Goal: Task Accomplishment & Management: Use online tool/utility

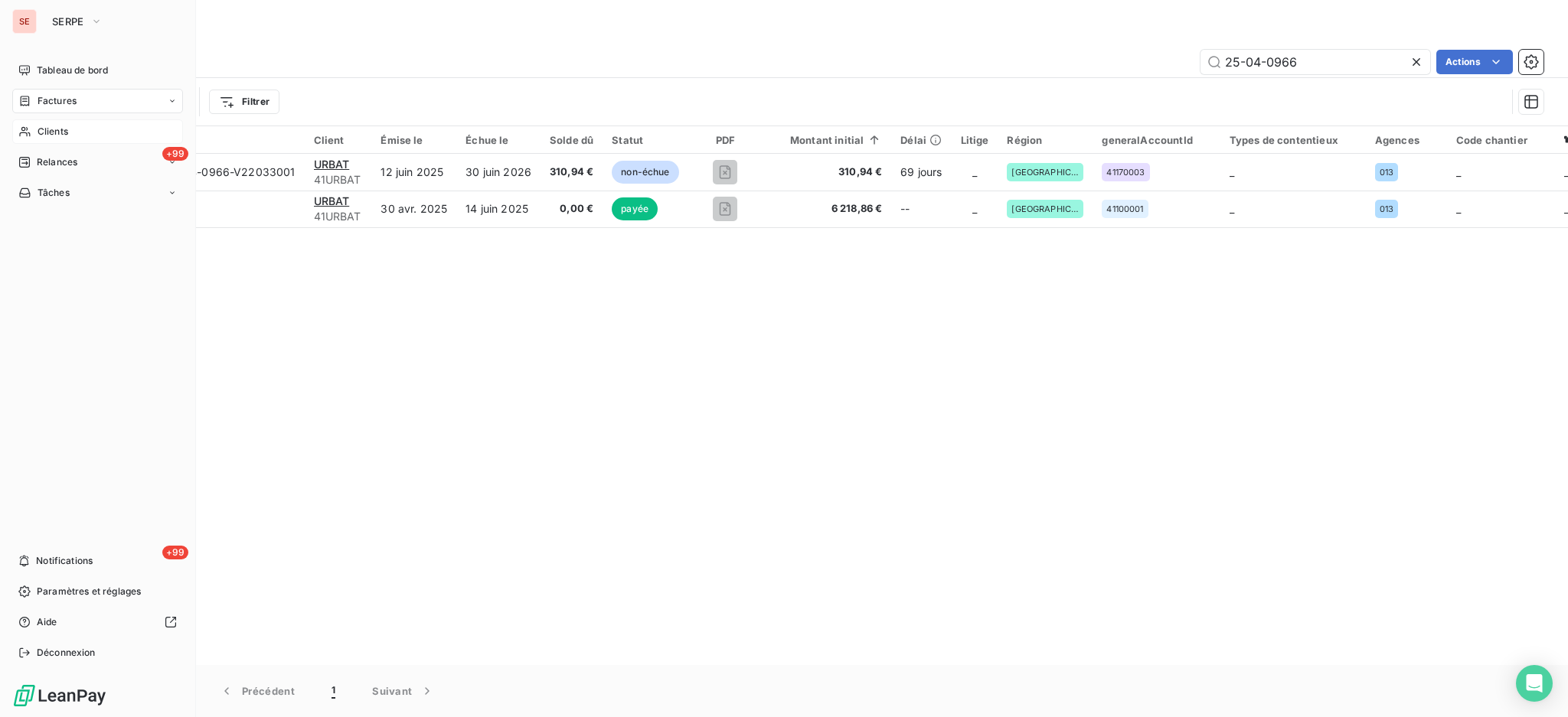
click at [45, 132] on span "Clients" at bounding box center [52, 132] width 31 height 14
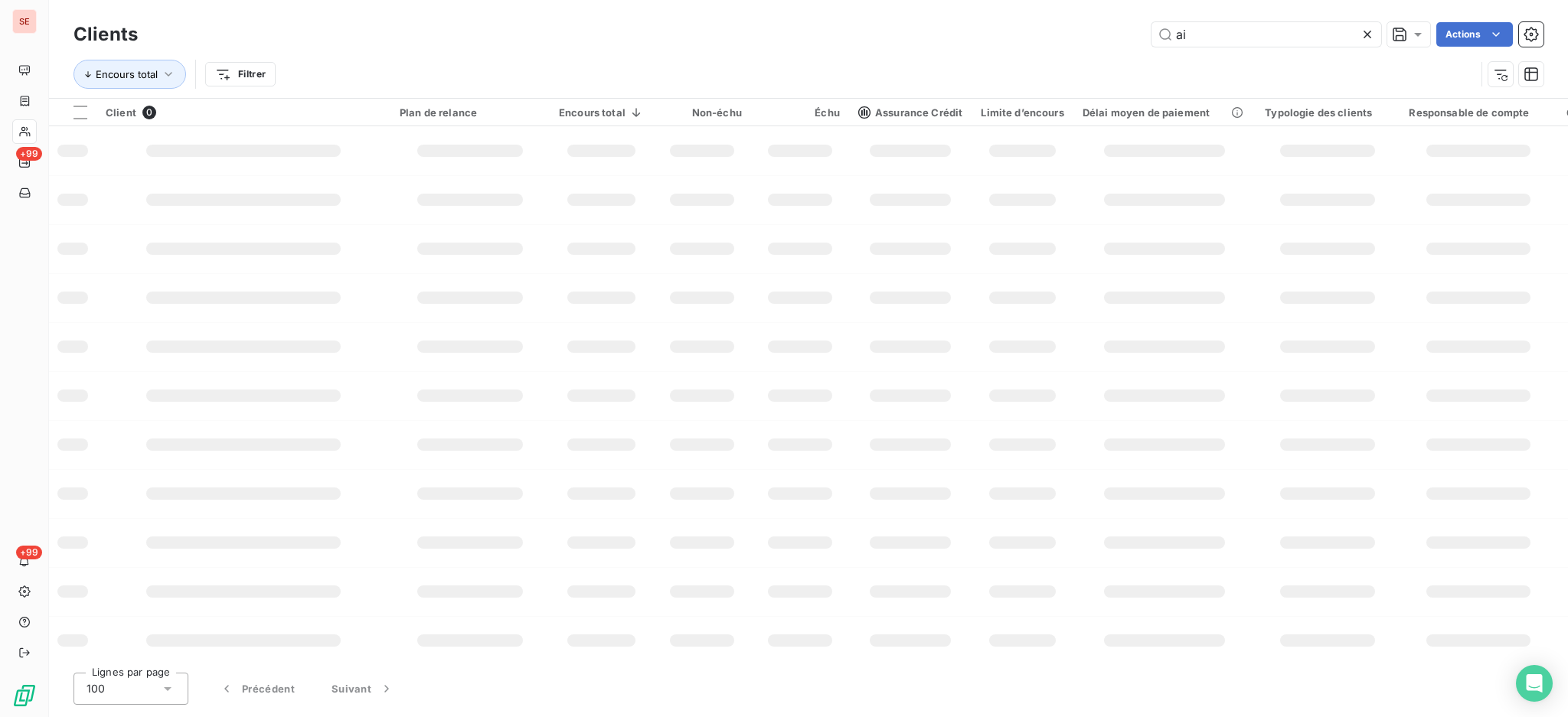
type input "a"
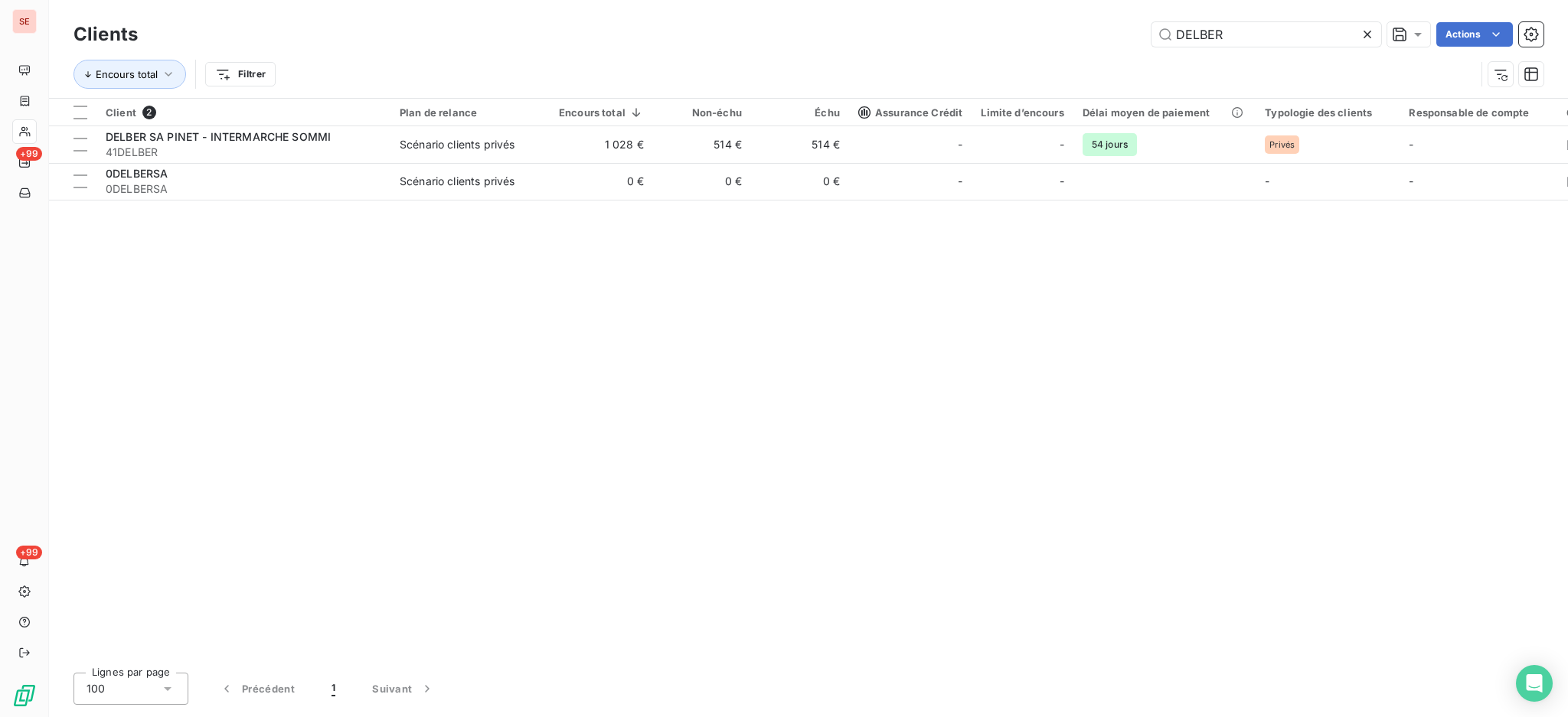
type input "DELBER"
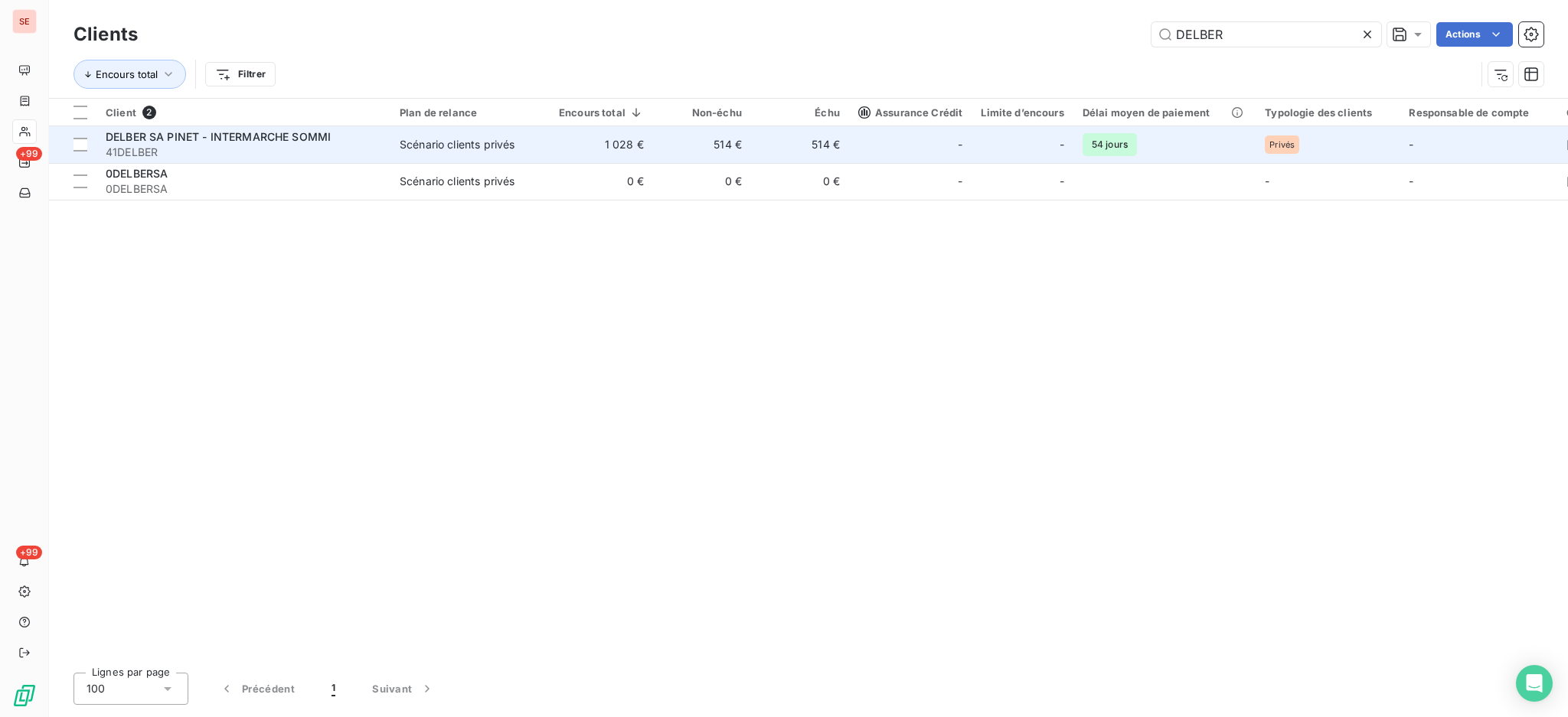
click at [559, 148] on td "1 028 €" at bounding box center [601, 145] width 103 height 37
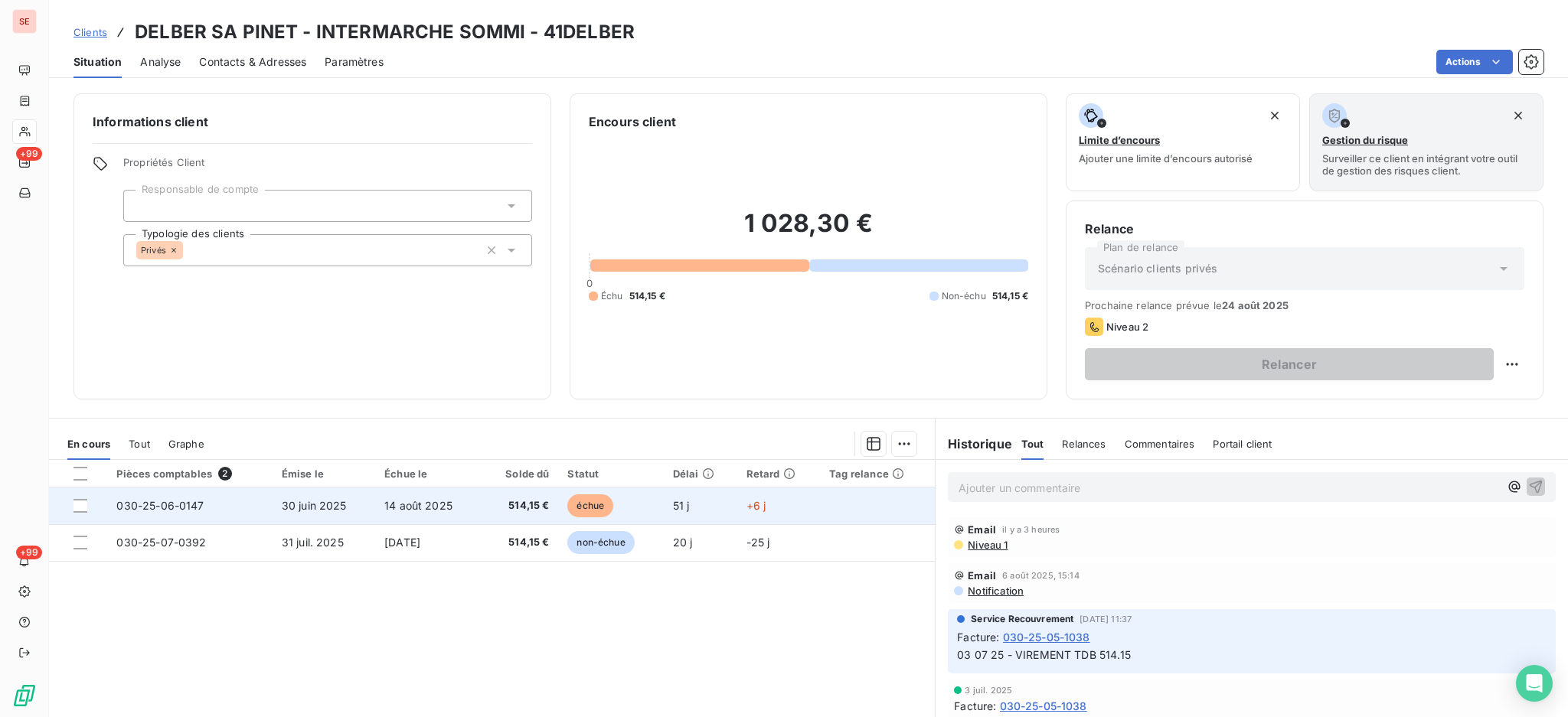
click at [537, 510] on span "514,15 €" at bounding box center [520, 506] width 58 height 16
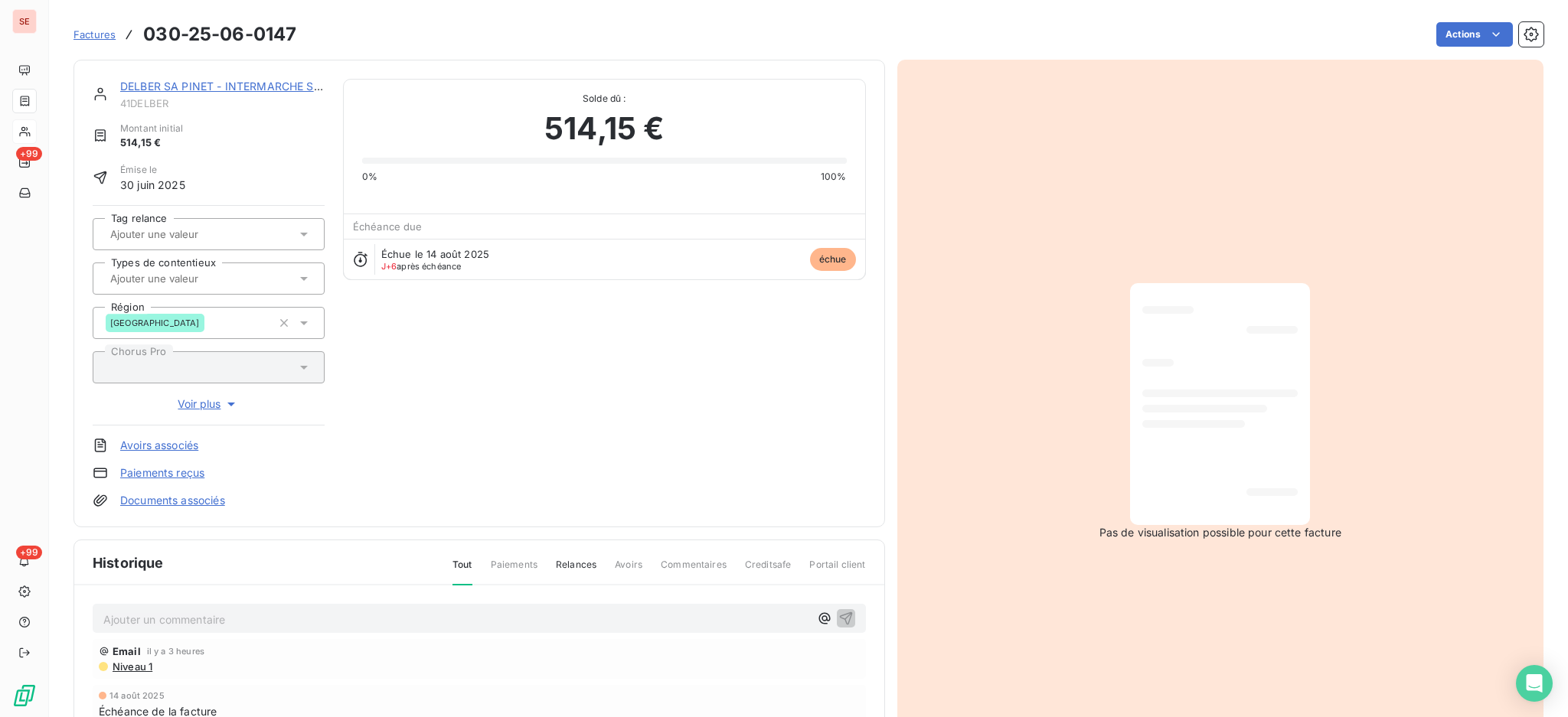
click at [213, 616] on p "Ajouter un commentaire ﻿" at bounding box center [456, 620] width 706 height 19
click at [382, 620] on p "20/08 Non reçue ==> transmise à" at bounding box center [456, 619] width 706 height 18
click at [839, 621] on icon "button" at bounding box center [846, 618] width 16 height 16
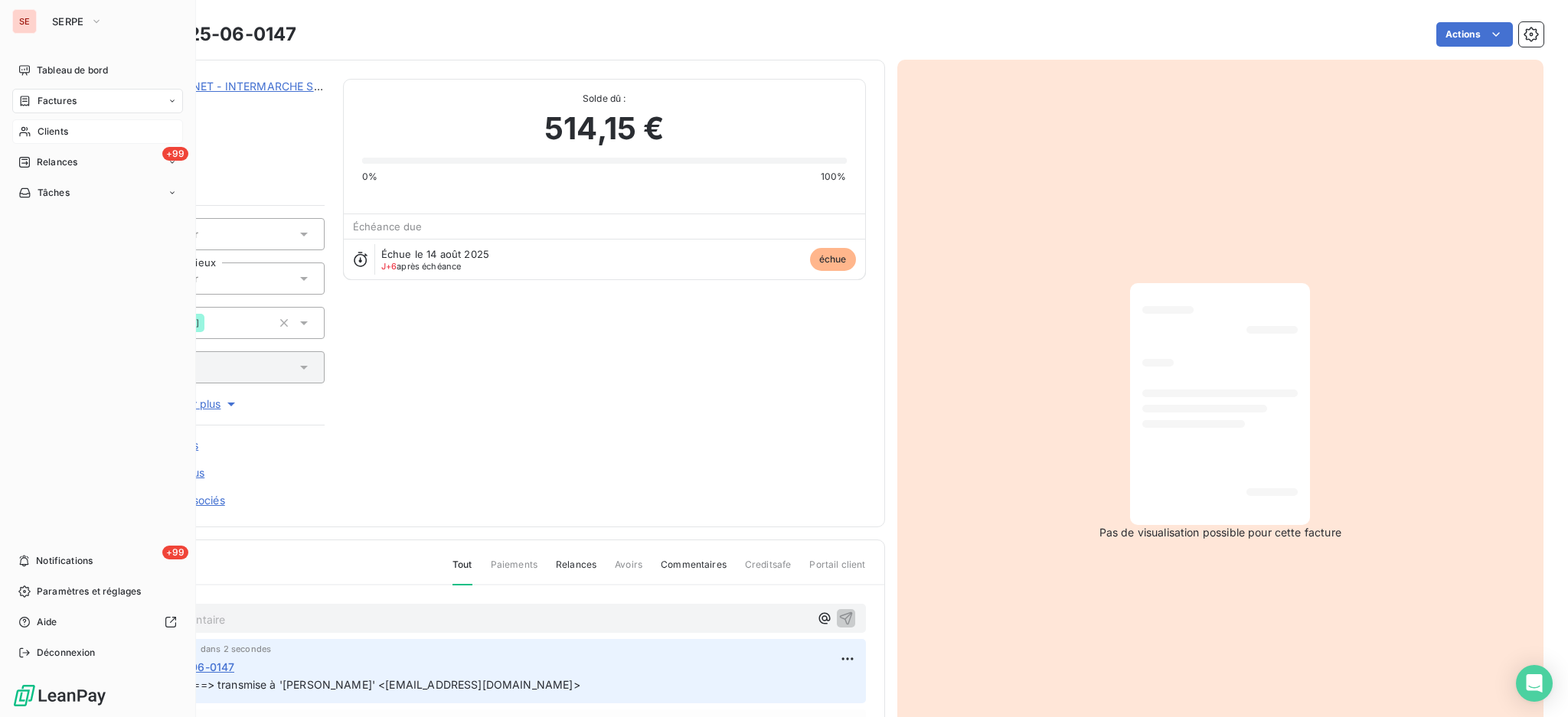
drag, startPoint x: 45, startPoint y: 101, endPoint x: 194, endPoint y: 99, distance: 149.0
click at [45, 101] on span "Factures" at bounding box center [57, 101] width 39 height 14
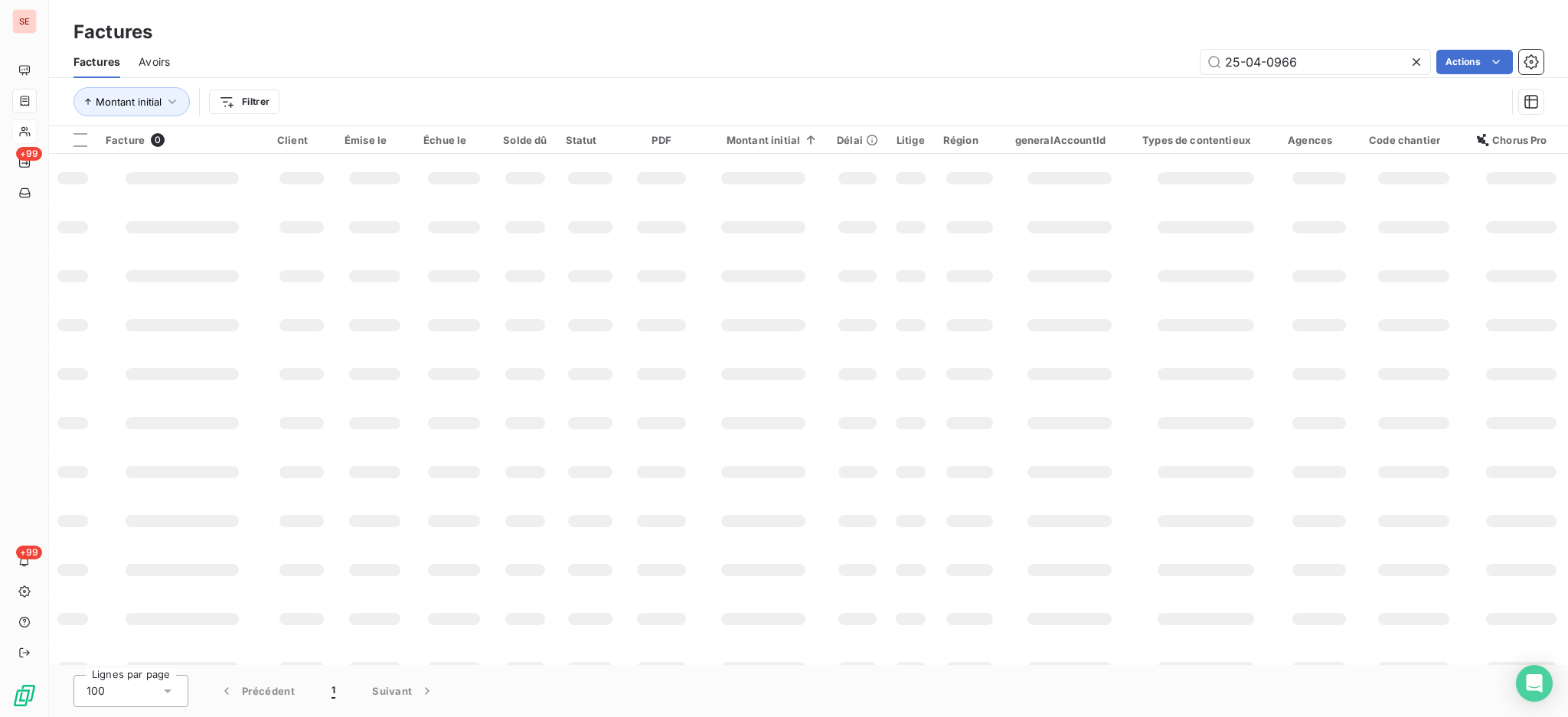
drag, startPoint x: 1313, startPoint y: 58, endPoint x: 1161, endPoint y: 74, distance: 152.8
click at [1161, 74] on div "Factures Avoirs 25-04-0966 Actions" at bounding box center [808, 62] width 1519 height 32
type input "PEP-25-07-1518"
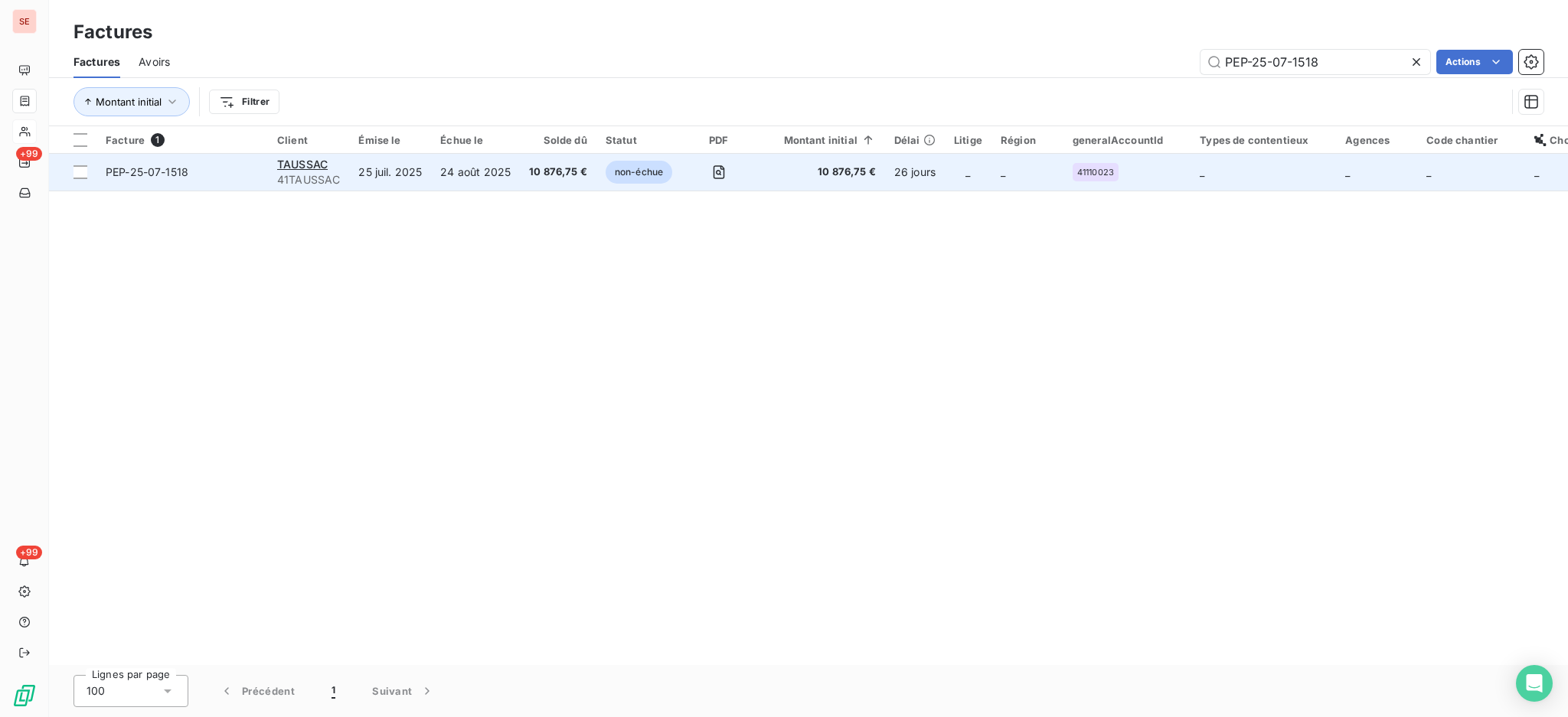
click at [480, 170] on td "24 août 2025" at bounding box center [476, 173] width 89 height 37
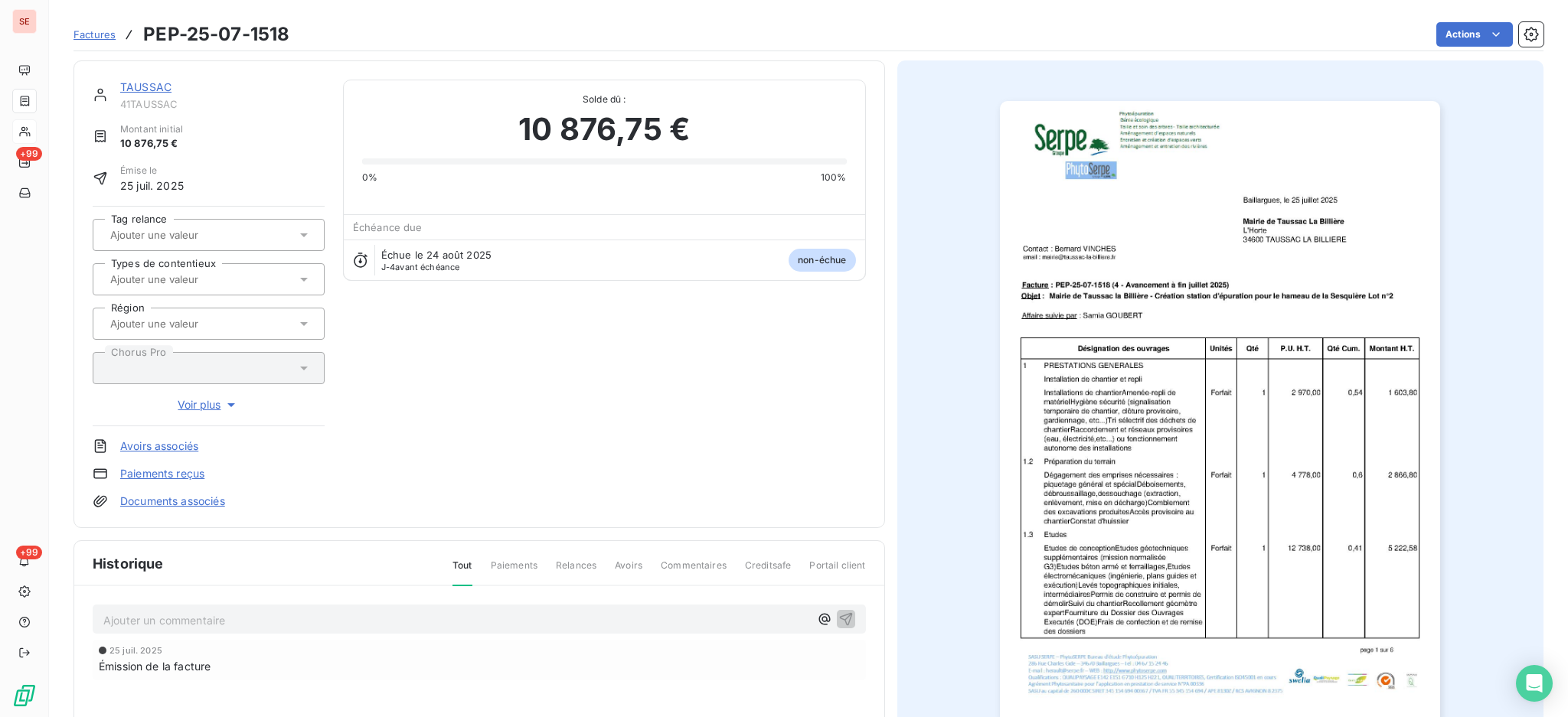
scroll to position [203, 0]
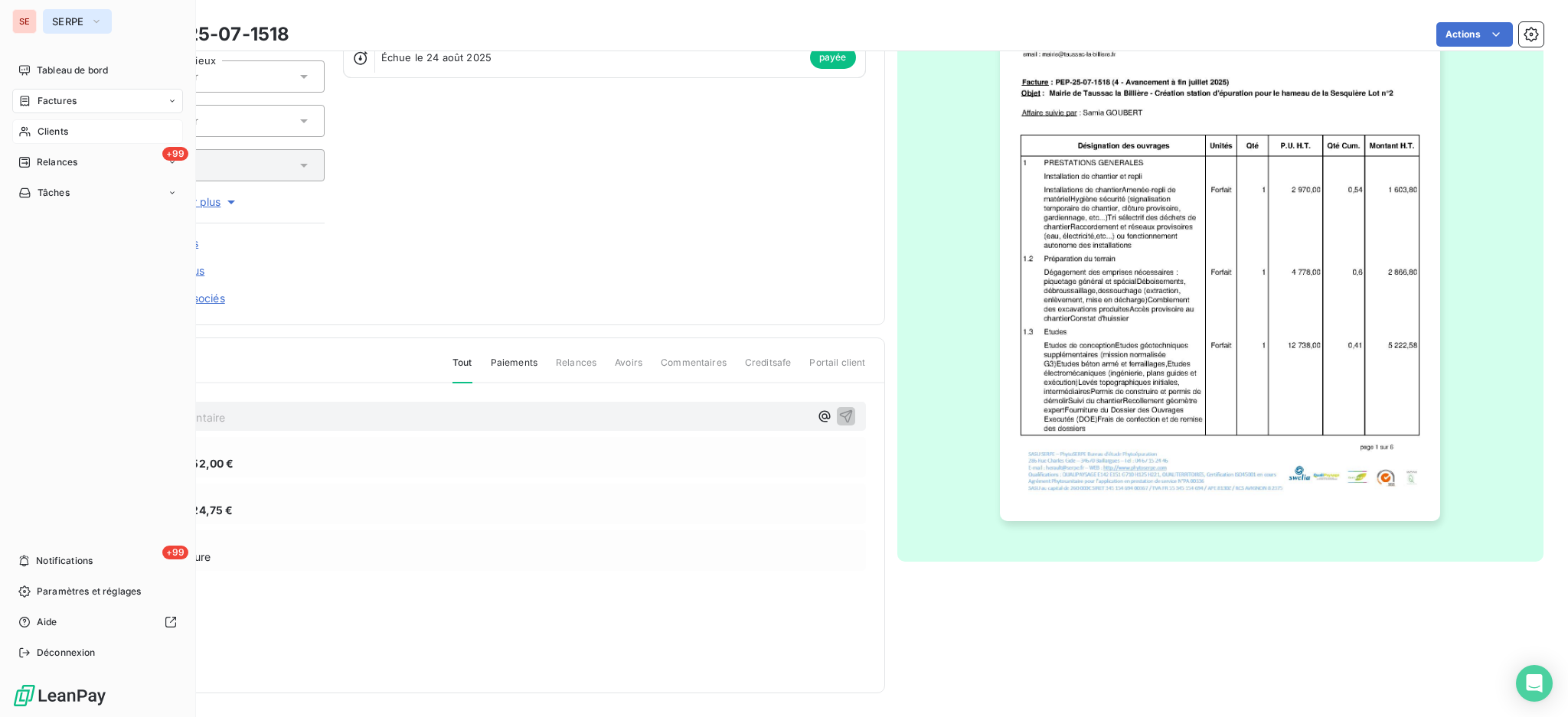
click at [89, 21] on button "SERPE" at bounding box center [77, 21] width 69 height 24
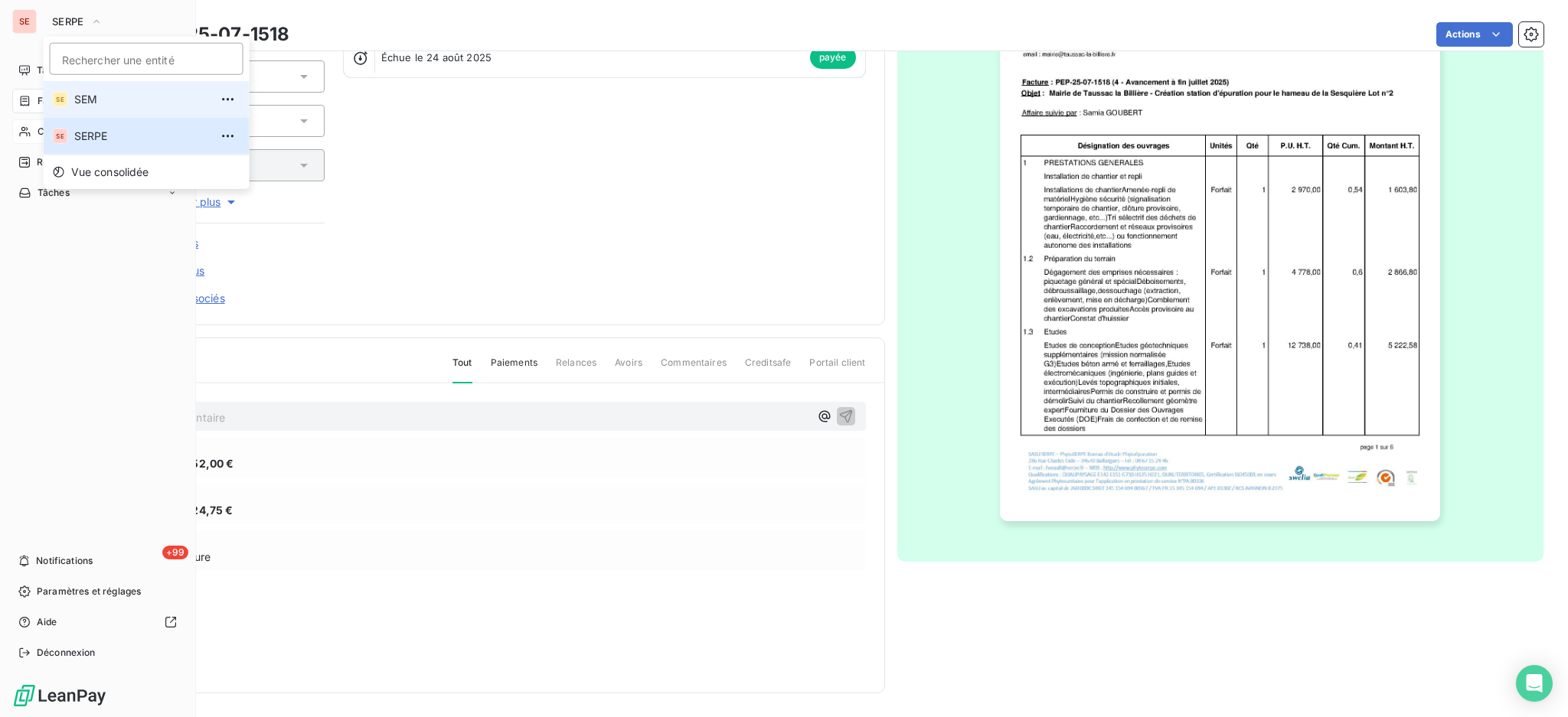
click at [82, 104] on span "SEM" at bounding box center [142, 99] width 135 height 16
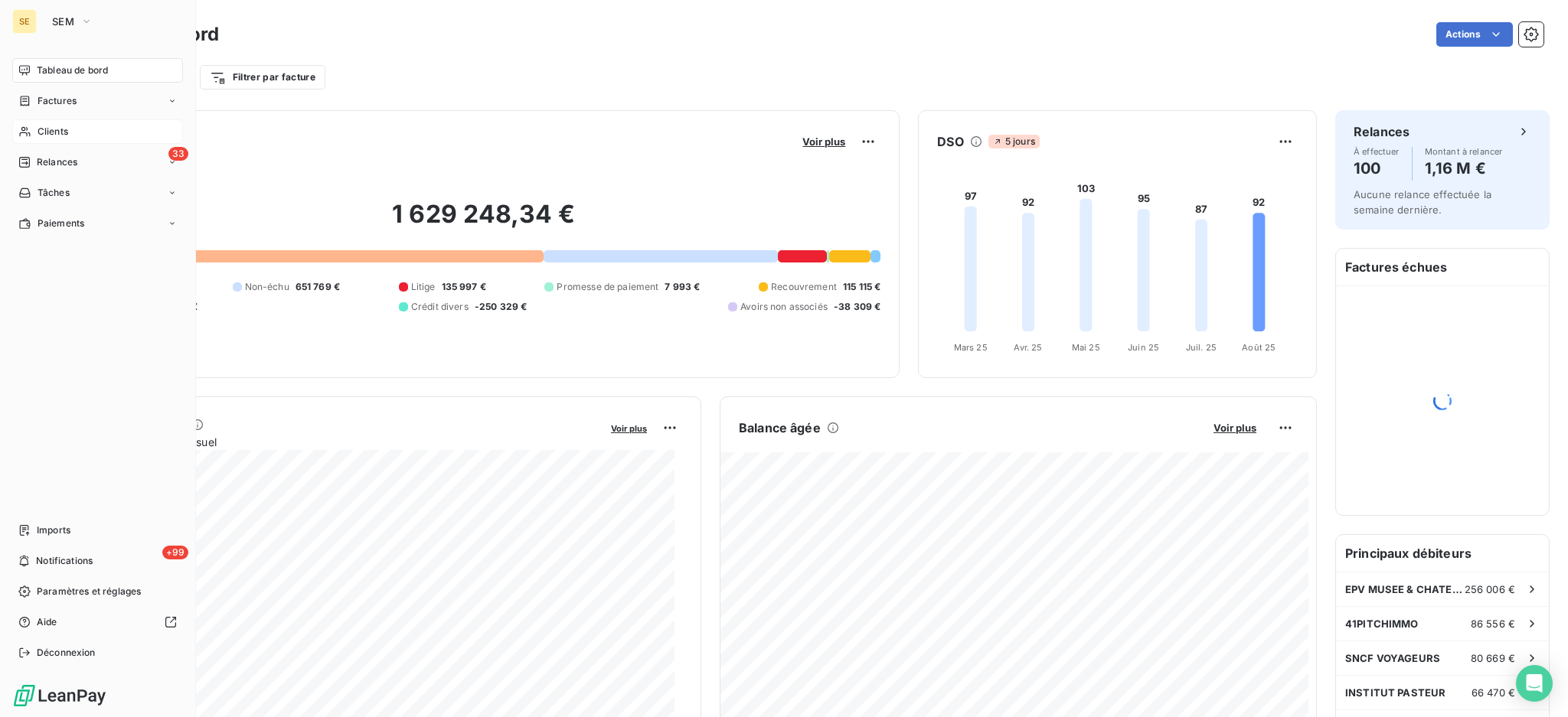
click at [58, 128] on span "Clients" at bounding box center [52, 132] width 31 height 14
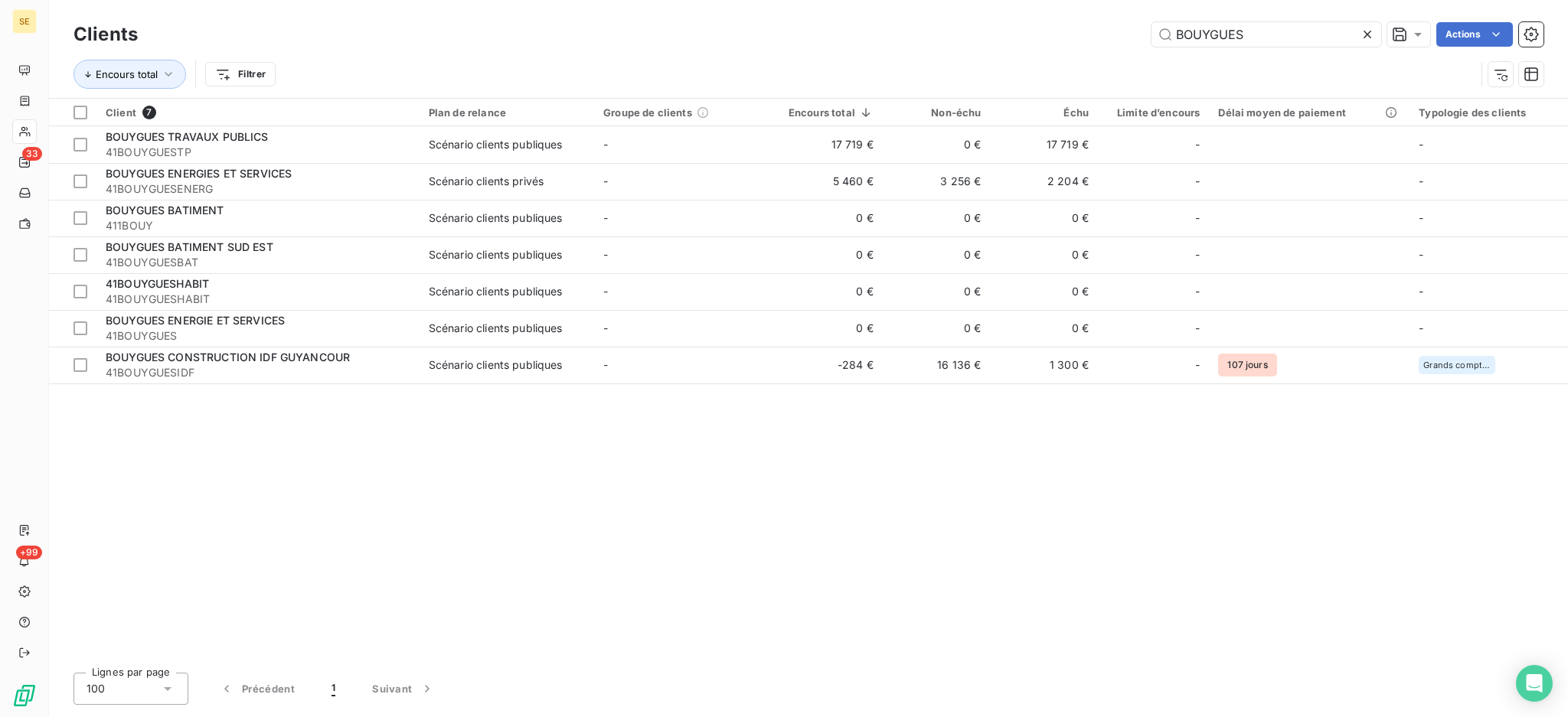
type input "BOUYGUES"
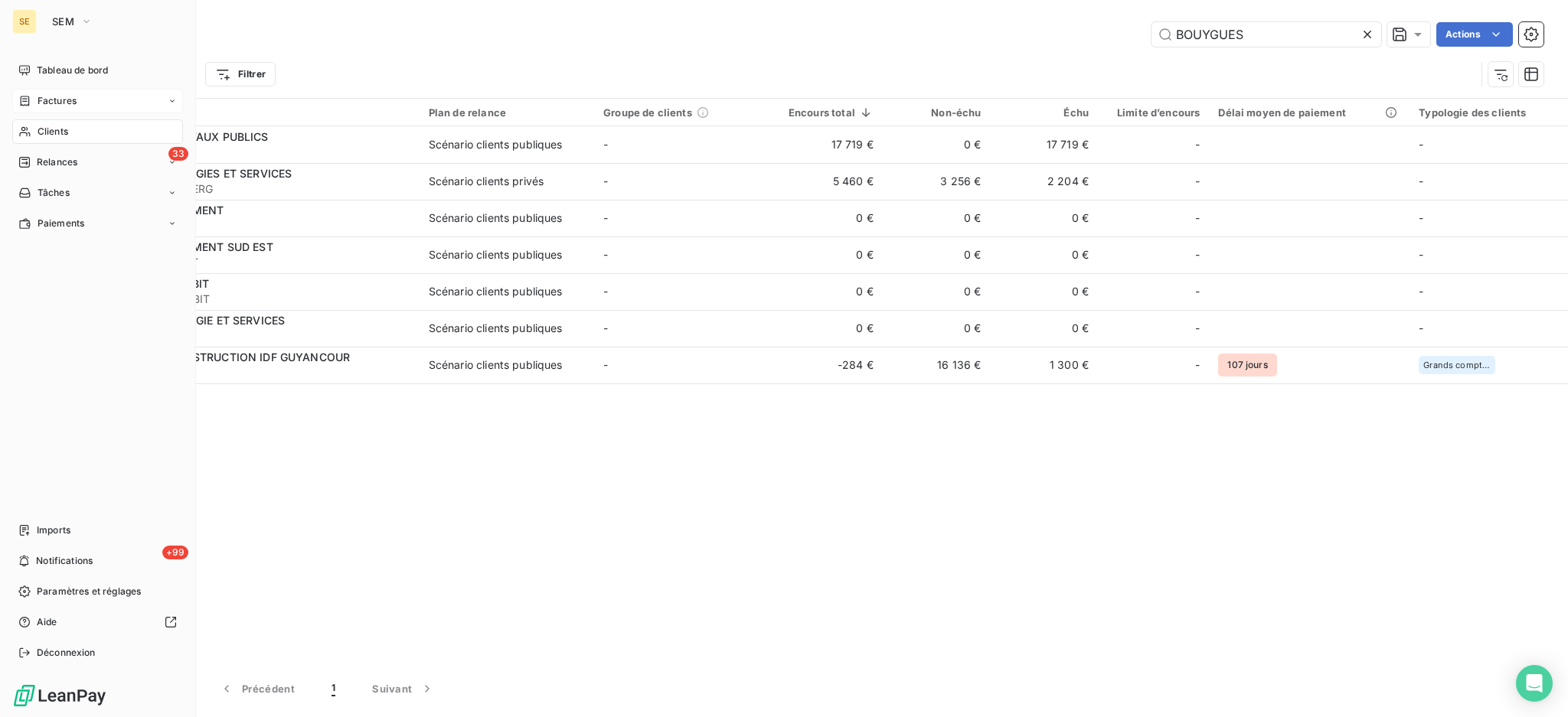
click at [47, 98] on span "Factures" at bounding box center [57, 101] width 39 height 14
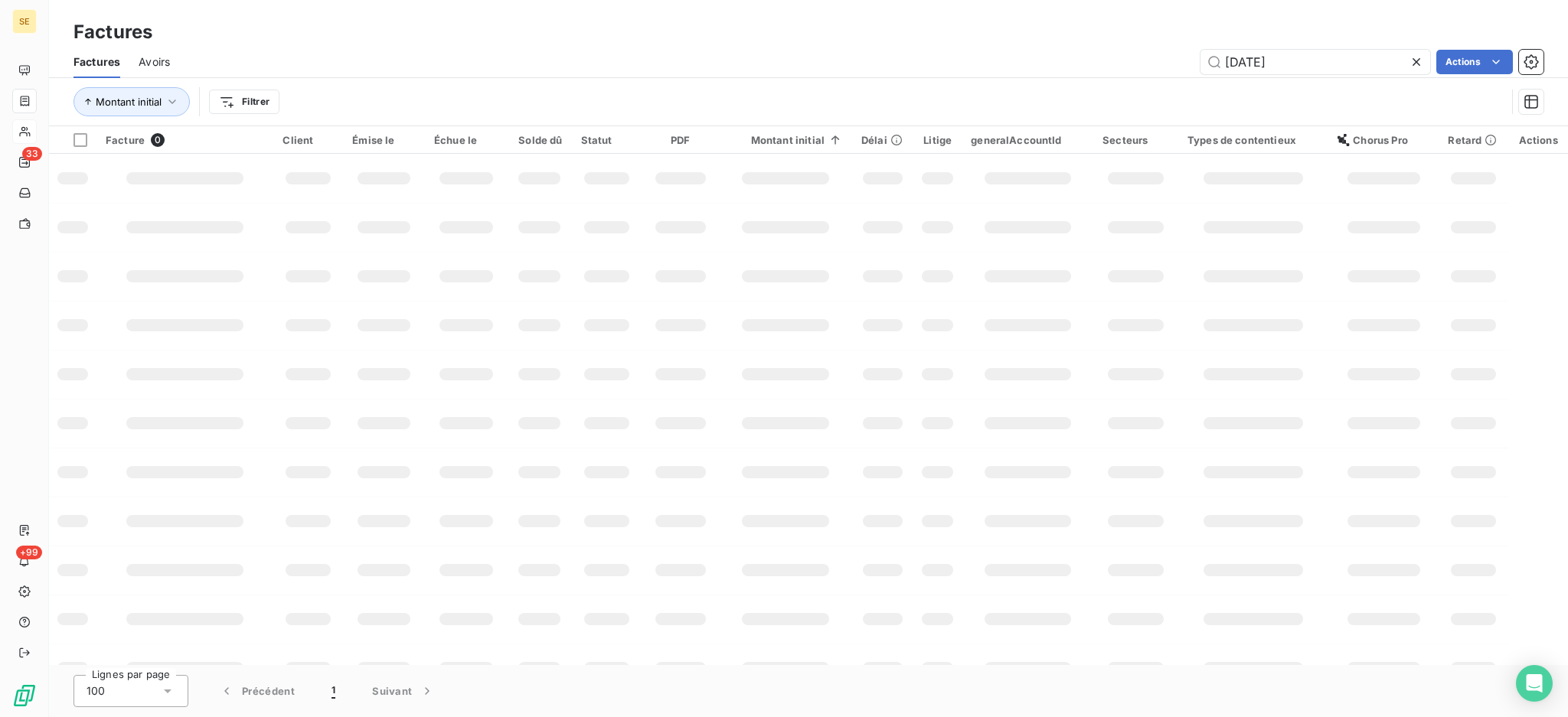
drag, startPoint x: 1315, startPoint y: 55, endPoint x: 1183, endPoint y: 64, distance: 132.3
click at [1186, 64] on div "[DATE] Actions" at bounding box center [866, 62] width 1356 height 24
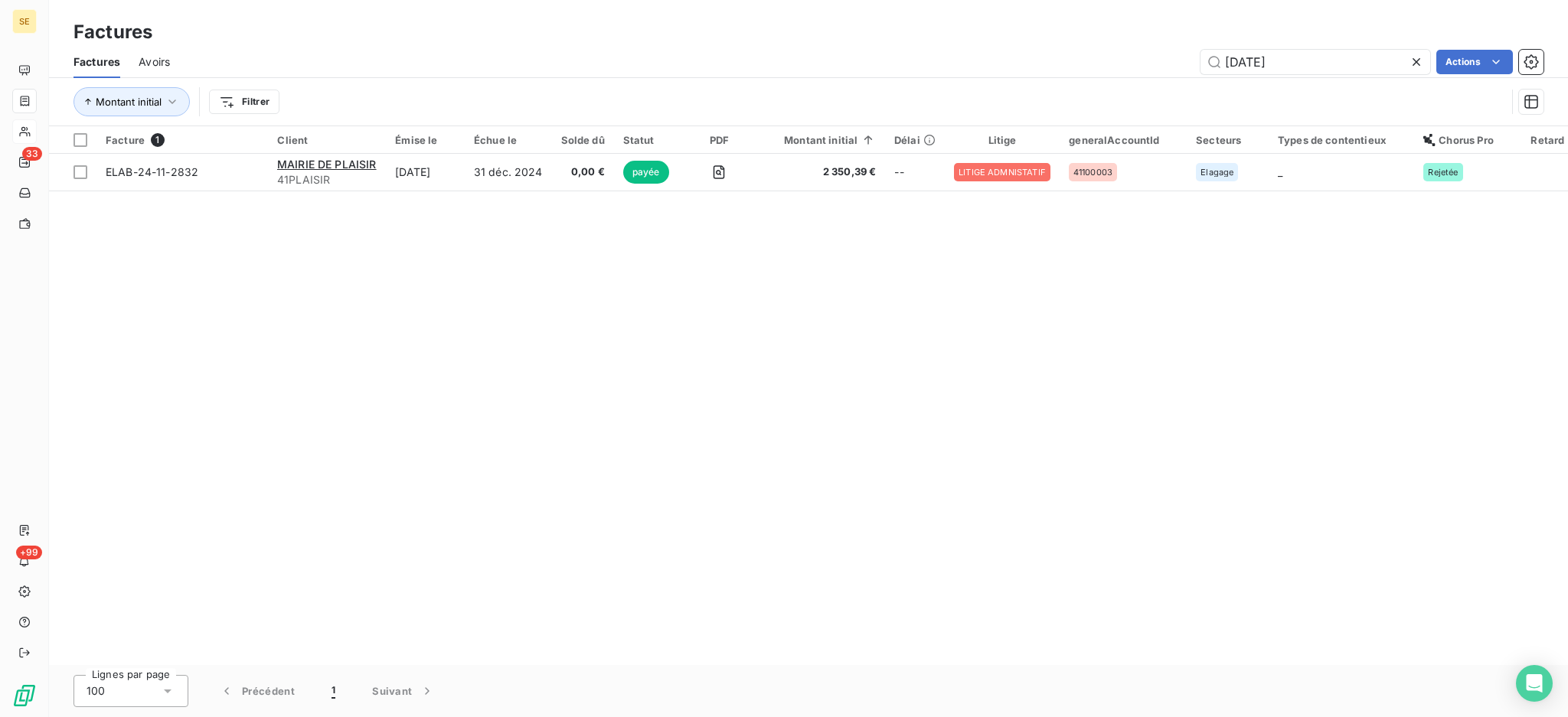
click at [1183, 64] on div "[DATE] Actions" at bounding box center [866, 62] width 1356 height 24
click at [1305, 54] on input "[DATE]" at bounding box center [1316, 62] width 230 height 24
click at [1413, 55] on icon at bounding box center [1416, 62] width 16 height 16
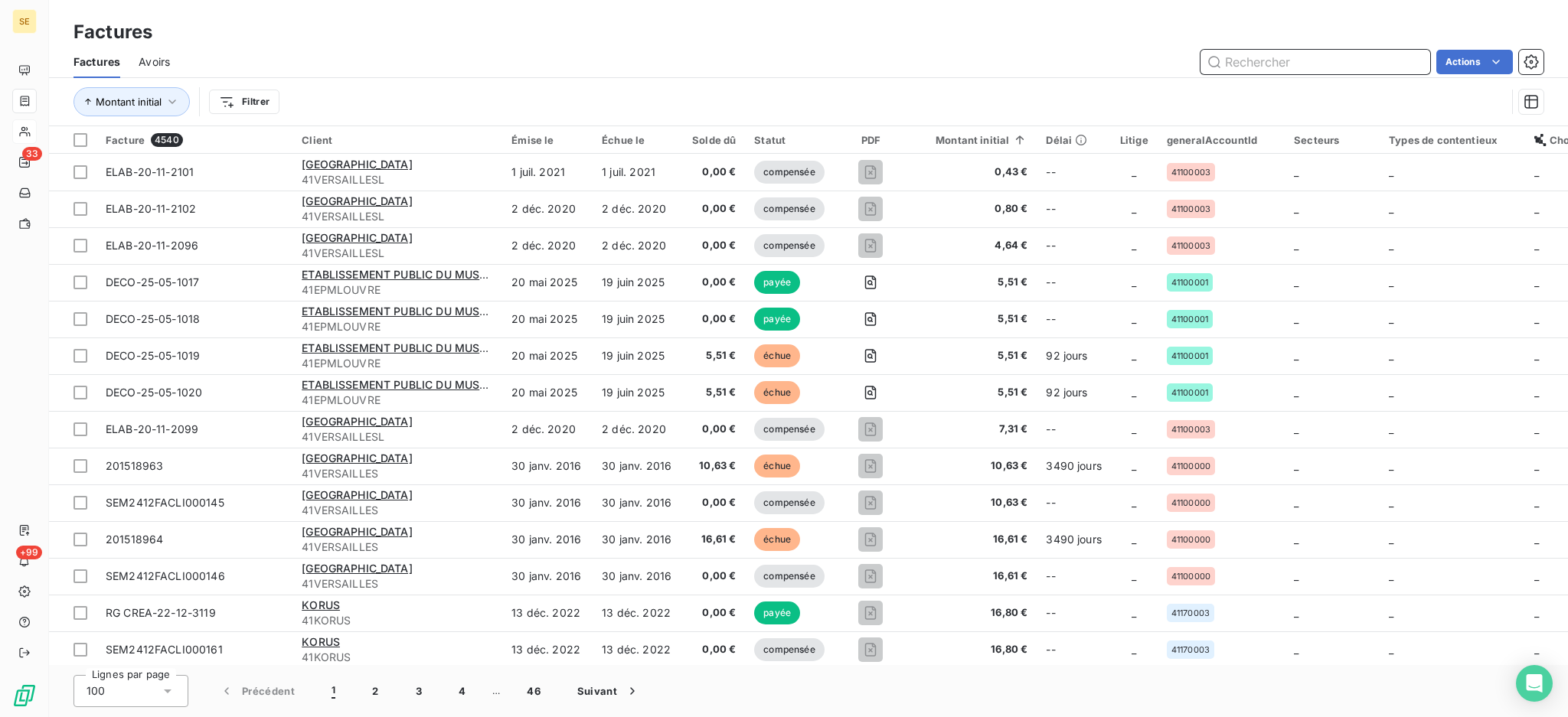
click at [1353, 66] on input "text" at bounding box center [1316, 62] width 230 height 24
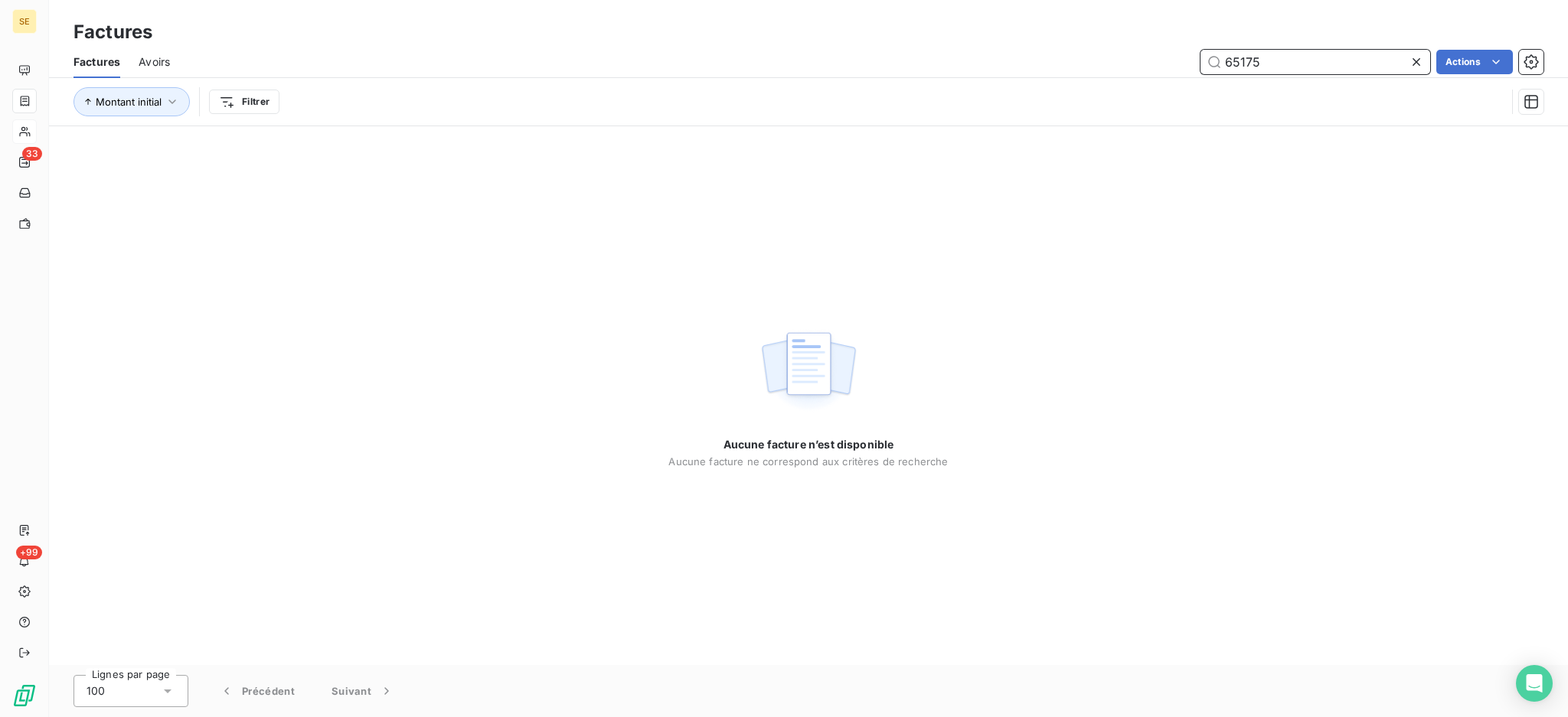
type input "65175"
click at [1416, 55] on icon at bounding box center [1416, 62] width 16 height 16
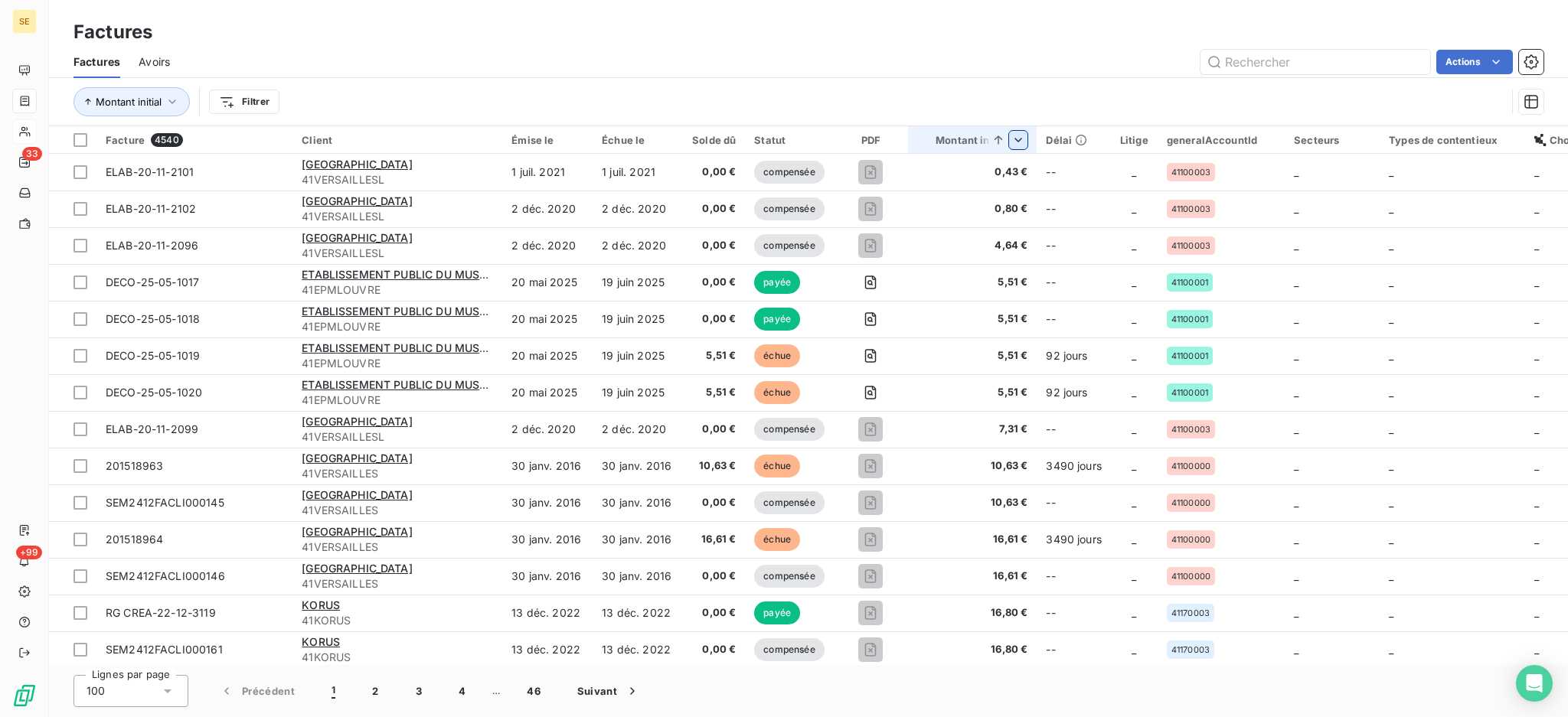
click at [1017, 141] on html "SE 33 +99 Factures Factures Avoirs Actions Montant initial Filtrer Facture 4540…" at bounding box center [784, 358] width 1568 height 717
click at [888, 205] on span "Trier par ordre décroissant" at bounding box center [898, 207] width 136 height 16
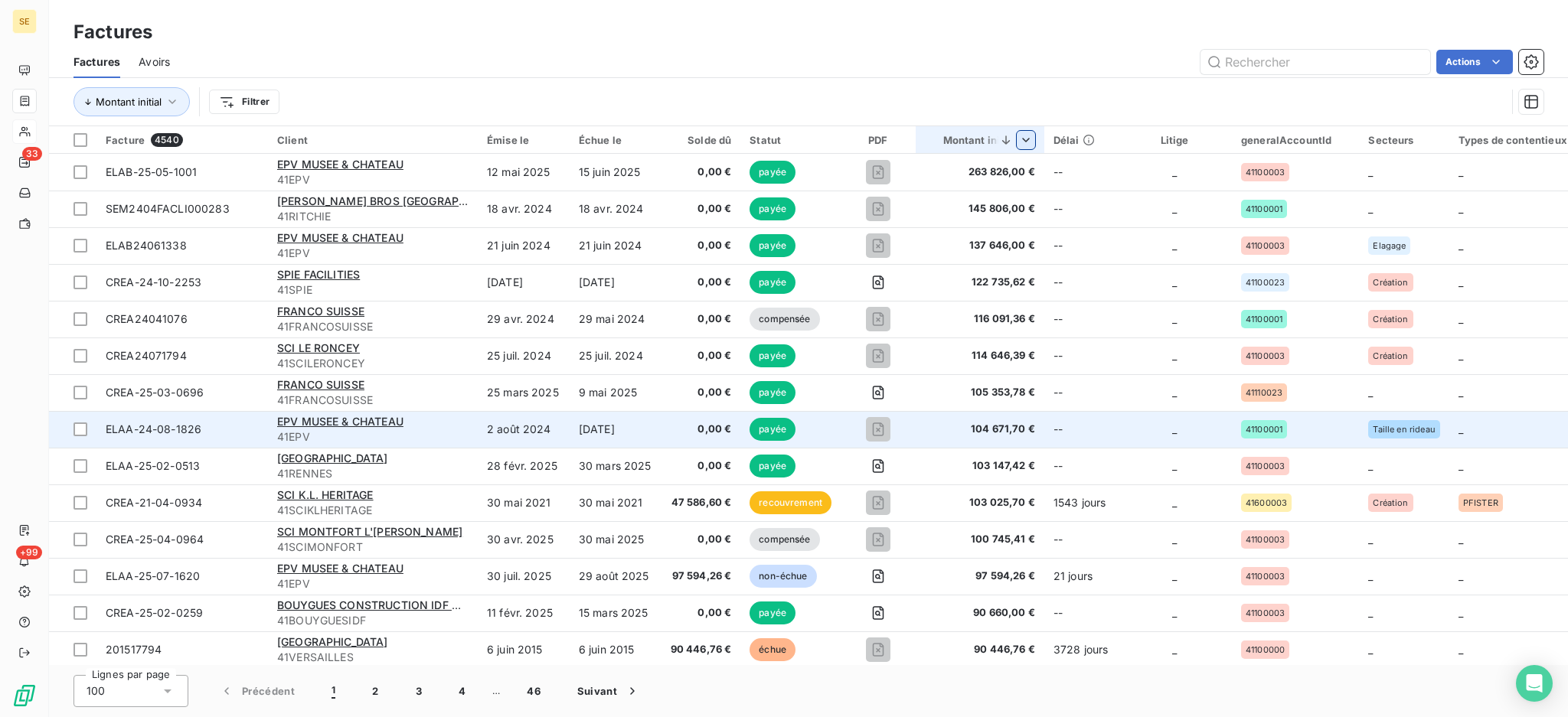
scroll to position [204, 0]
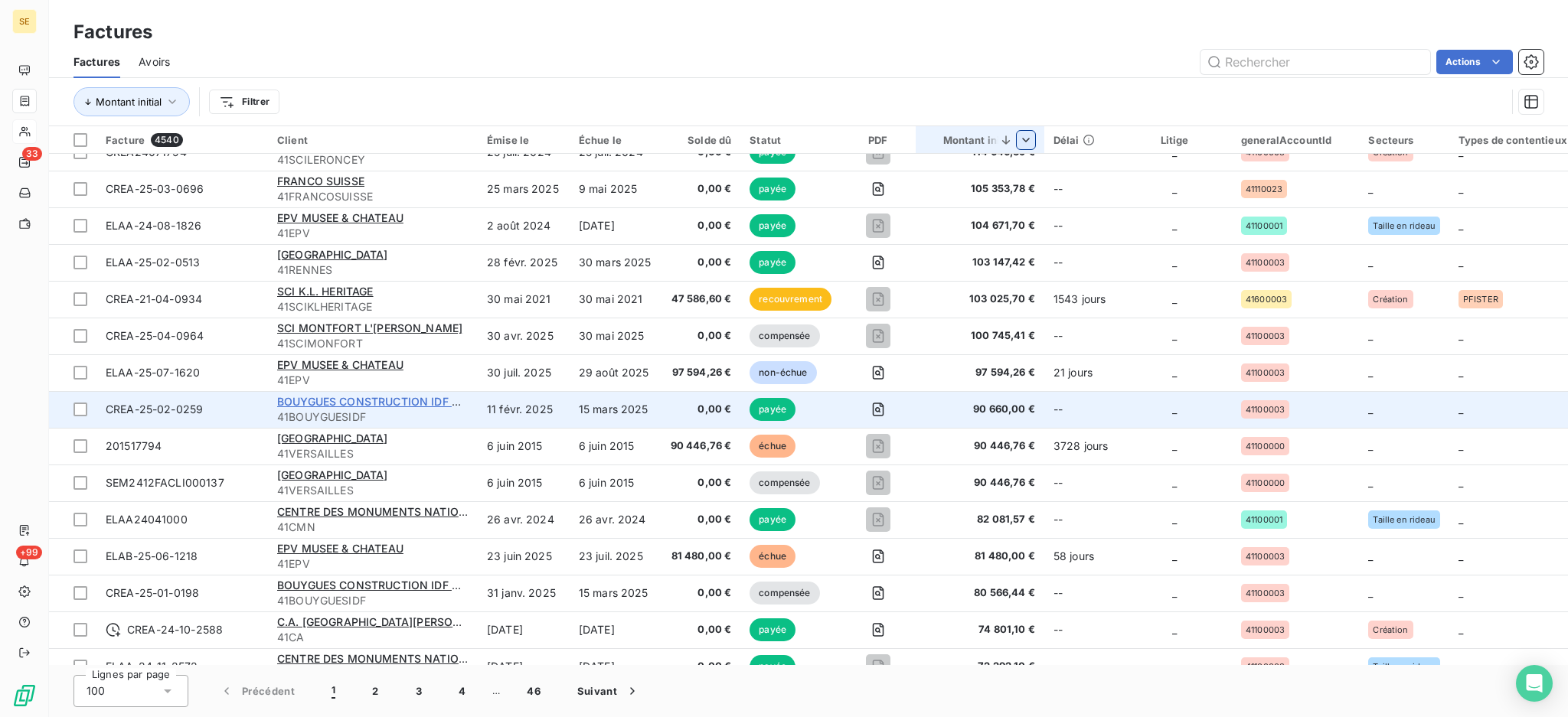
click at [379, 402] on span "BOUYGUES CONSTRUCTION IDF GUYANCOUR" at bounding box center [399, 402] width 244 height 13
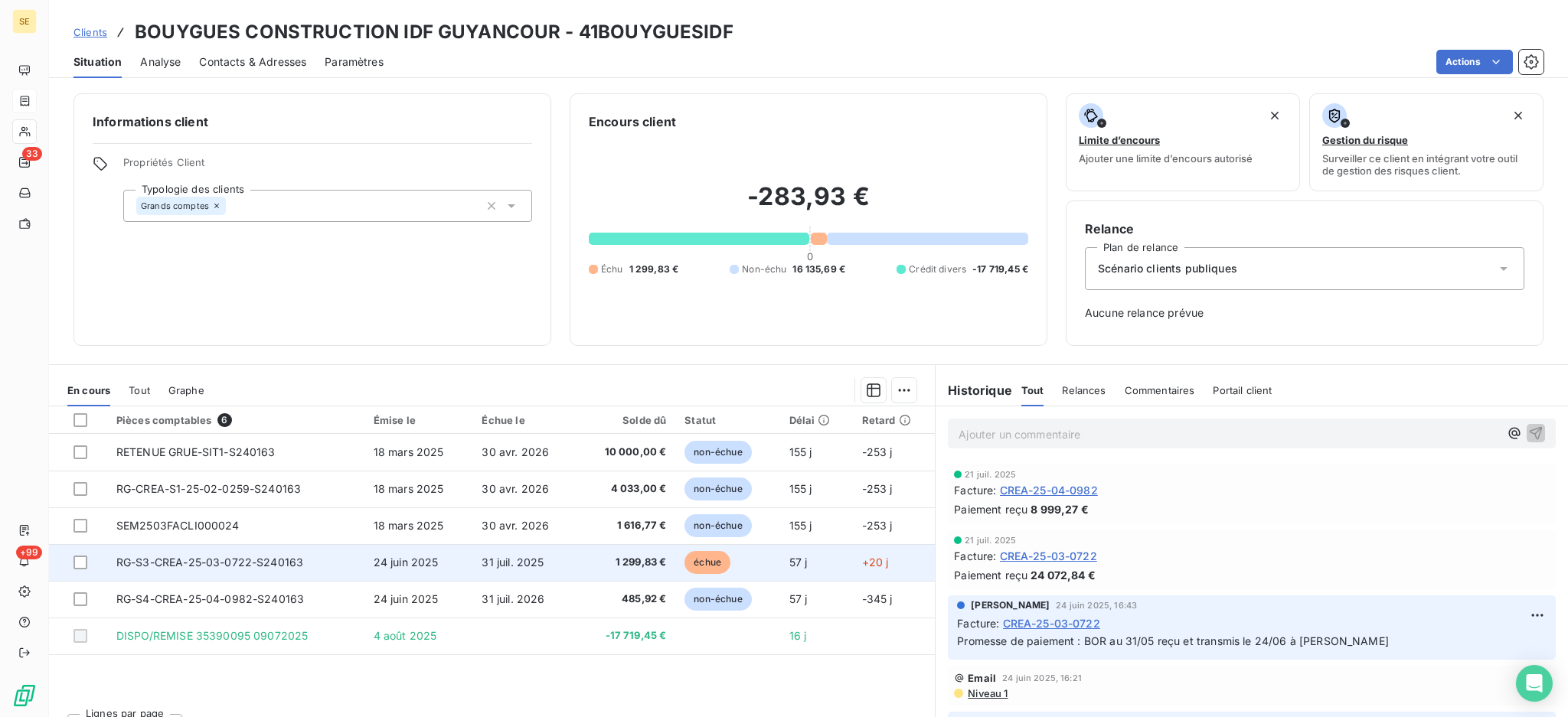
scroll to position [29, 0]
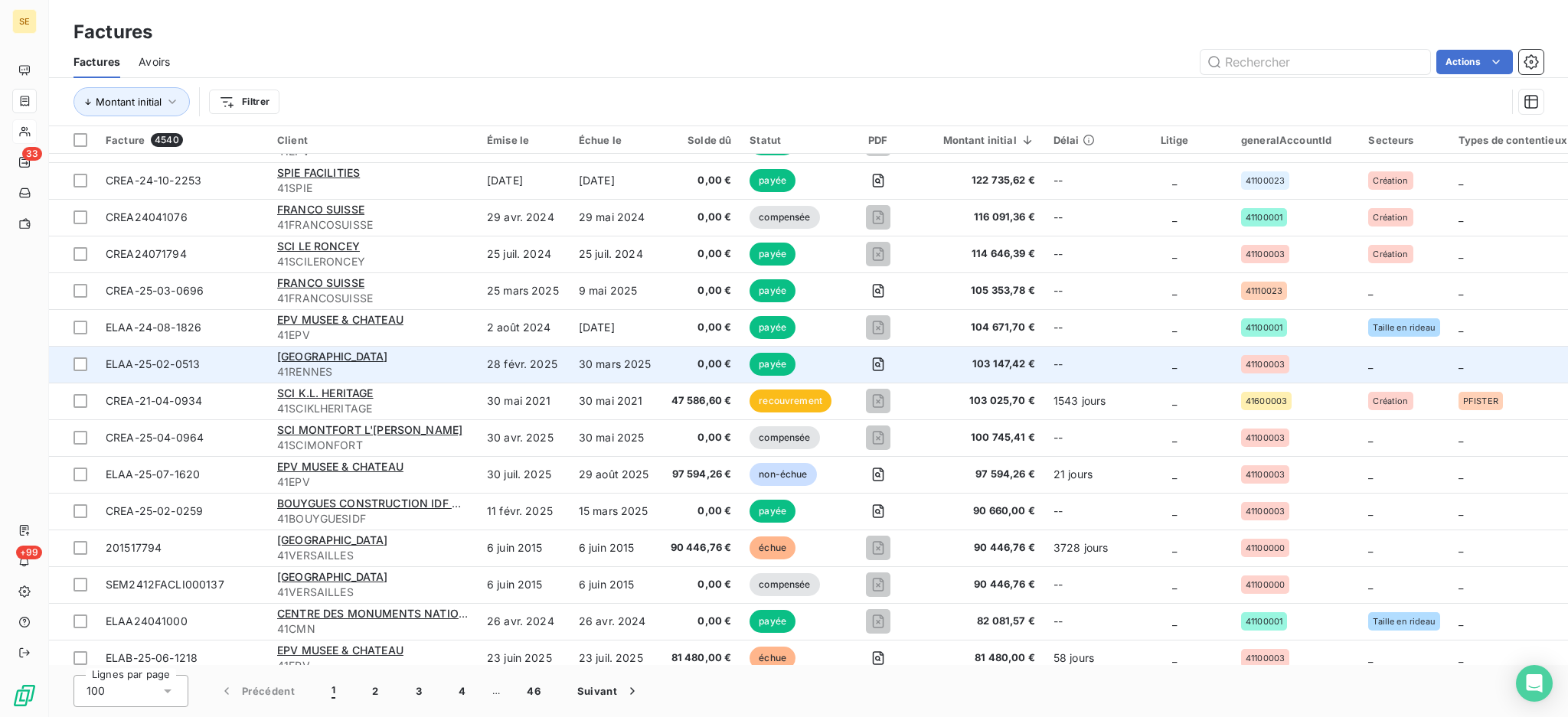
scroll to position [306, 0]
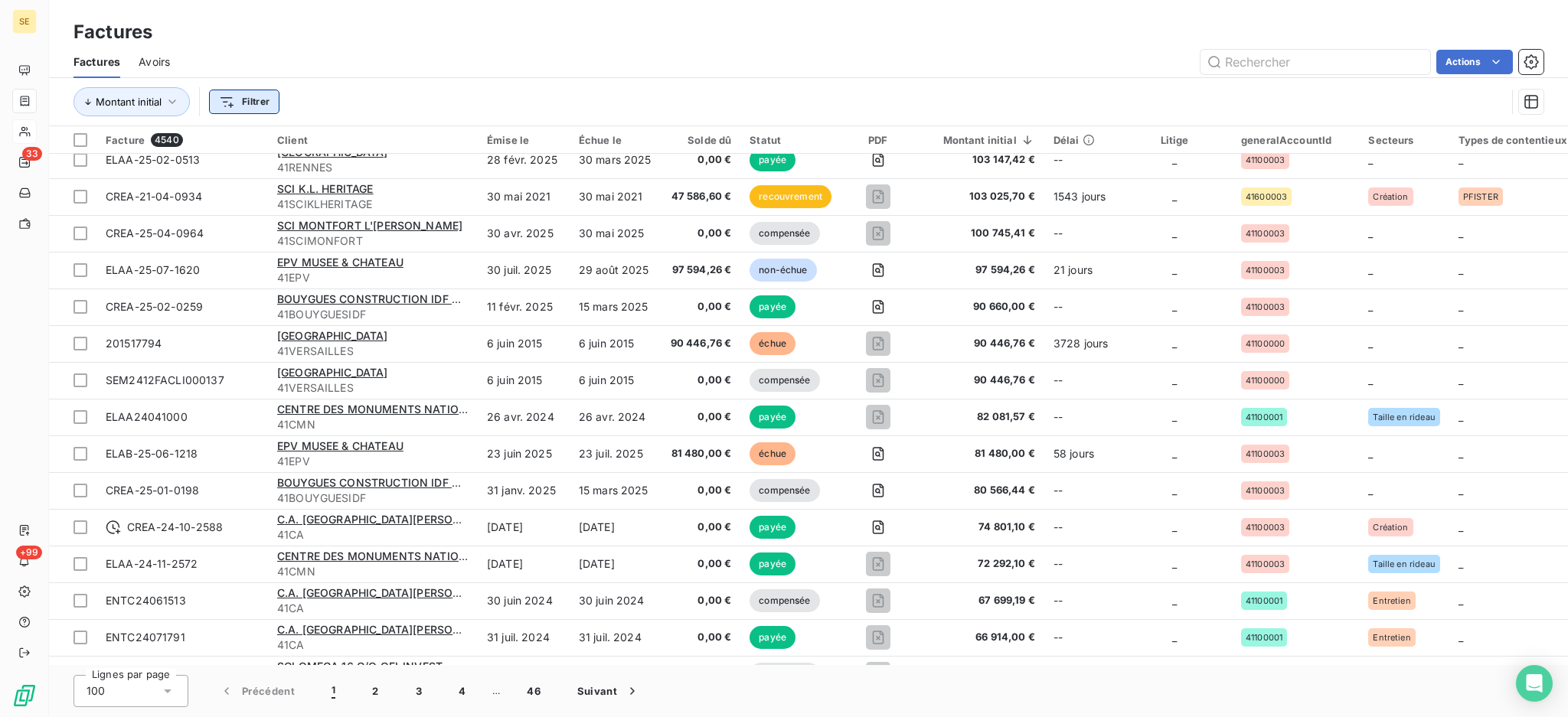
click at [249, 106] on html "SE 33 +99 Factures Factures Avoirs Actions Montant initial Filtrer Facture 4540…" at bounding box center [784, 358] width 1568 height 717
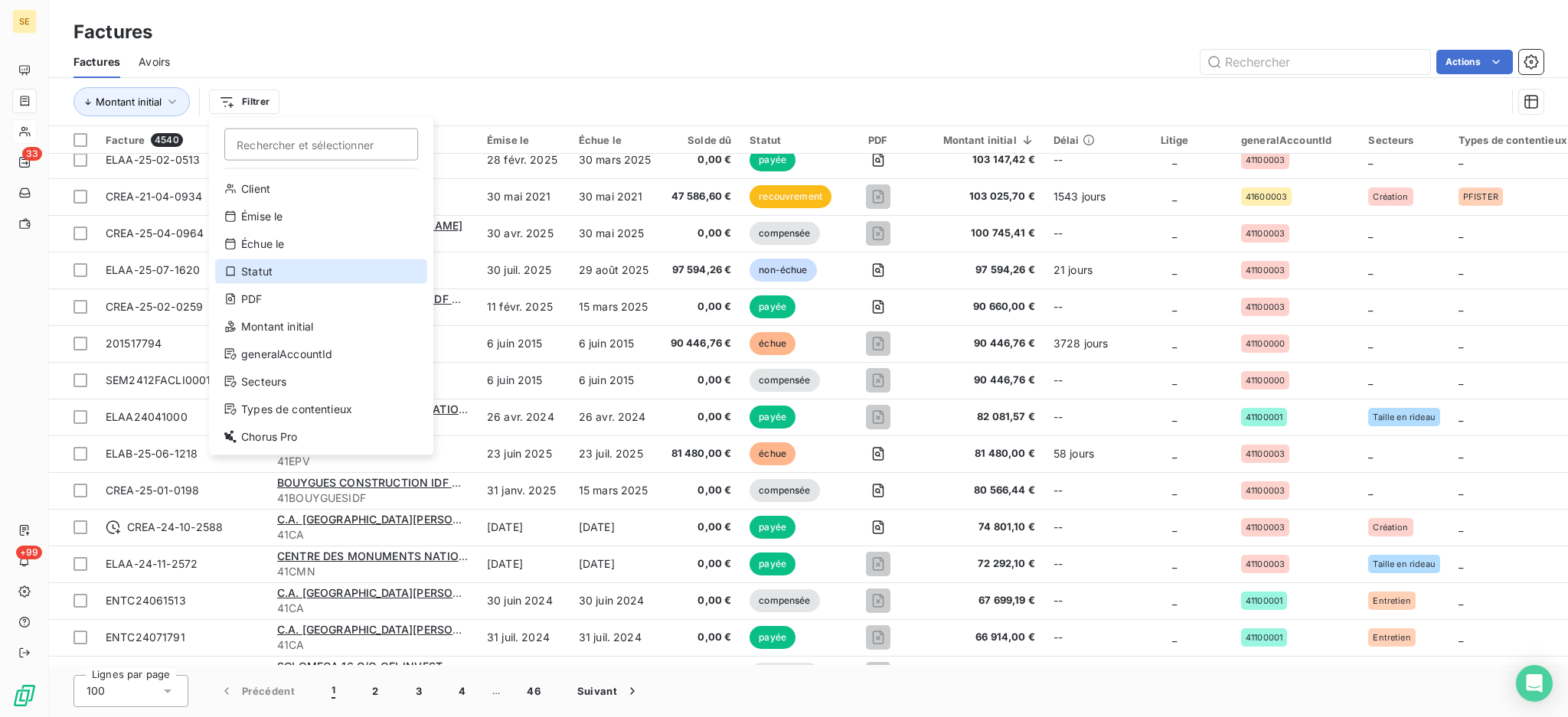
click at [270, 270] on div "Statut" at bounding box center [321, 272] width 212 height 24
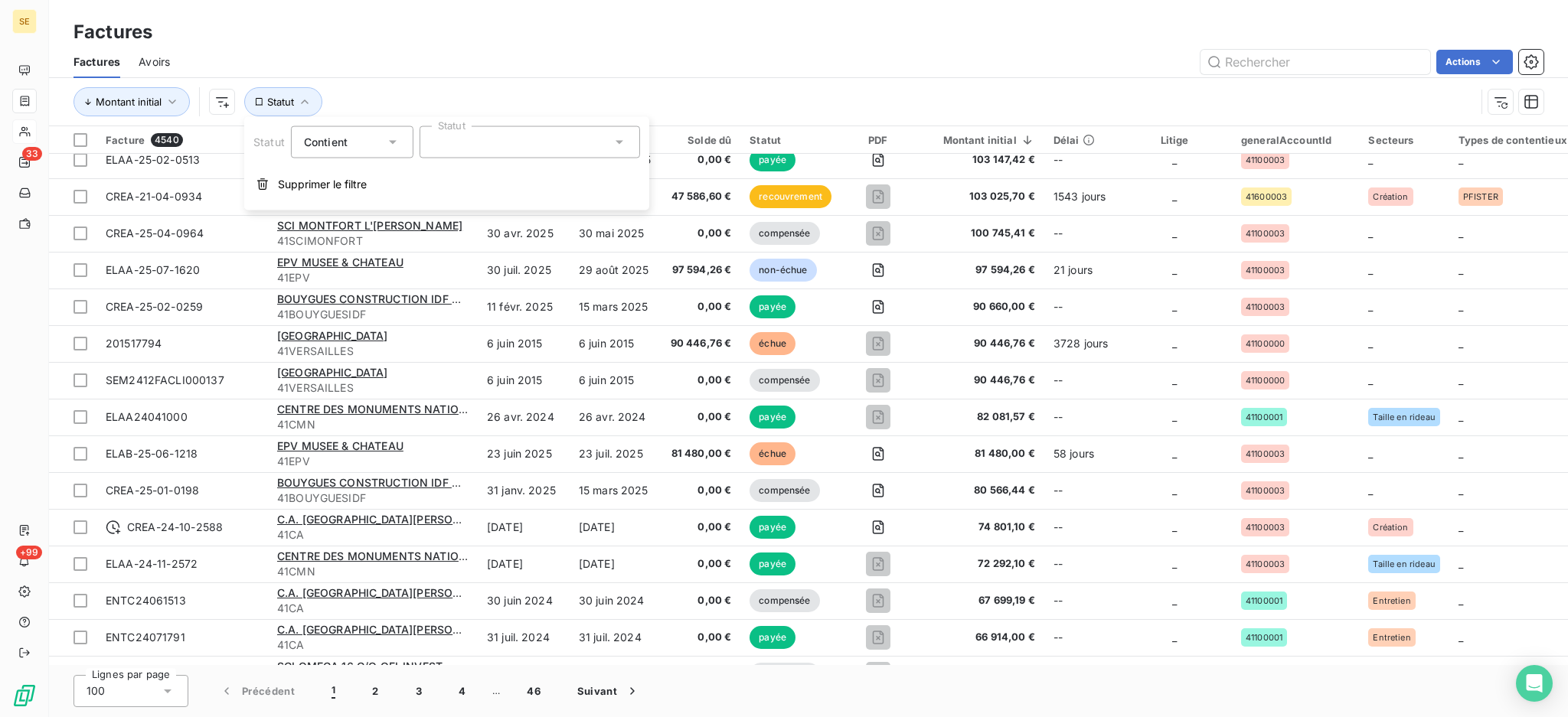
click at [396, 135] on icon at bounding box center [392, 142] width 16 height 16
click at [355, 204] on span "Ne contient pas" at bounding box center [363, 206] width 83 height 13
click at [615, 138] on icon at bounding box center [619, 142] width 16 height 16
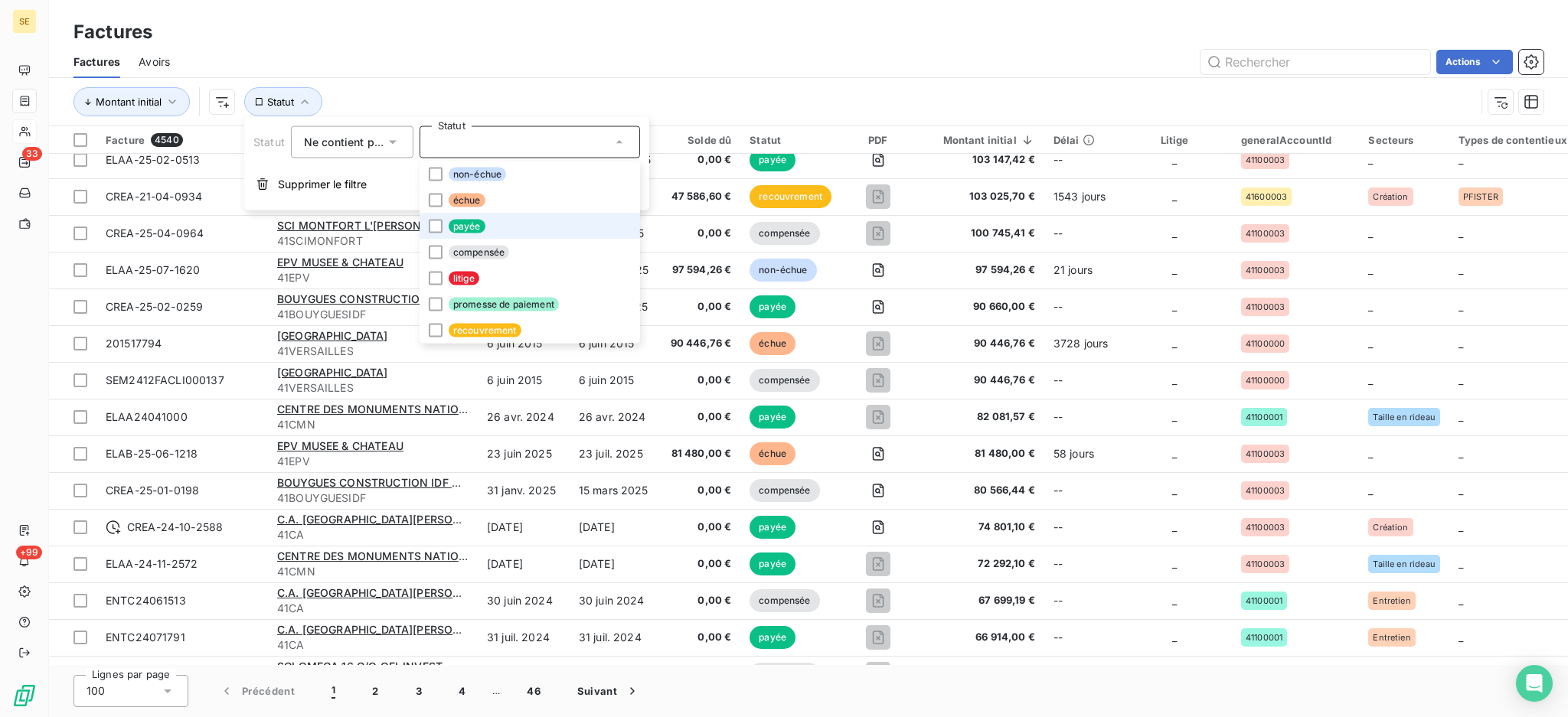
click at [478, 222] on span "payée" at bounding box center [468, 226] width 37 height 14
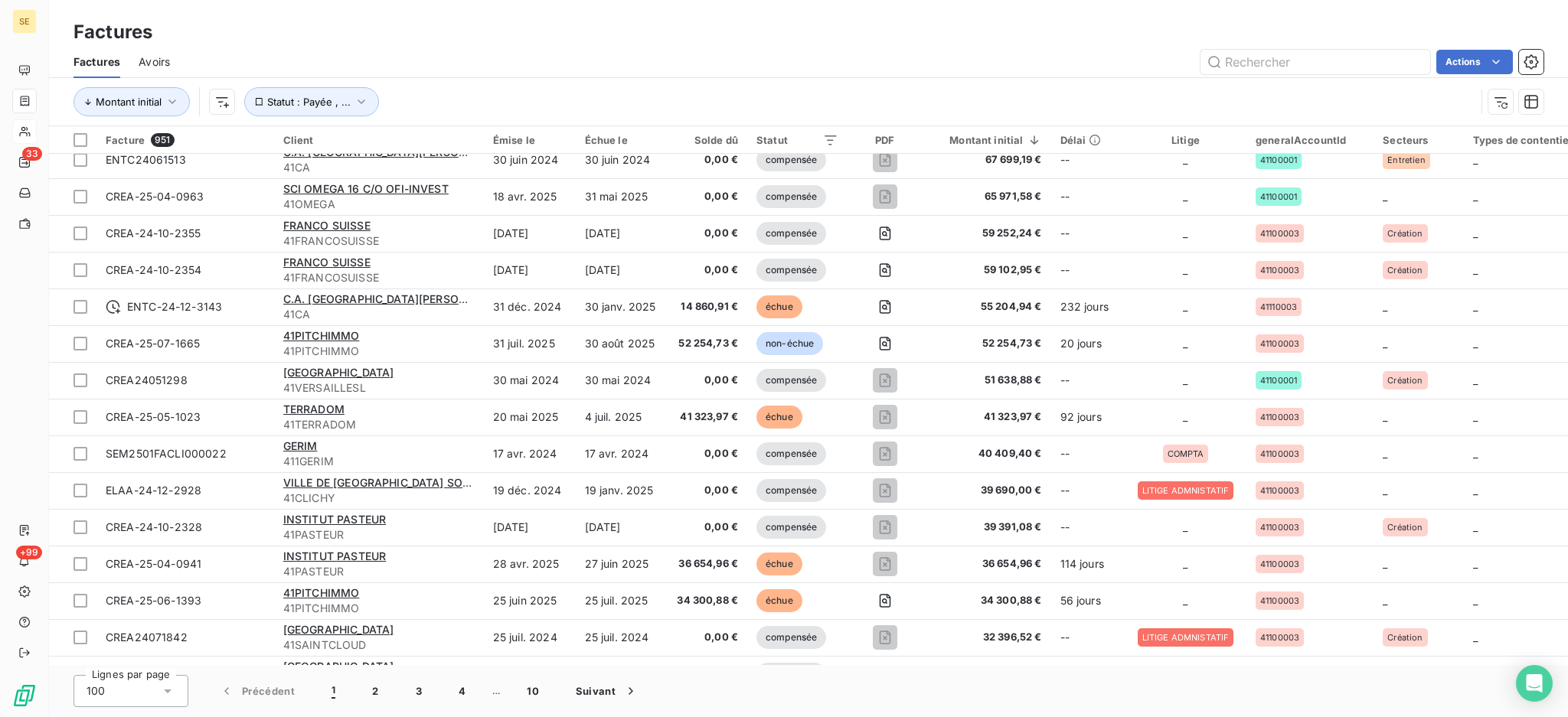
click at [554, 19] on div "Factures" at bounding box center [808, 32] width 1519 height 28
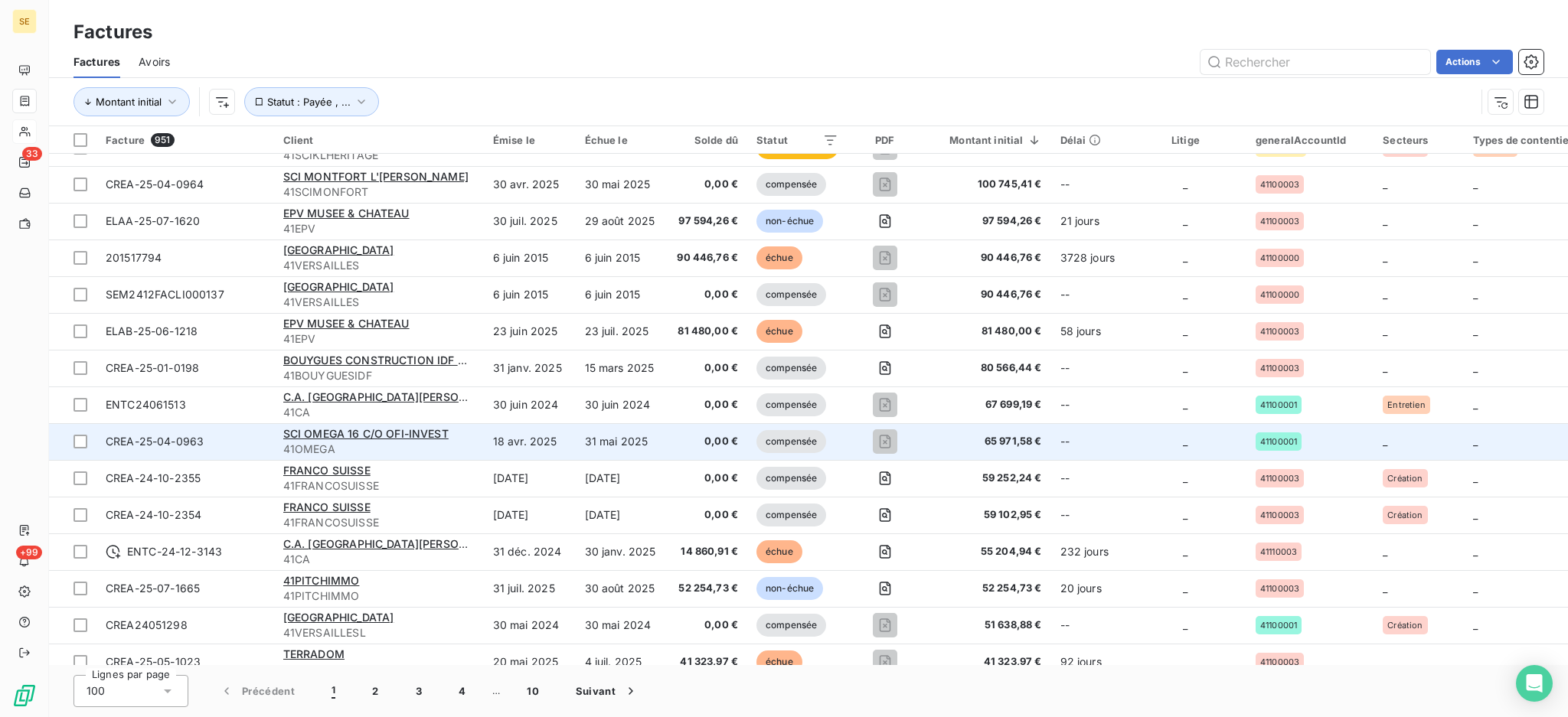
scroll to position [0, 0]
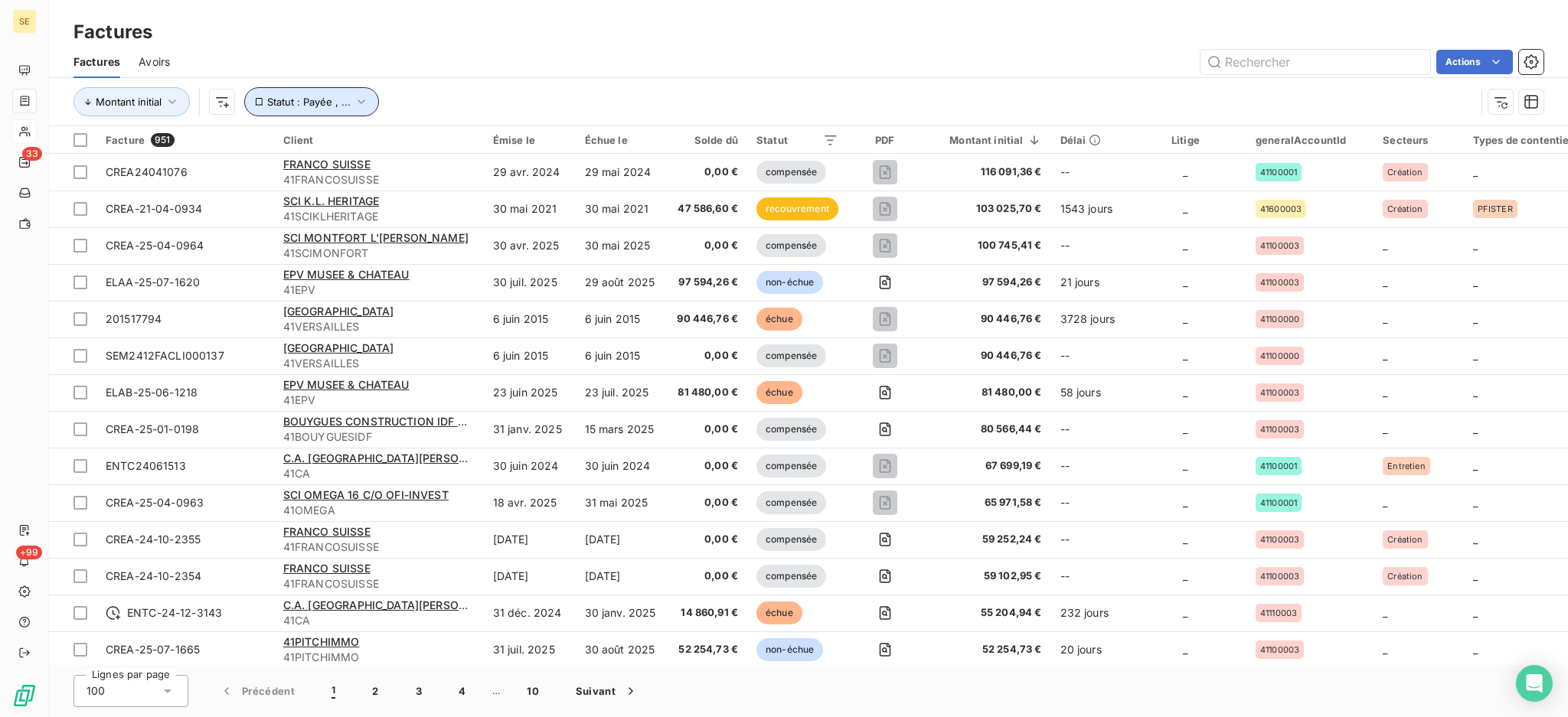
click at [356, 99] on icon "button" at bounding box center [361, 102] width 16 height 16
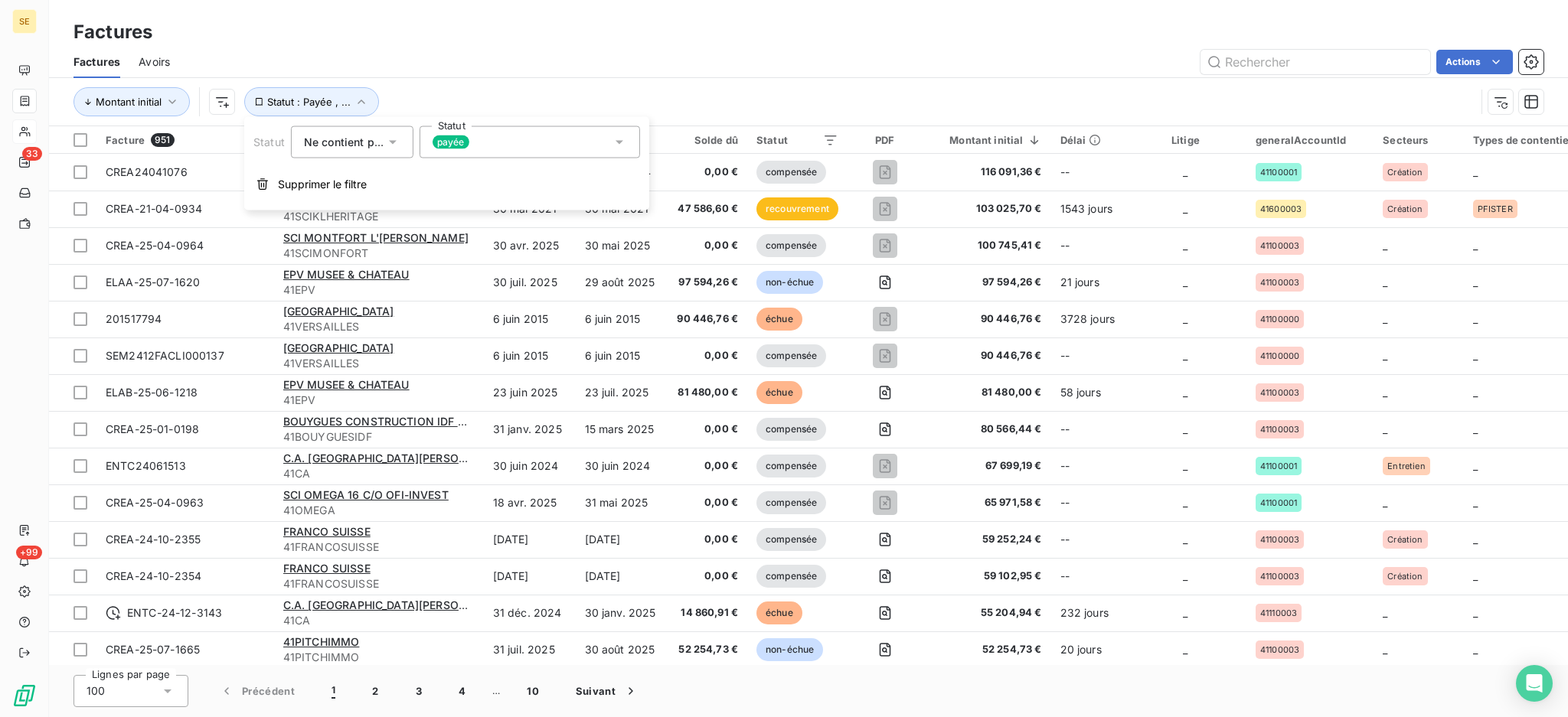
click at [614, 146] on icon at bounding box center [619, 142] width 16 height 16
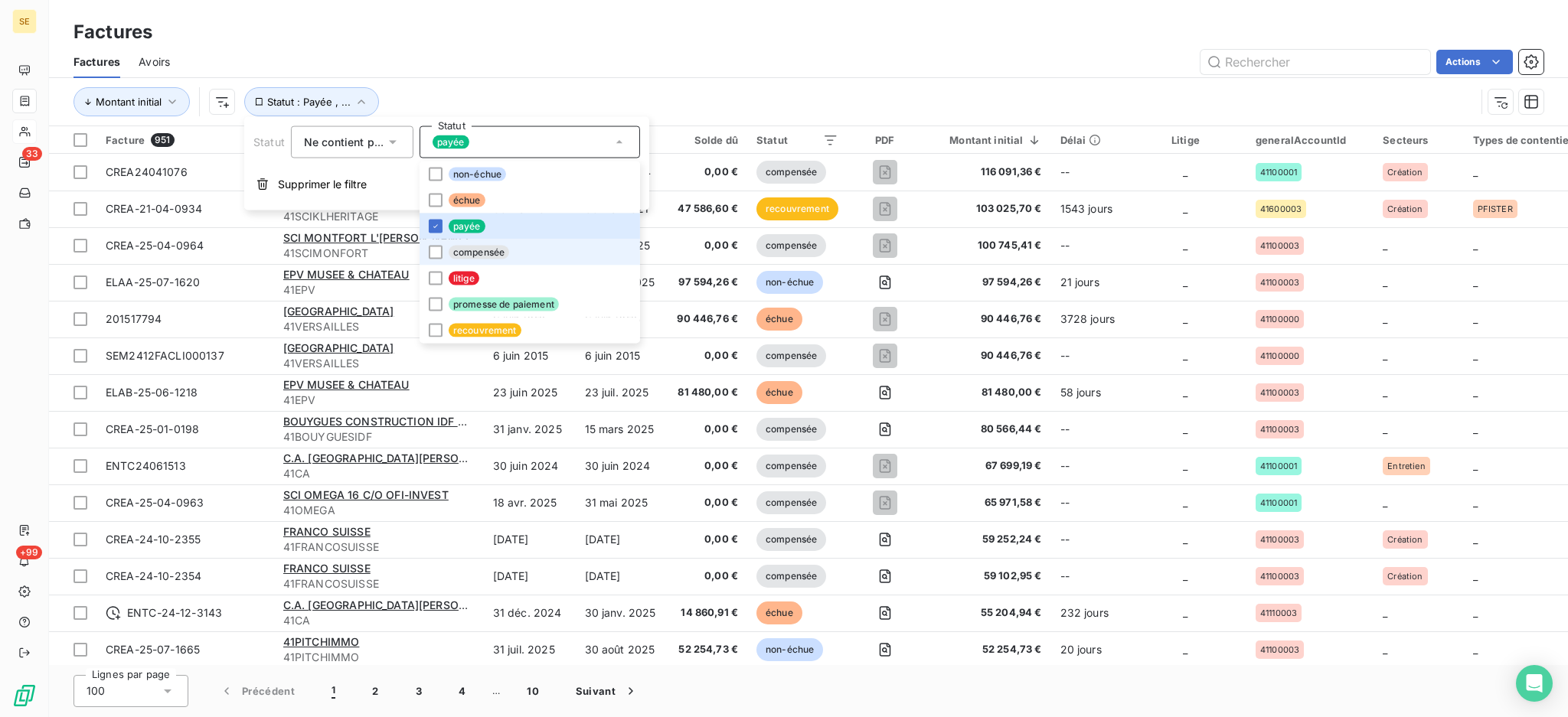
click at [469, 252] on span "compensée" at bounding box center [479, 252] width 60 height 14
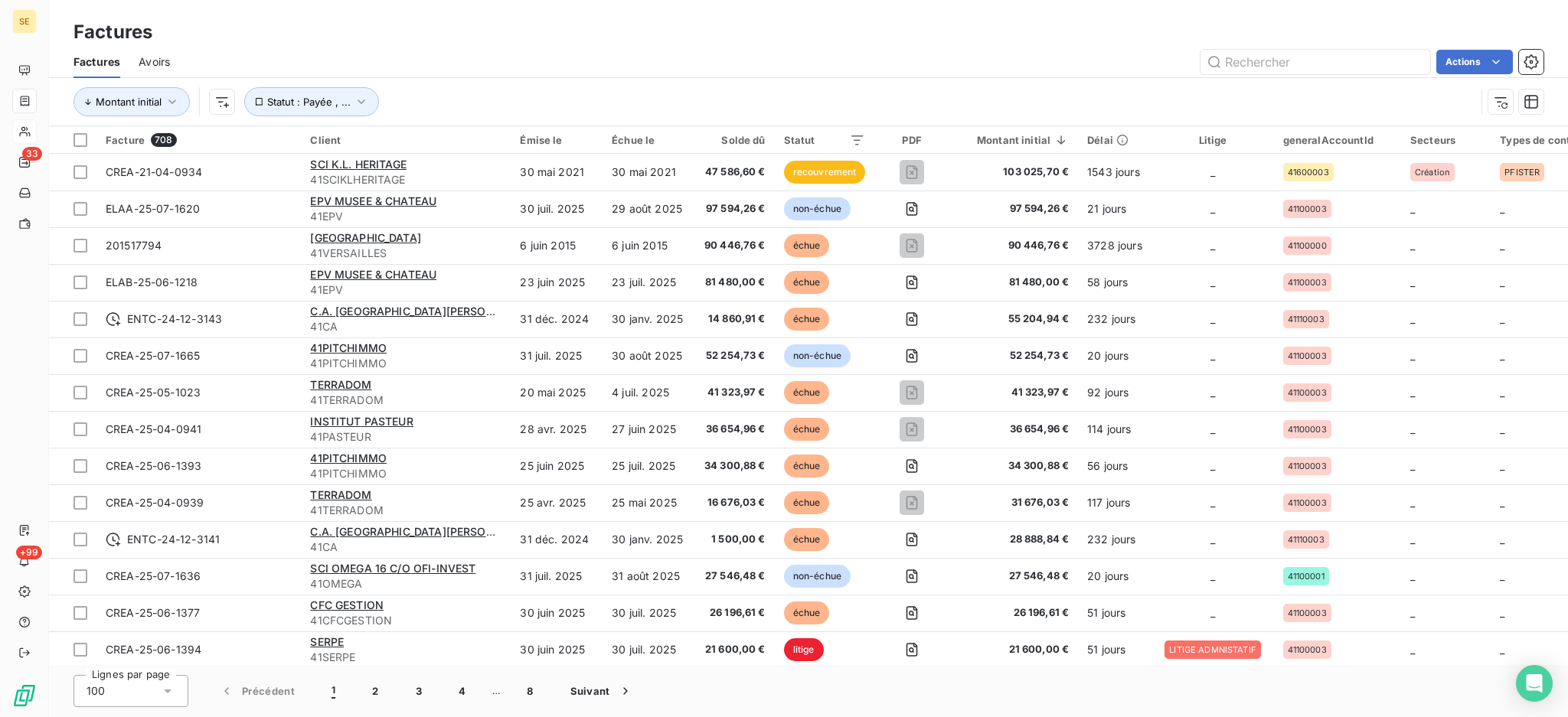
click at [568, 40] on div "Factures" at bounding box center [808, 32] width 1519 height 28
click at [357, 104] on icon "button" at bounding box center [361, 102] width 16 height 16
click at [621, 138] on icon at bounding box center [619, 142] width 16 height 16
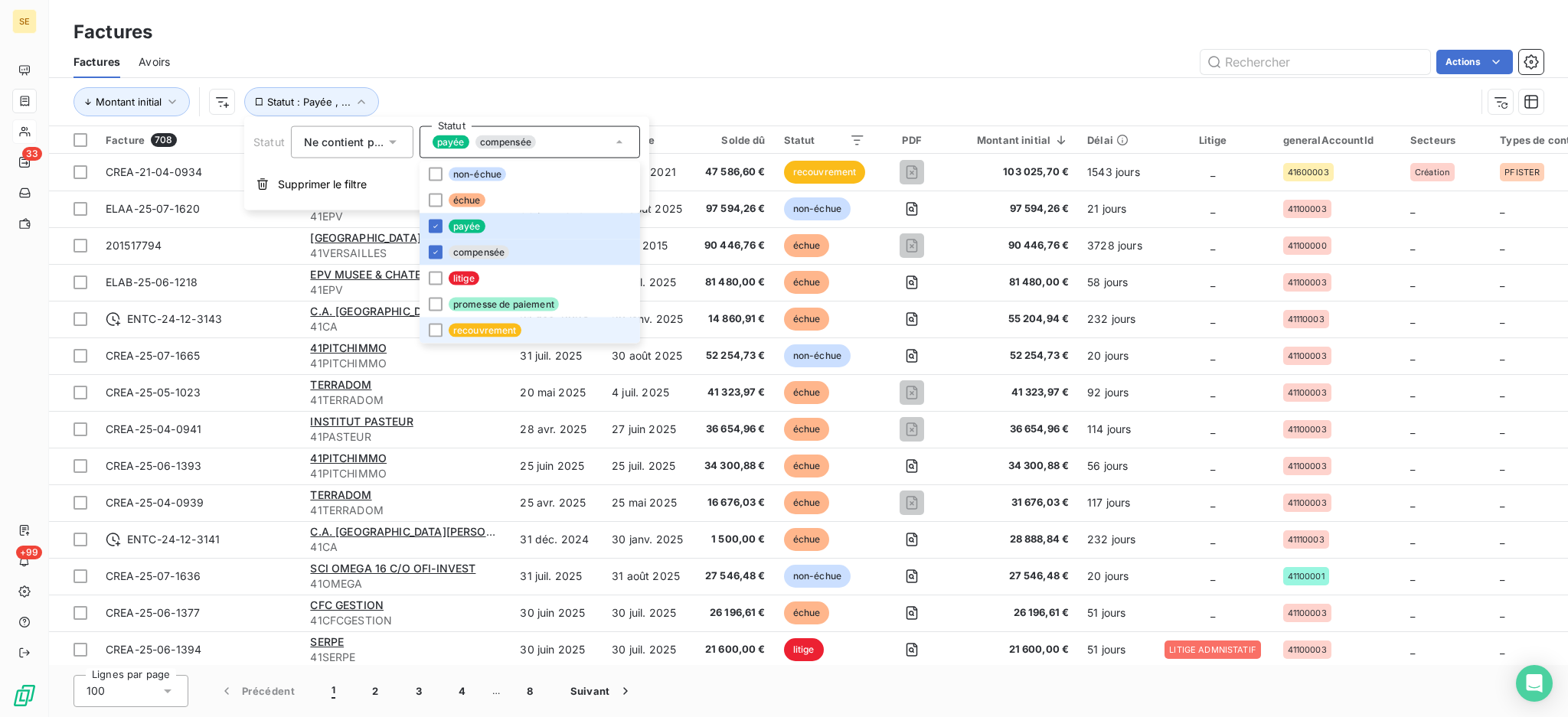
click at [459, 338] on li "recouvrement" at bounding box center [530, 330] width 221 height 26
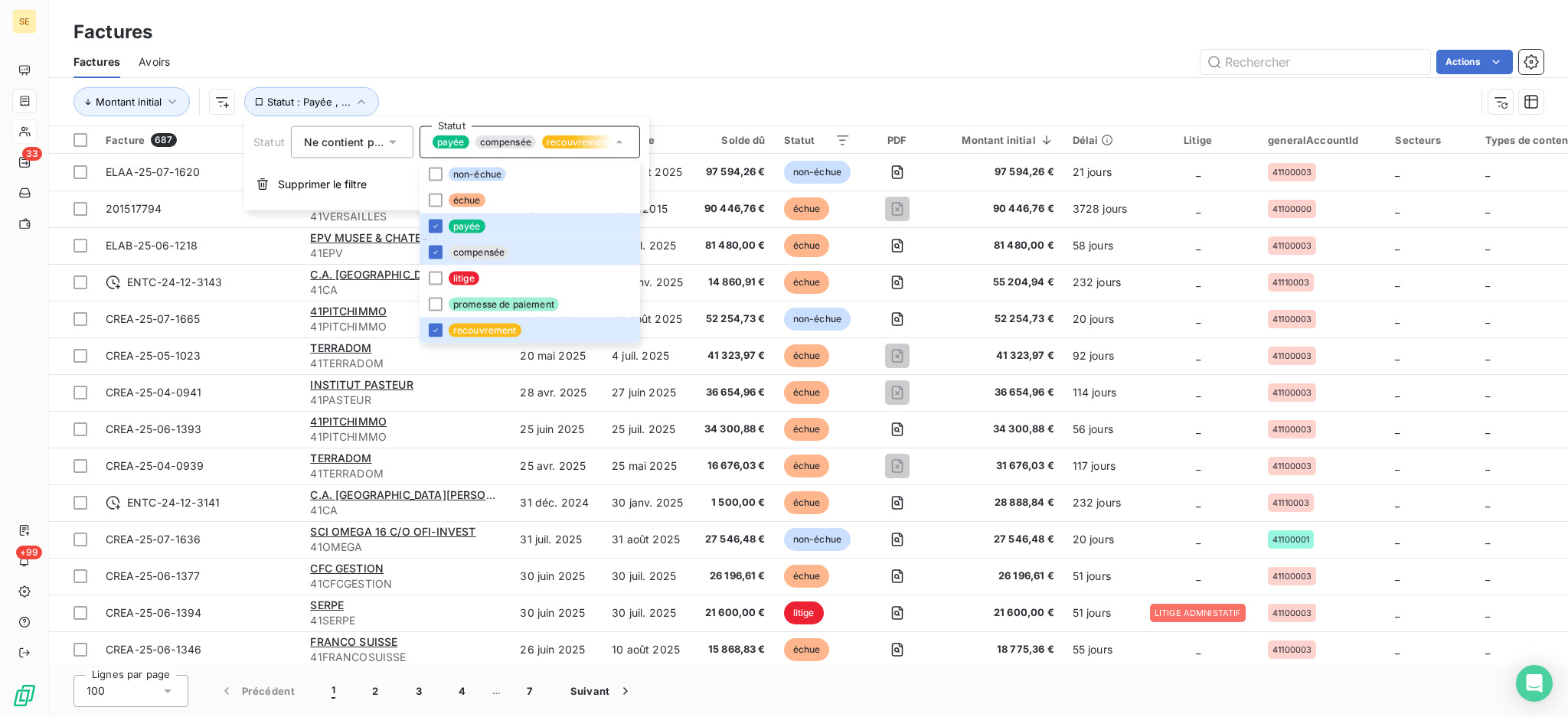
click at [505, 46] on div "Factures Avoirs Actions" at bounding box center [808, 62] width 1519 height 32
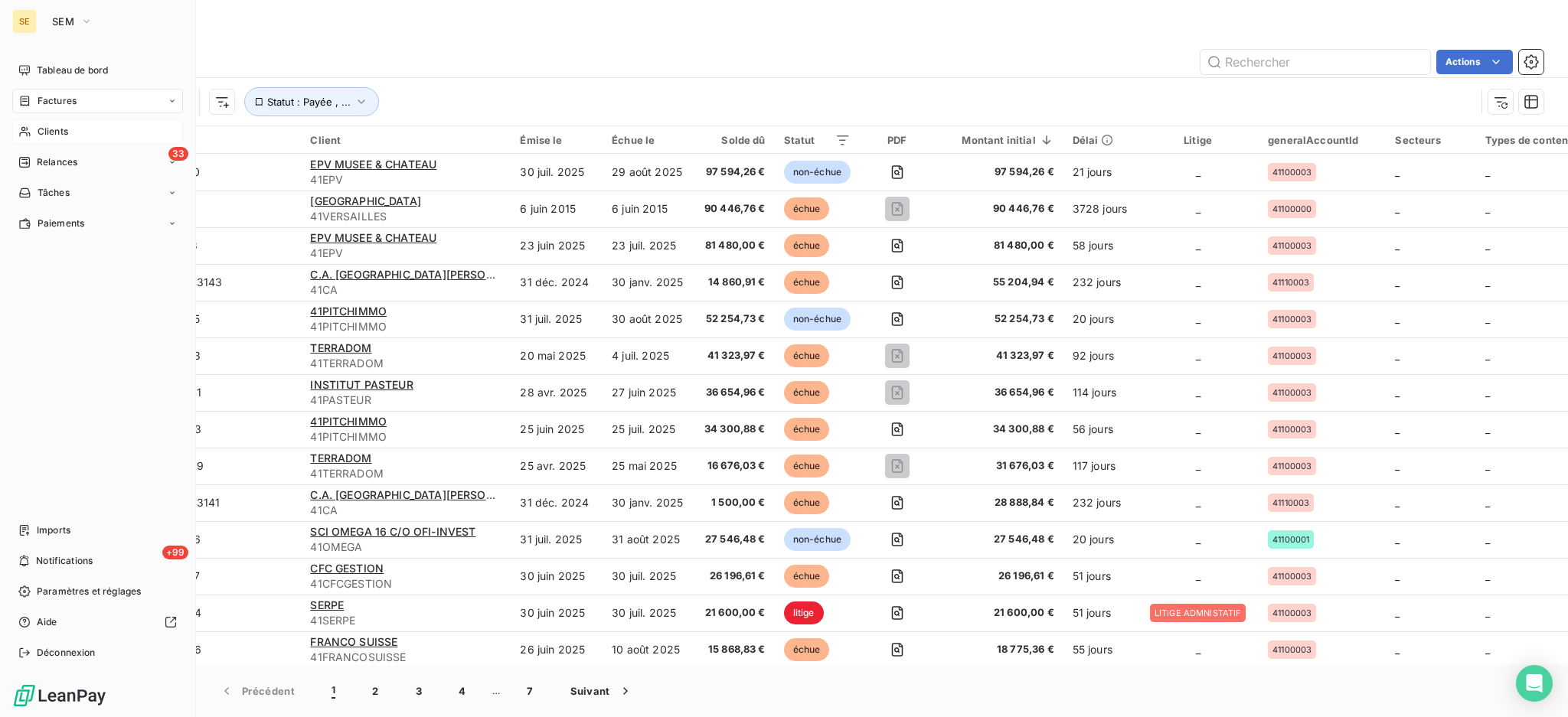
click at [45, 129] on span "Clients" at bounding box center [52, 132] width 31 height 14
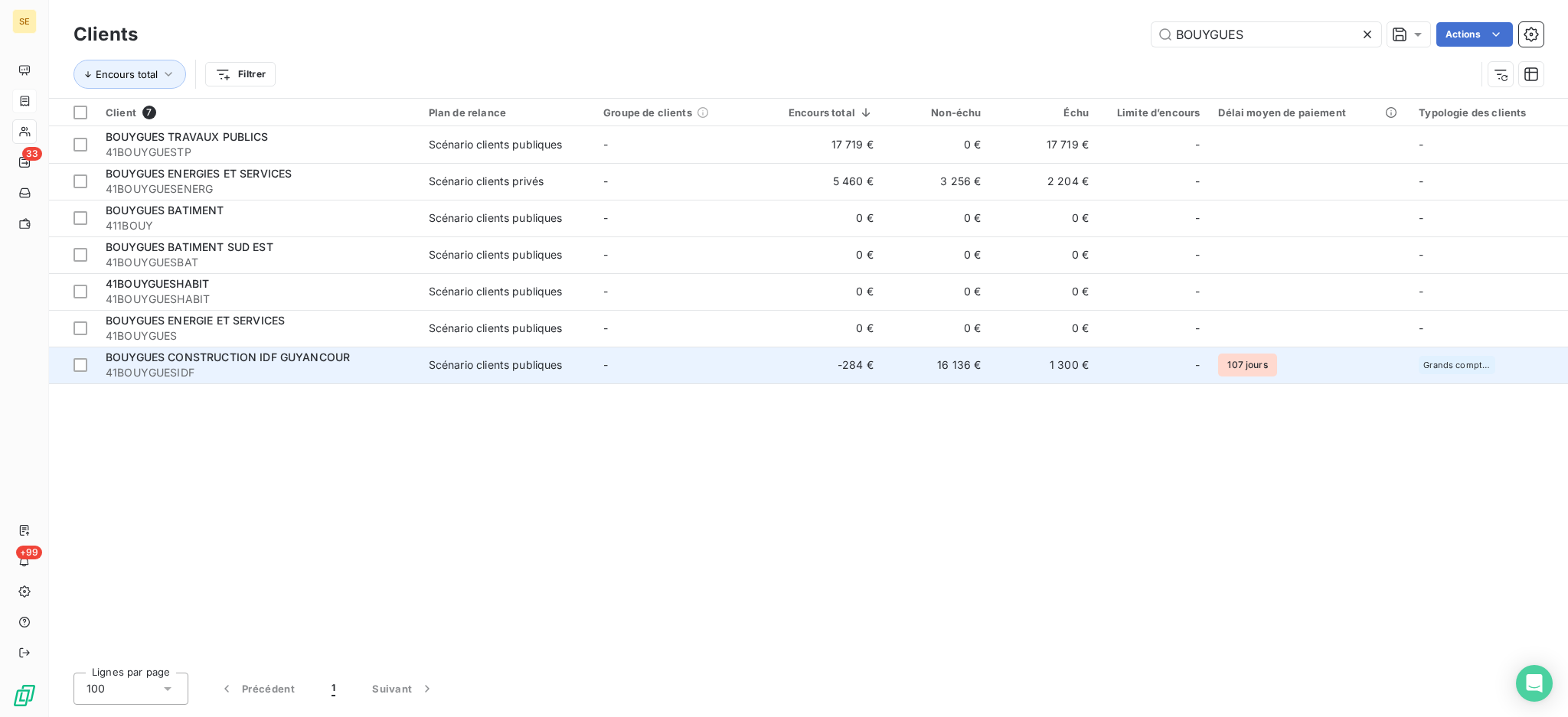
click at [255, 372] on span "41BOUYGUESIDF" at bounding box center [258, 373] width 304 height 16
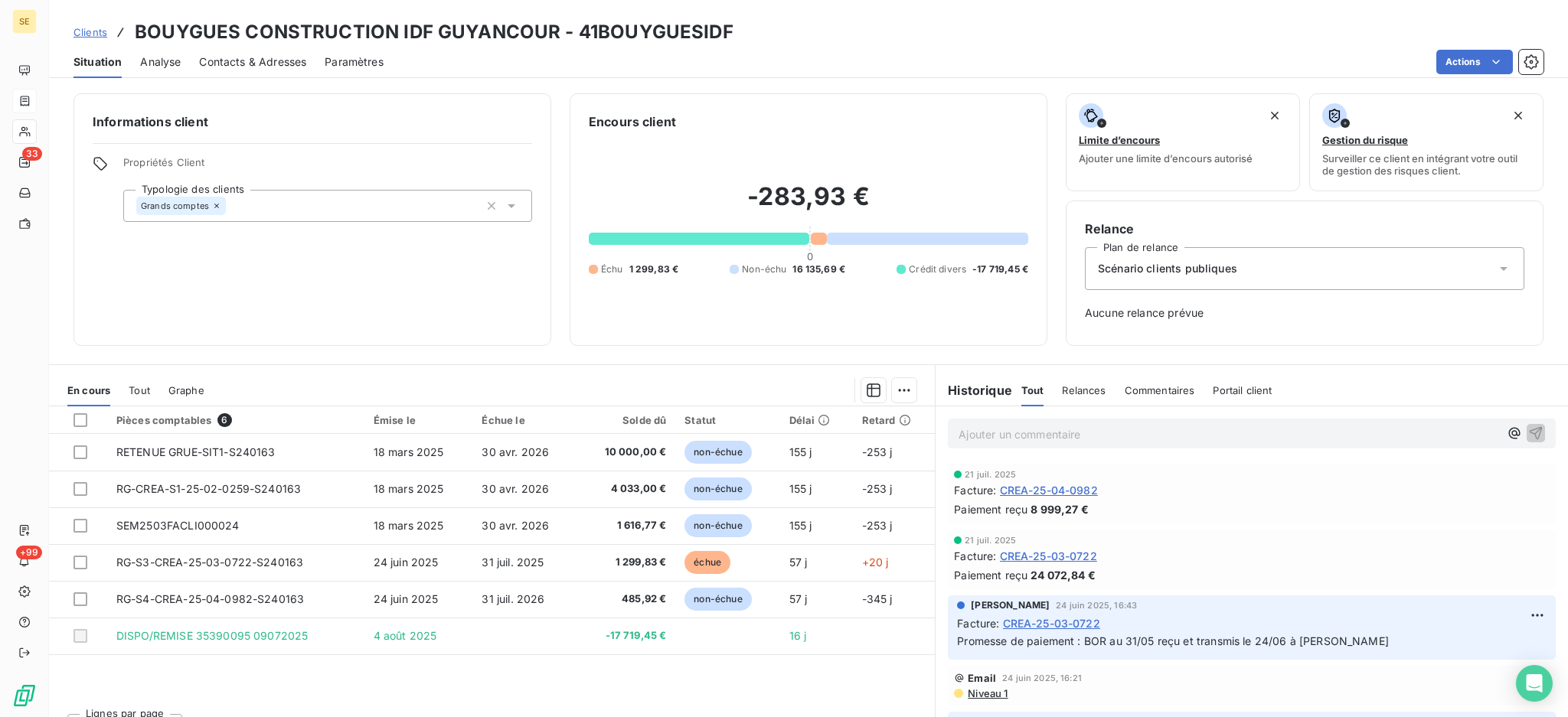
click at [268, 60] on span "Contacts & Adresses" at bounding box center [253, 62] width 108 height 16
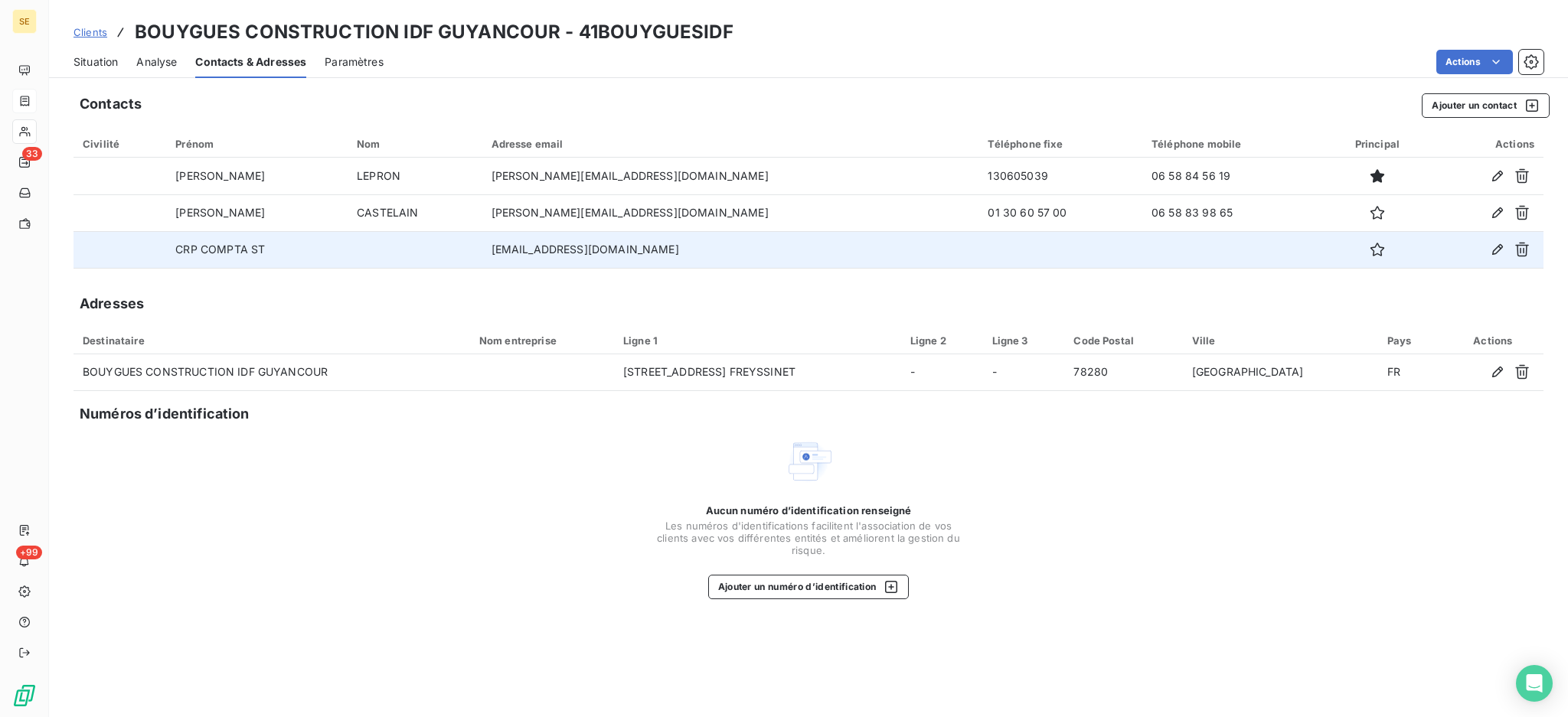
copy td "[EMAIL_ADDRESS][DOMAIN_NAME]"
drag, startPoint x: 760, startPoint y: 252, endPoint x: 510, endPoint y: 266, distance: 250.4
click at [510, 266] on td "[EMAIL_ADDRESS][DOMAIN_NAME]" at bounding box center [731, 250] width 497 height 37
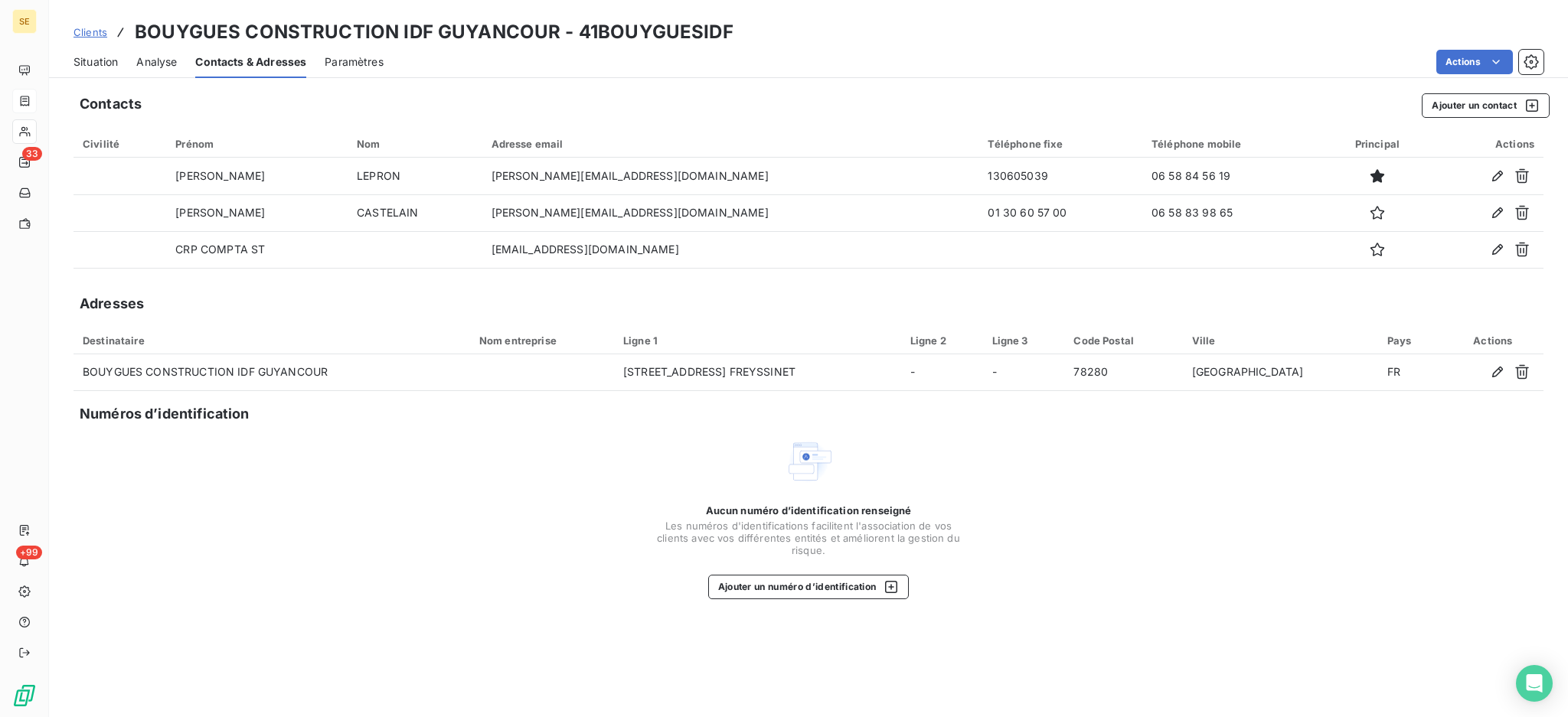
click at [95, 64] on span "Situation" at bounding box center [96, 62] width 45 height 16
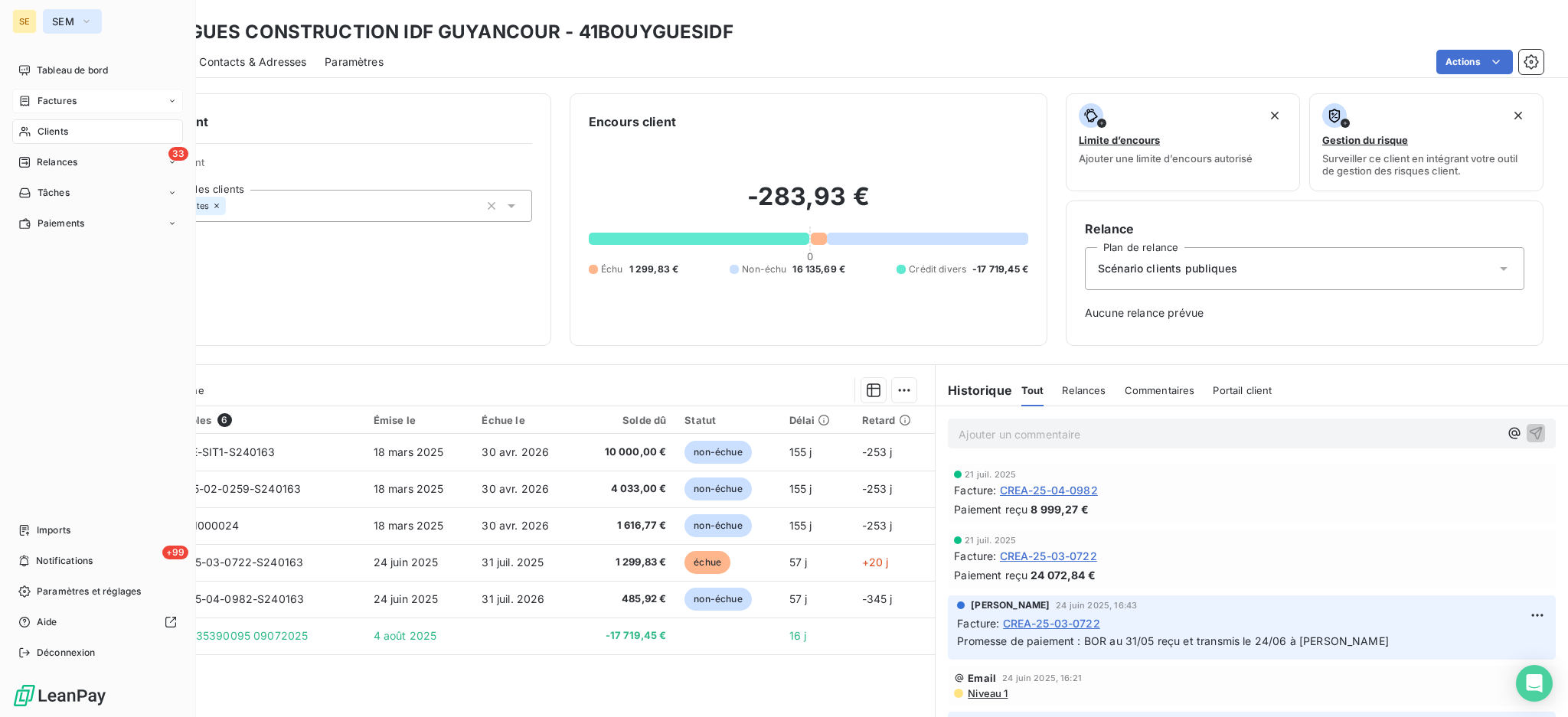
click at [68, 16] on span "SEM" at bounding box center [63, 21] width 22 height 12
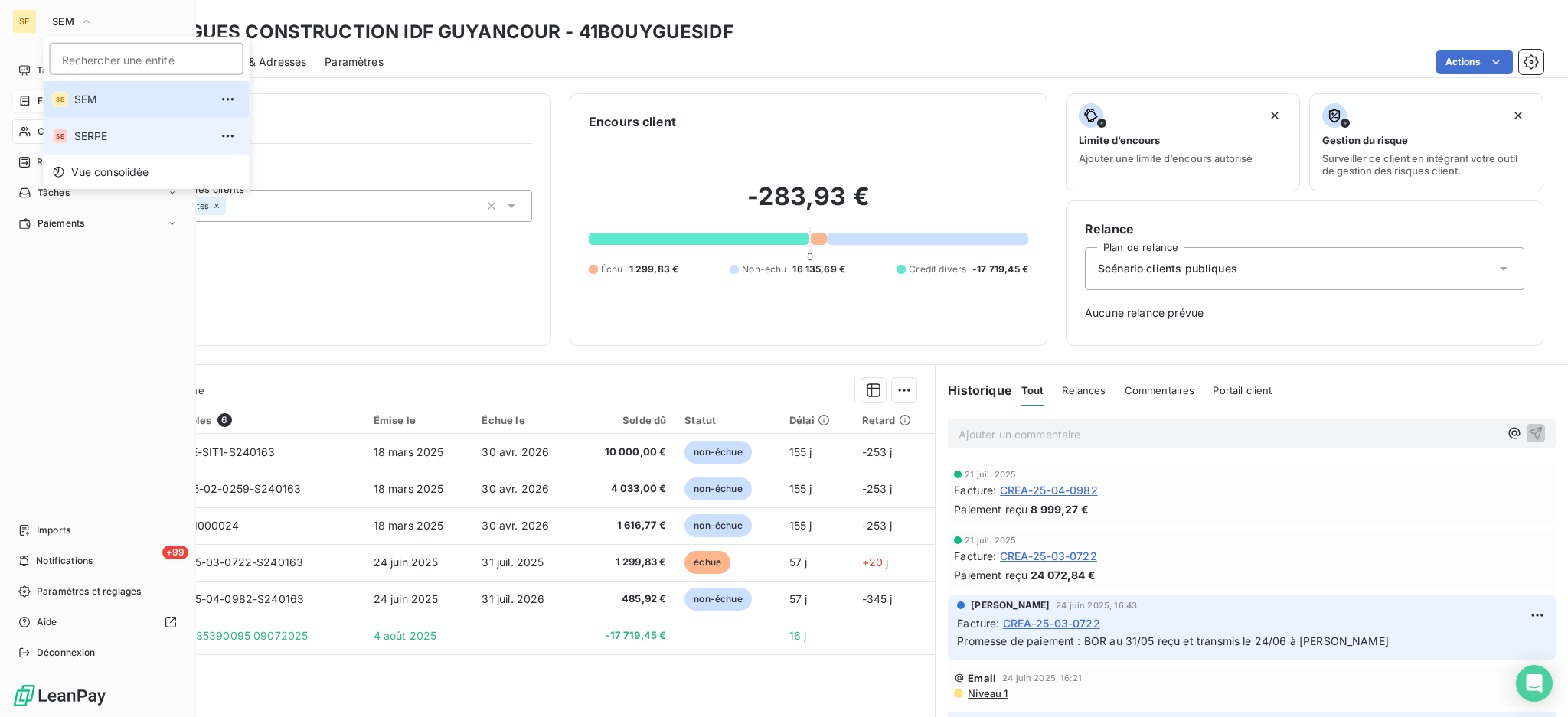
click at [125, 129] on span "SERPE" at bounding box center [142, 136] width 135 height 16
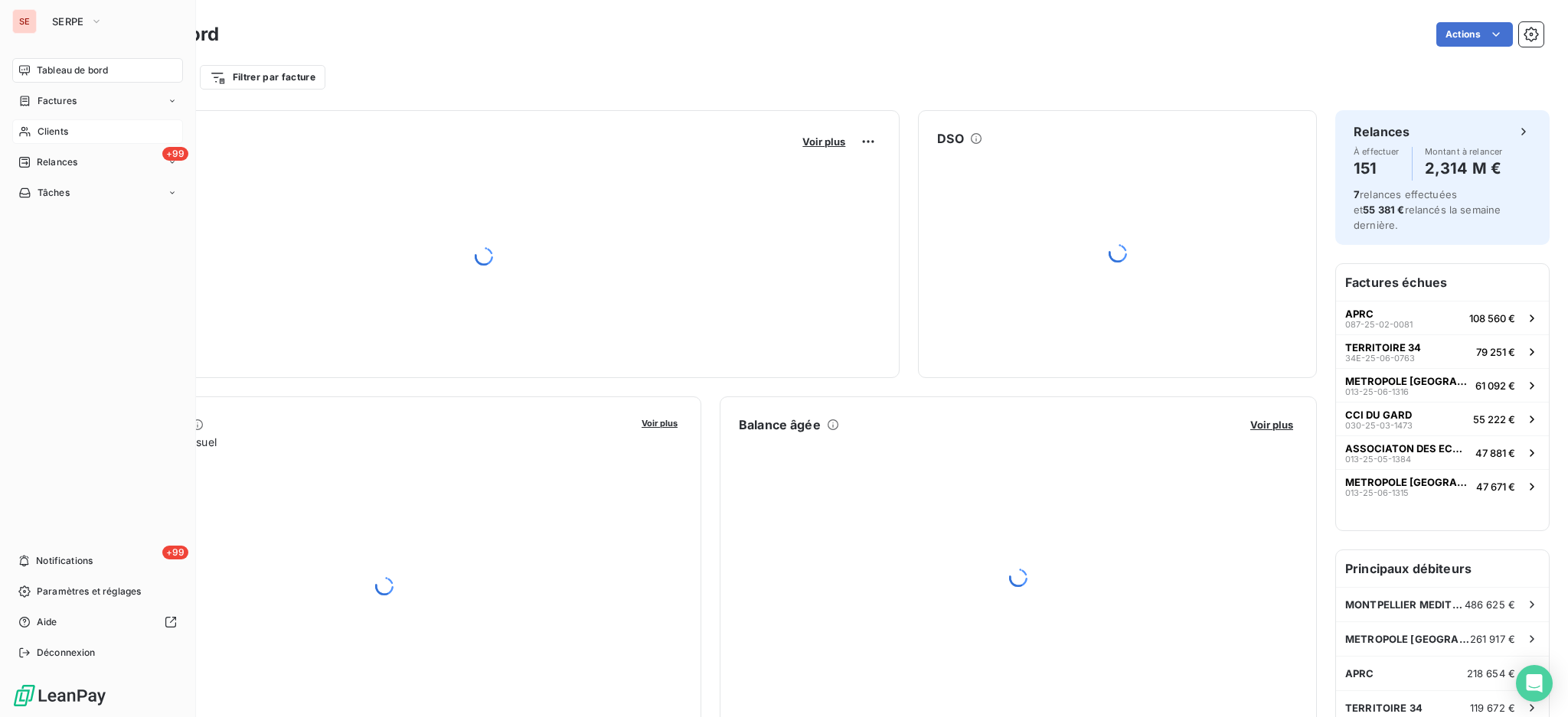
click at [54, 129] on span "Clients" at bounding box center [52, 132] width 31 height 14
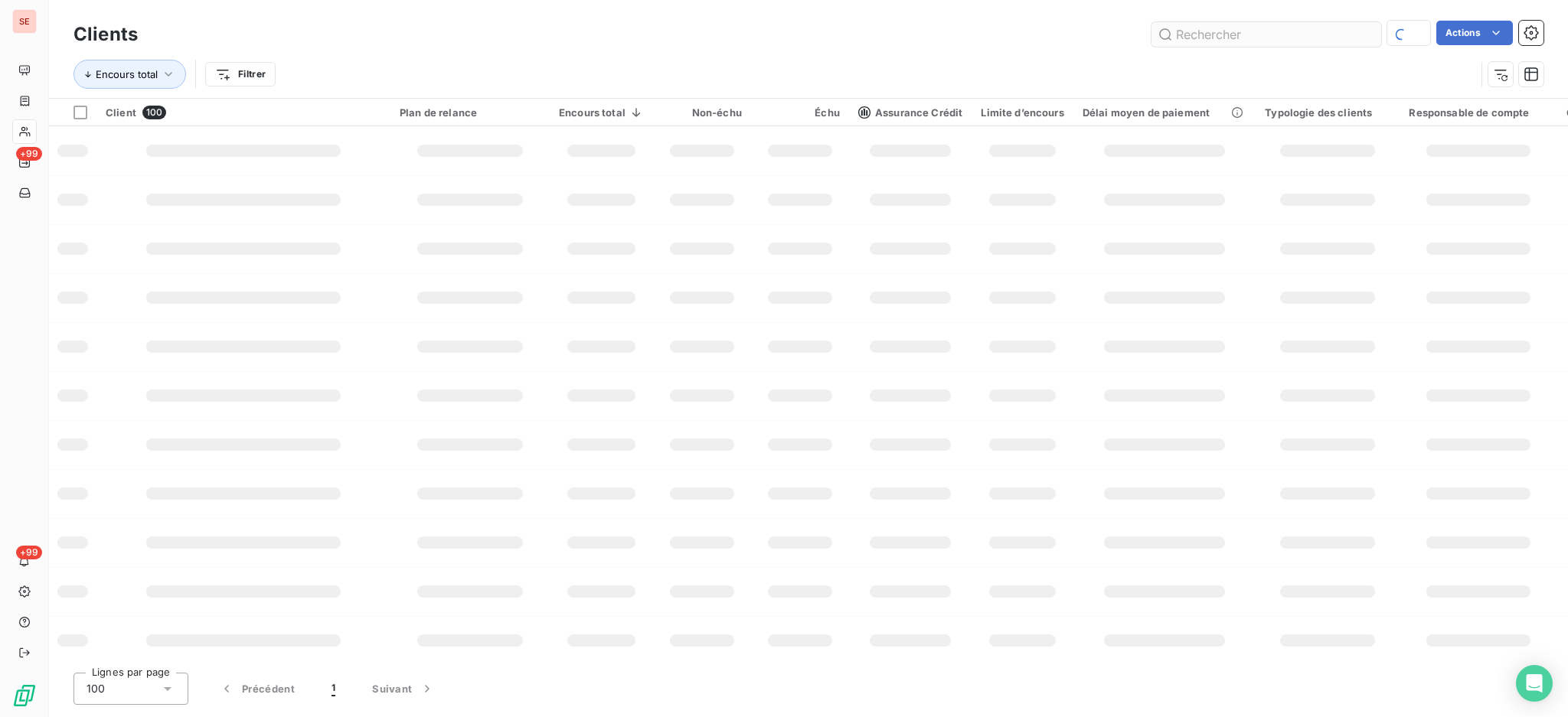
click at [1242, 32] on input "text" at bounding box center [1266, 34] width 230 height 24
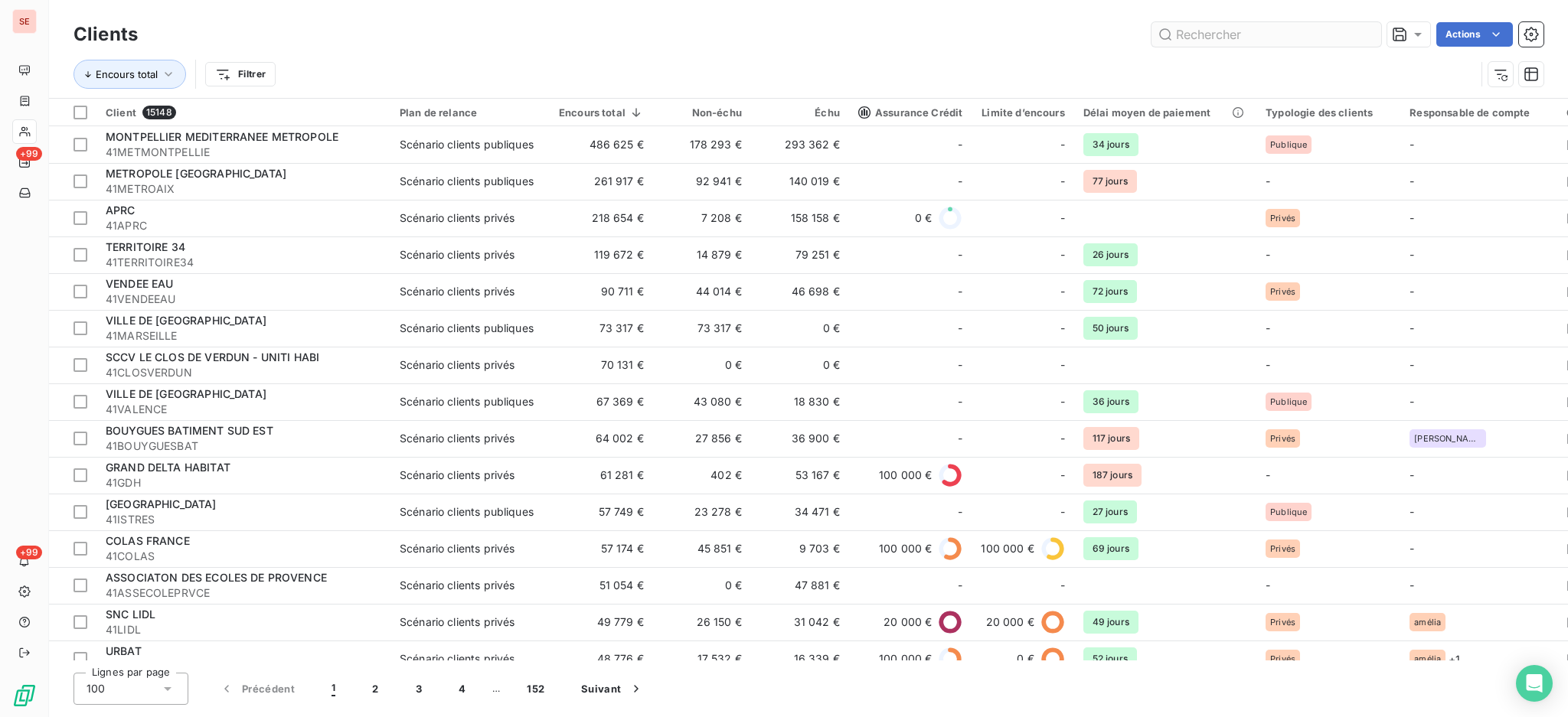
click at [1242, 32] on input "text" at bounding box center [1266, 34] width 230 height 24
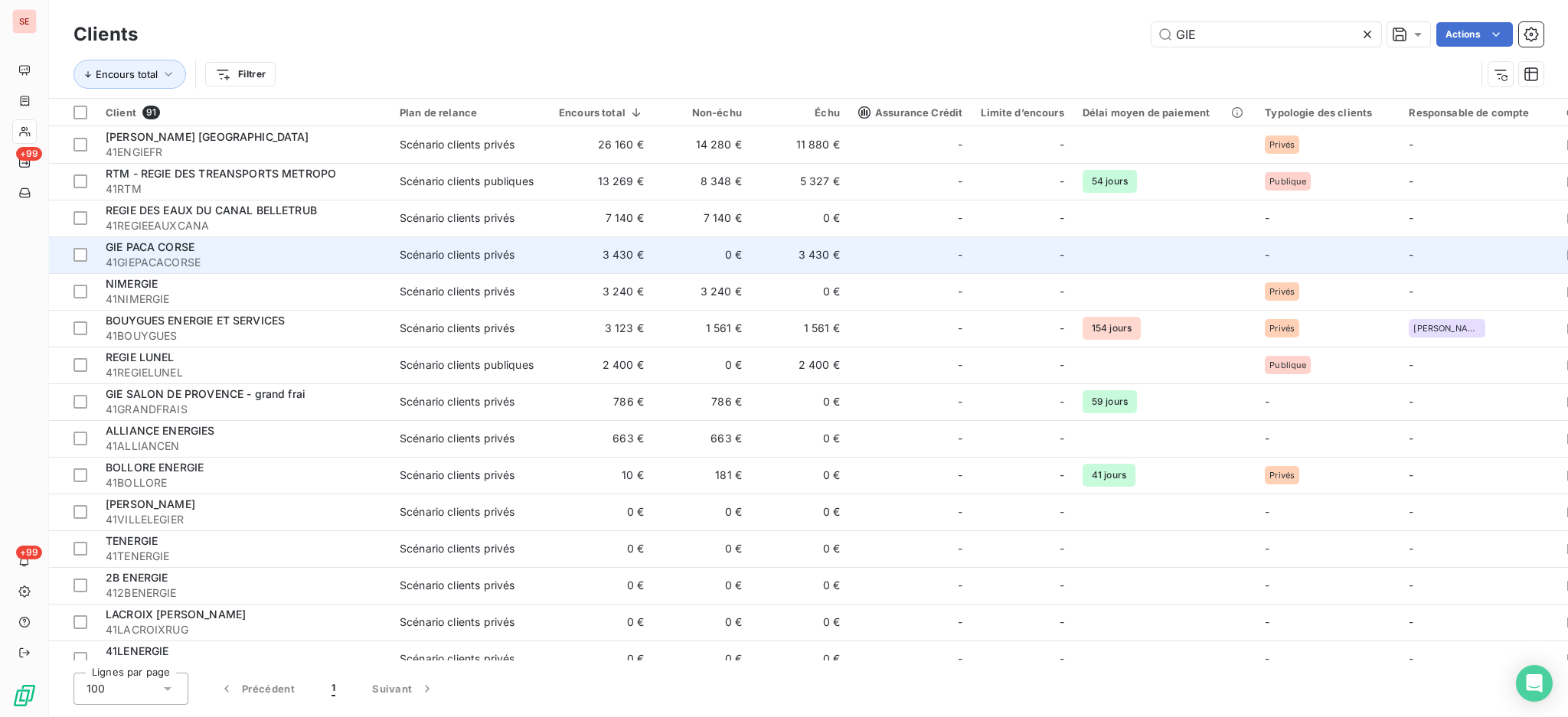
type input "GIE"
click at [225, 253] on div "GIE PACA CORSE" at bounding box center [243, 247] width 276 height 16
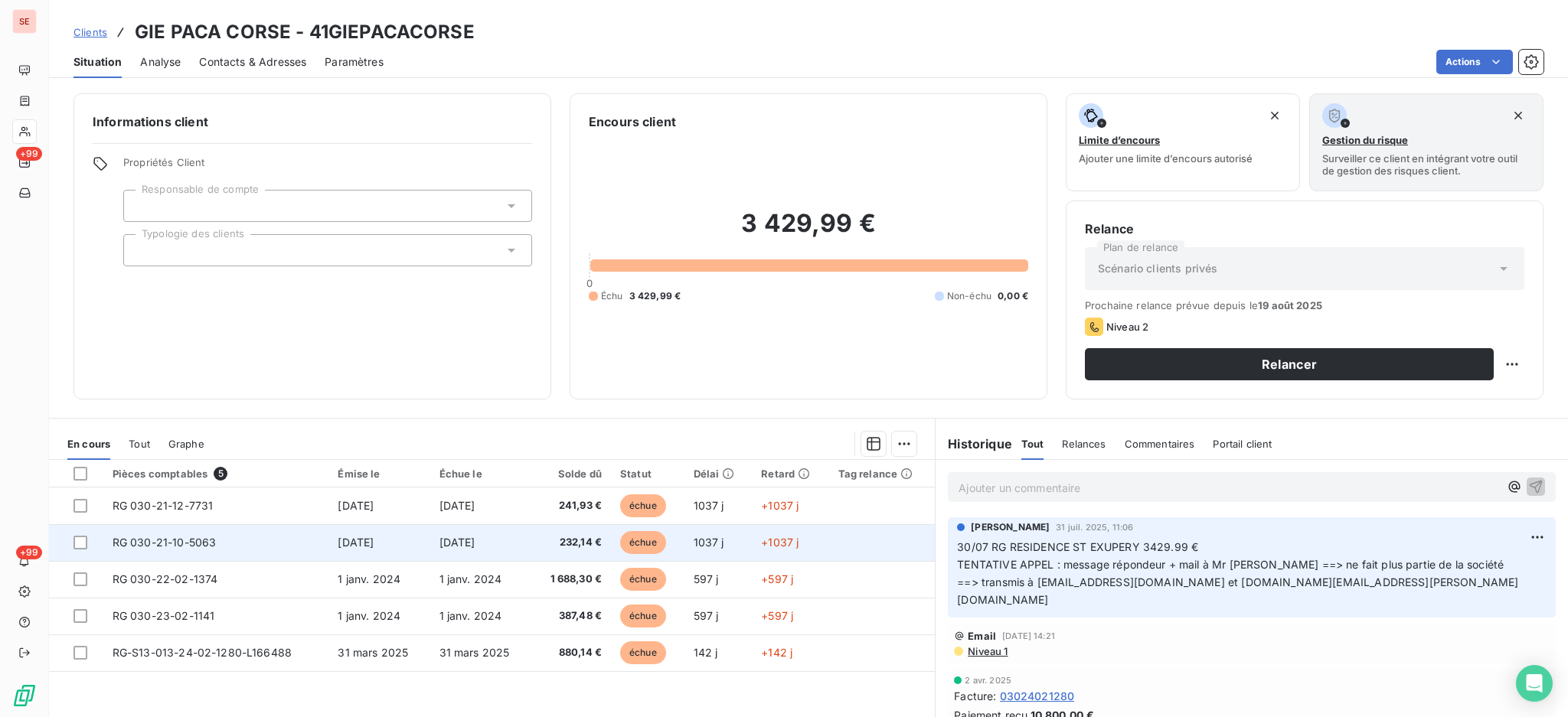
scroll to position [83, 0]
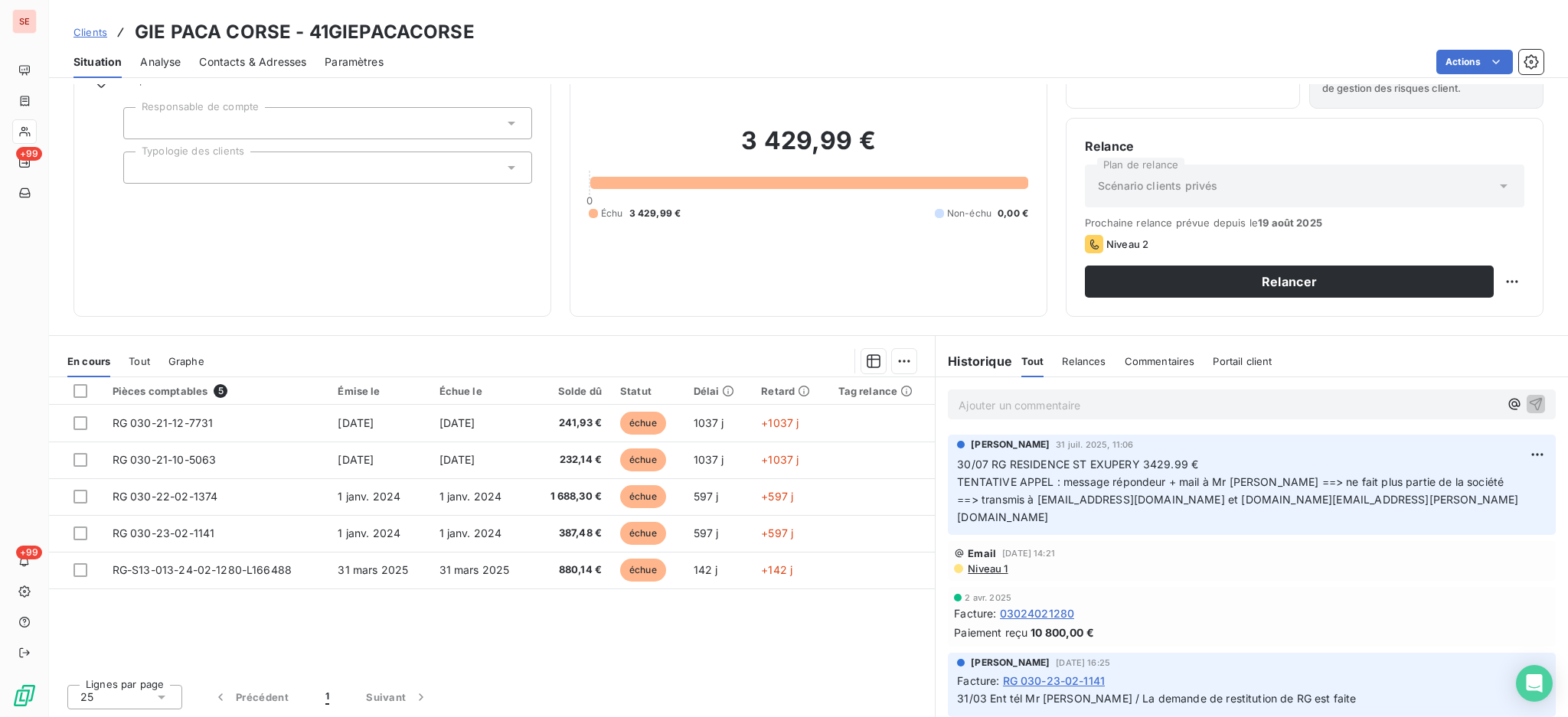
click at [1074, 414] on div "Ajouter un commentaire ﻿" at bounding box center [1252, 404] width 608 height 30
drag, startPoint x: 1042, startPoint y: 403, endPoint x: 938, endPoint y: 407, distance: 104.1
click at [948, 405] on div "20/08 relance" at bounding box center [1252, 403] width 608 height 29
click at [1059, 394] on div "20/08 relance" at bounding box center [1228, 403] width 541 height 19
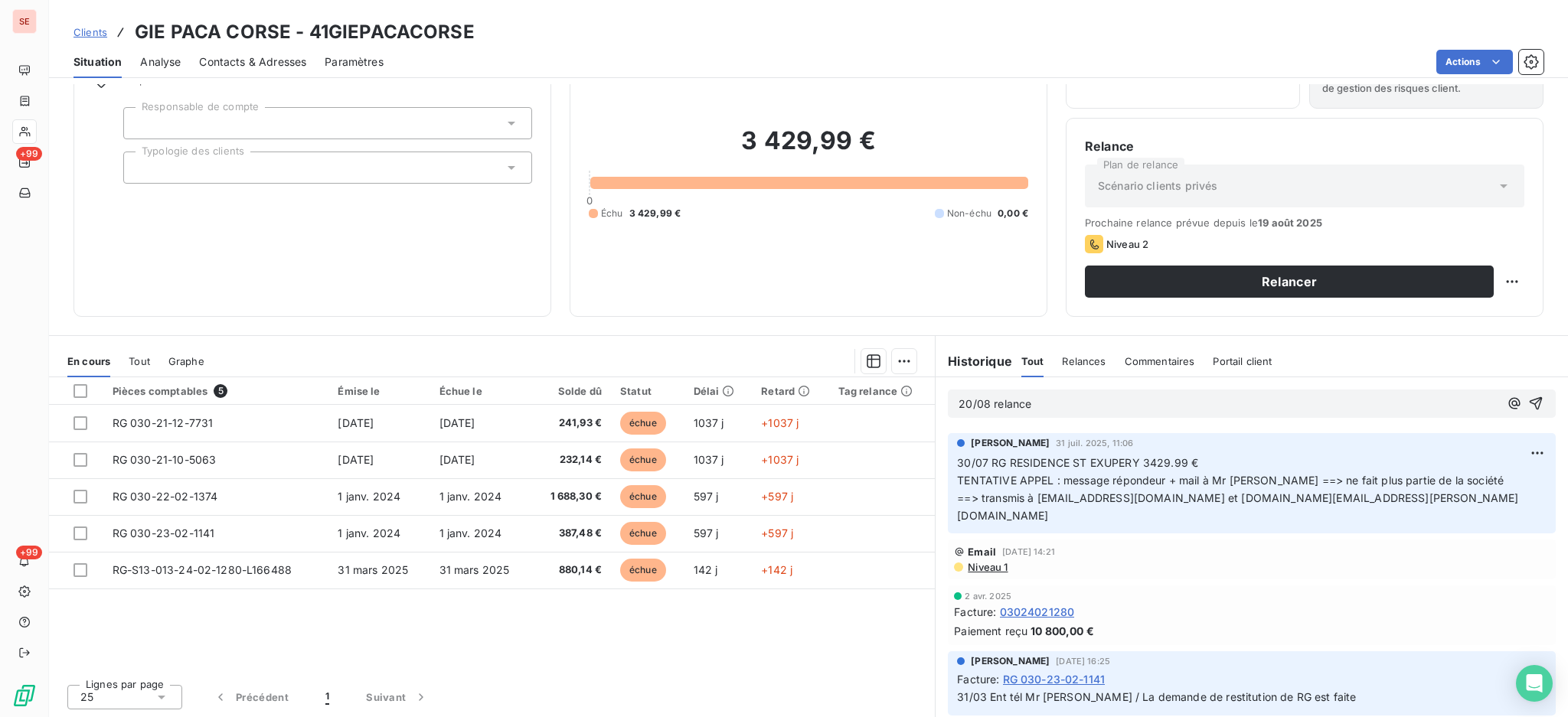
click at [1054, 409] on p "20/08 relance" at bounding box center [1228, 404] width 541 height 18
drag, startPoint x: 1026, startPoint y: 401, endPoint x: 939, endPoint y: 403, distance: 87.0
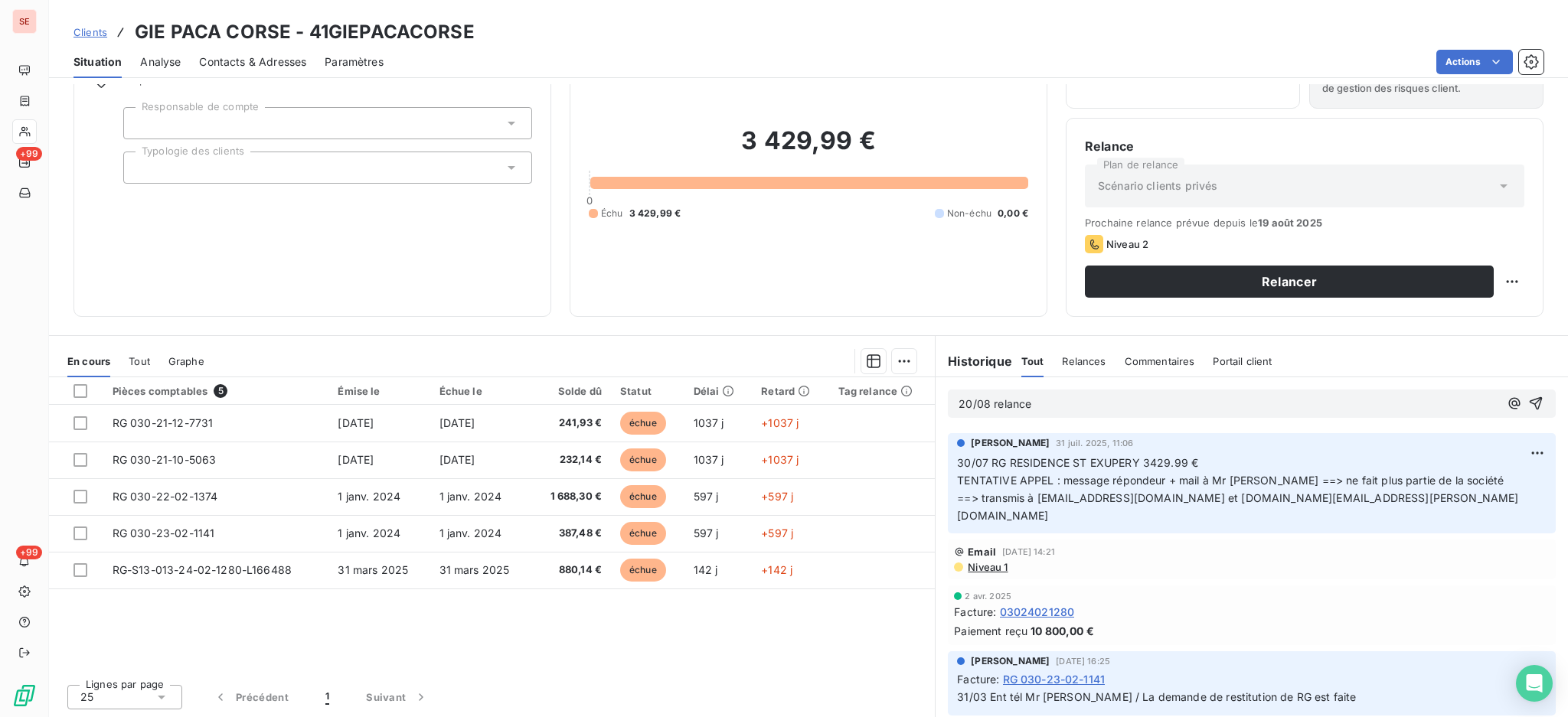
click at [948, 403] on div "20/08 relance" at bounding box center [1252, 403] width 608 height 29
click at [1005, 391] on div "20/08 relance" at bounding box center [1252, 403] width 608 height 29
click at [961, 394] on div "20/08 relance" at bounding box center [1228, 403] width 541 height 19
click at [972, 402] on span "20/08 relance" at bounding box center [995, 403] width 72 height 13
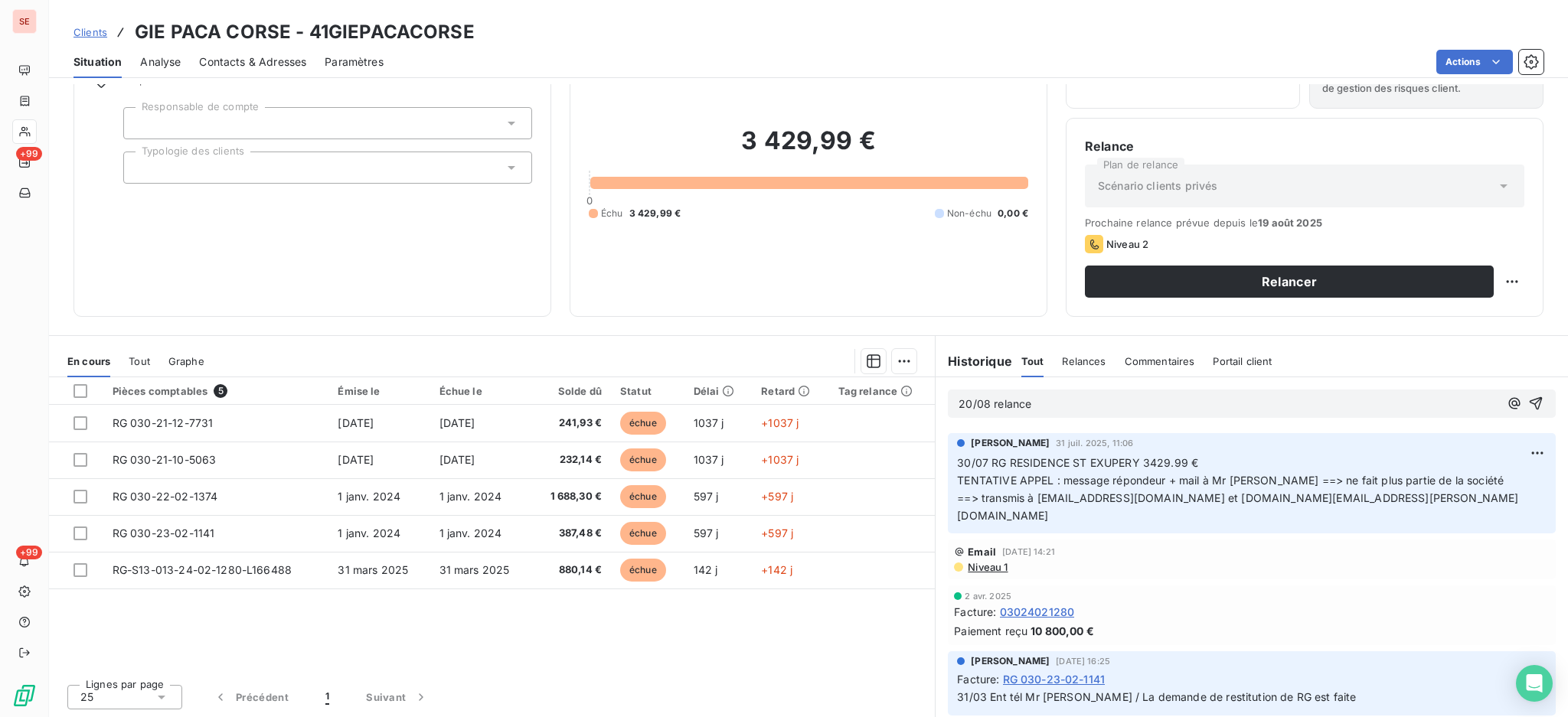
click at [1022, 394] on div "20/08 relance" at bounding box center [1228, 403] width 541 height 19
click at [1032, 412] on p "20/08 relance" at bounding box center [1228, 404] width 541 height 18
click at [983, 405] on span "05/08 mail transféré à" at bounding box center [1015, 403] width 113 height 13
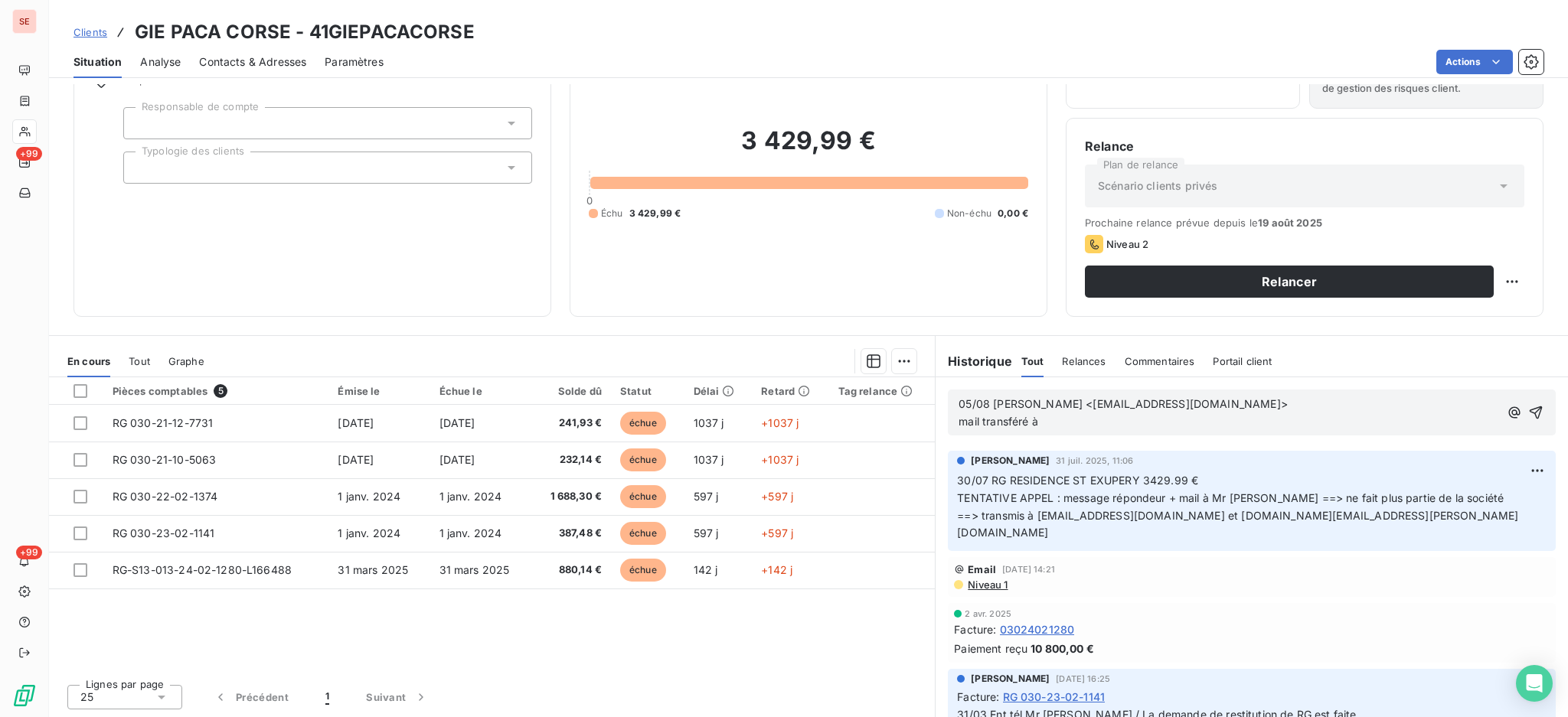
click at [1060, 423] on p "05/08 GOIGOUX Gwendoline <gwendoline.goigoux@cdc-habitat.fr> mail transféré à" at bounding box center [1228, 414] width 541 height 35
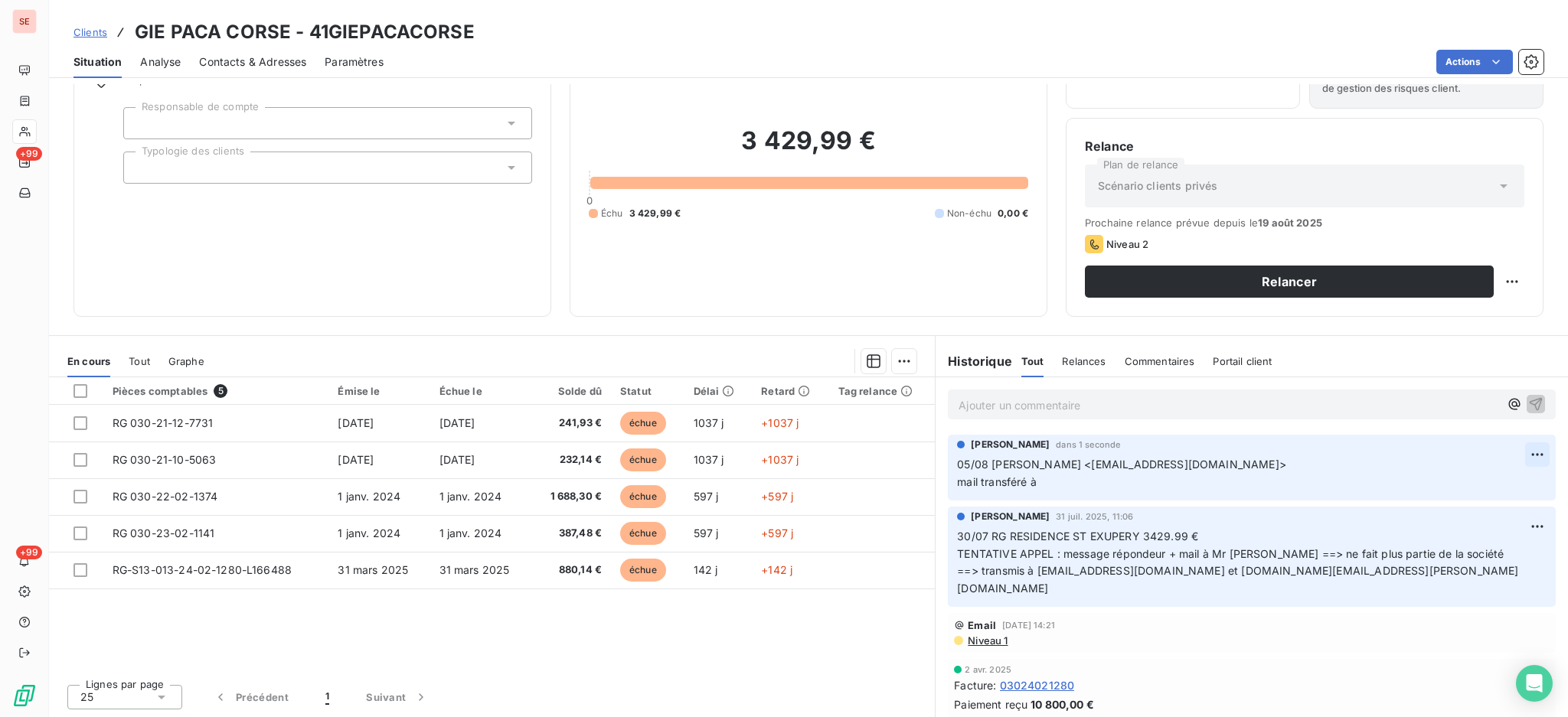
click at [1507, 454] on html "SE +99 +99 Clients GIE PACA CORSE - 41GIEPACACORSE Situation Analyse Contacts &…" at bounding box center [784, 358] width 1568 height 717
click at [1453, 490] on div "Editer" at bounding box center [1469, 487] width 85 height 24
click at [970, 492] on p "05/08 GOIGOUX Gwendoline <gwendoline.goigoux@cdc-habitat.fr> mail transféré à" at bounding box center [1241, 474] width 568 height 35
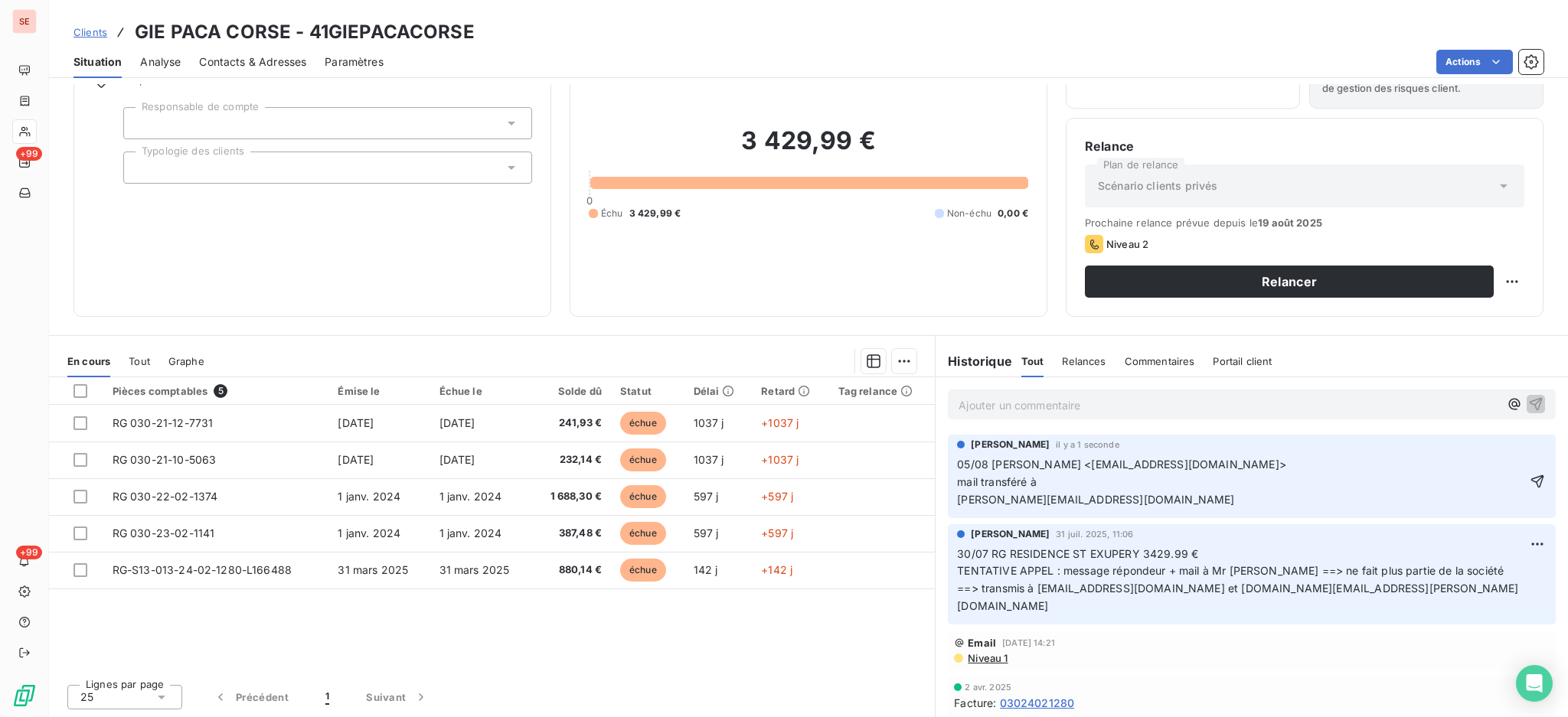
click at [974, 509] on p "05/08 GOIGOUX Gwendoline <gwendoline.goigoux@cdc-habitat.fr> mail transféré à H…" at bounding box center [1241, 482] width 568 height 53
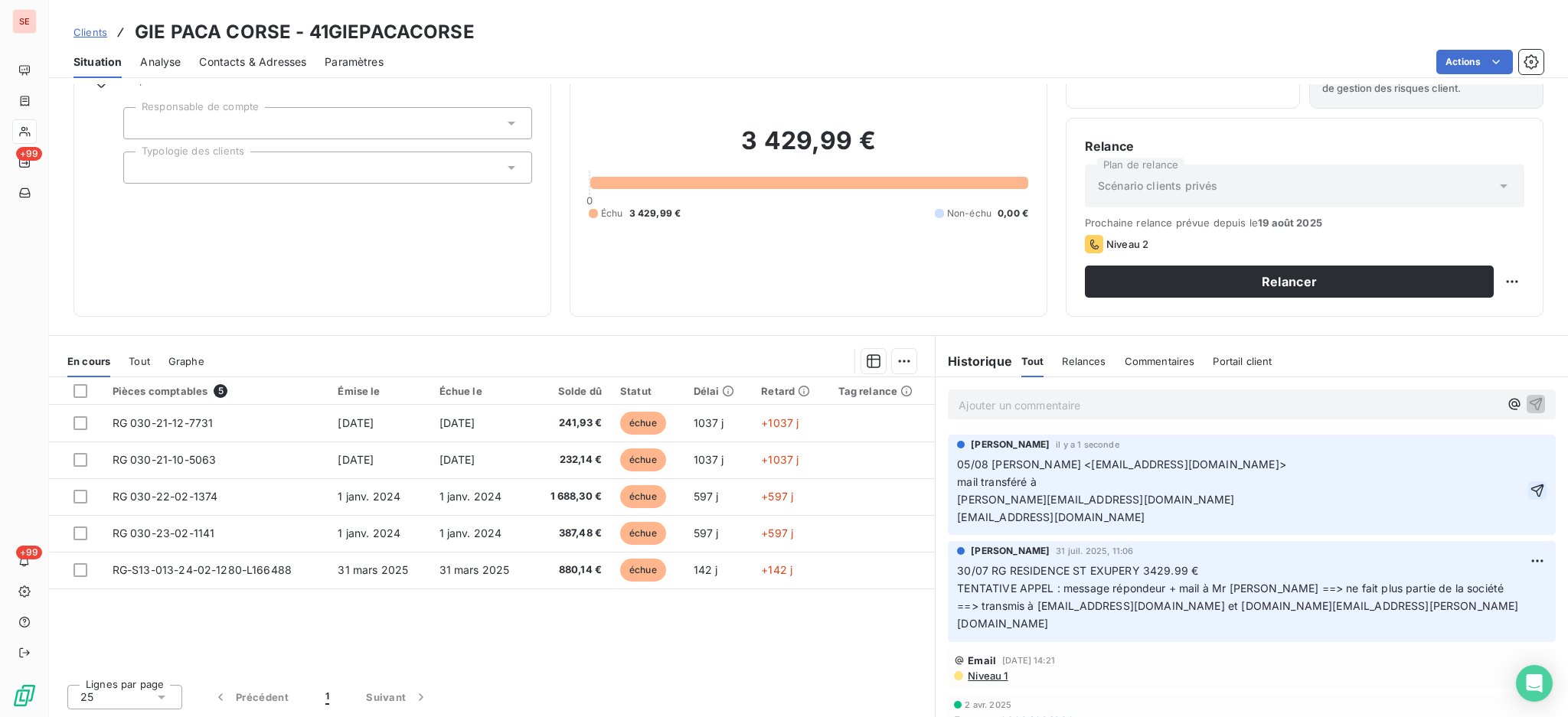
click at [1530, 492] on icon "button" at bounding box center [1537, 491] width 16 height 16
click at [1059, 407] on p "Ajouter un commentaire ﻿" at bounding box center [1228, 405] width 541 height 19
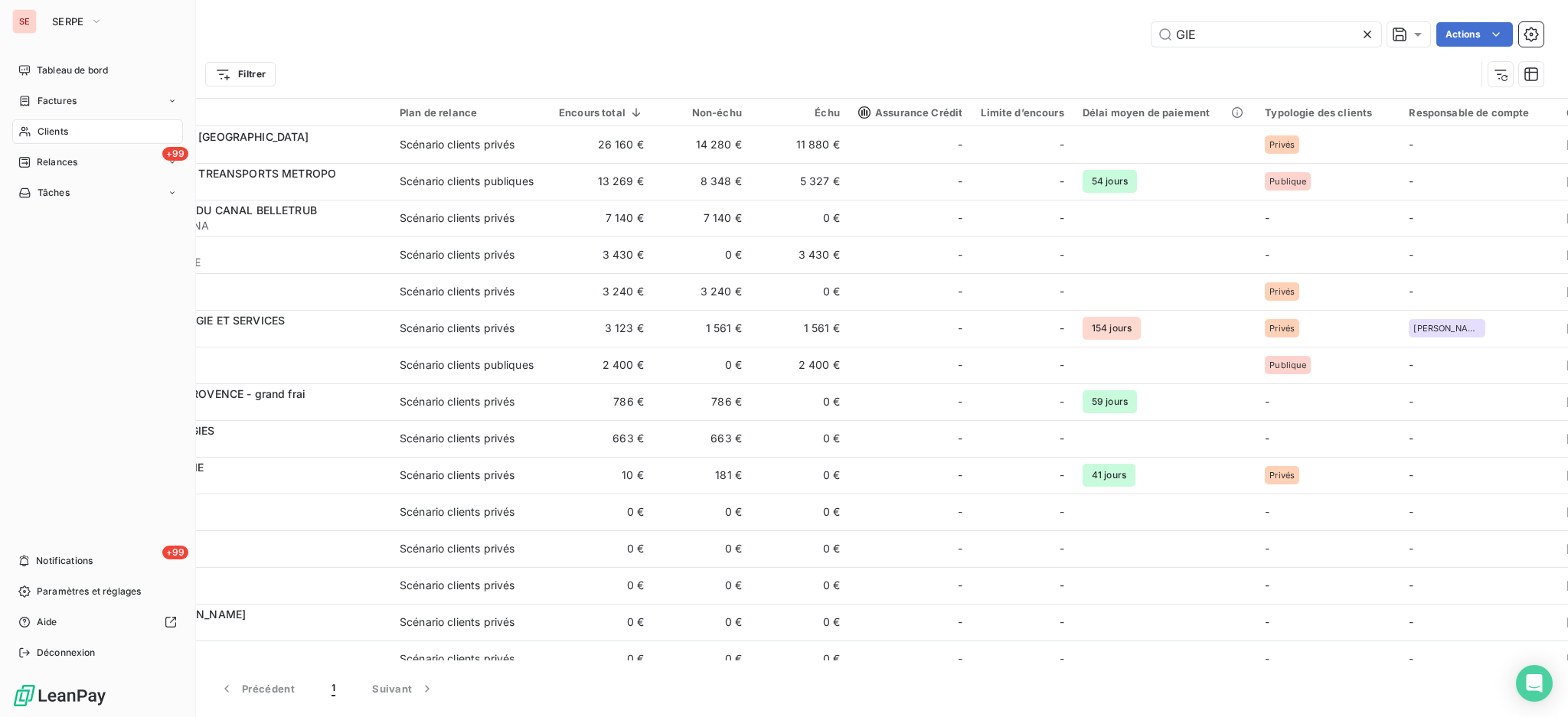
click at [59, 134] on span "Clients" at bounding box center [52, 132] width 31 height 14
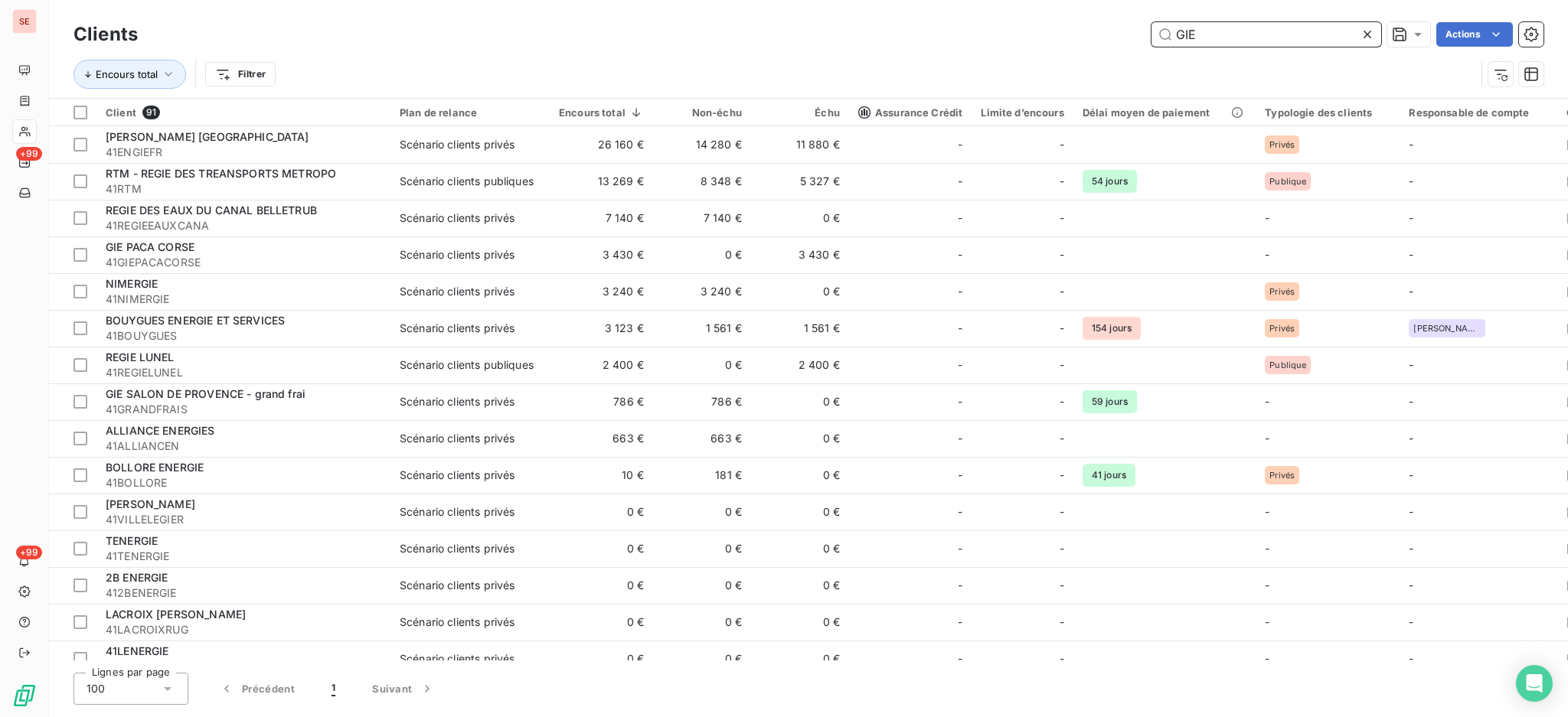
click at [1247, 29] on input "GIE" at bounding box center [1266, 34] width 230 height 24
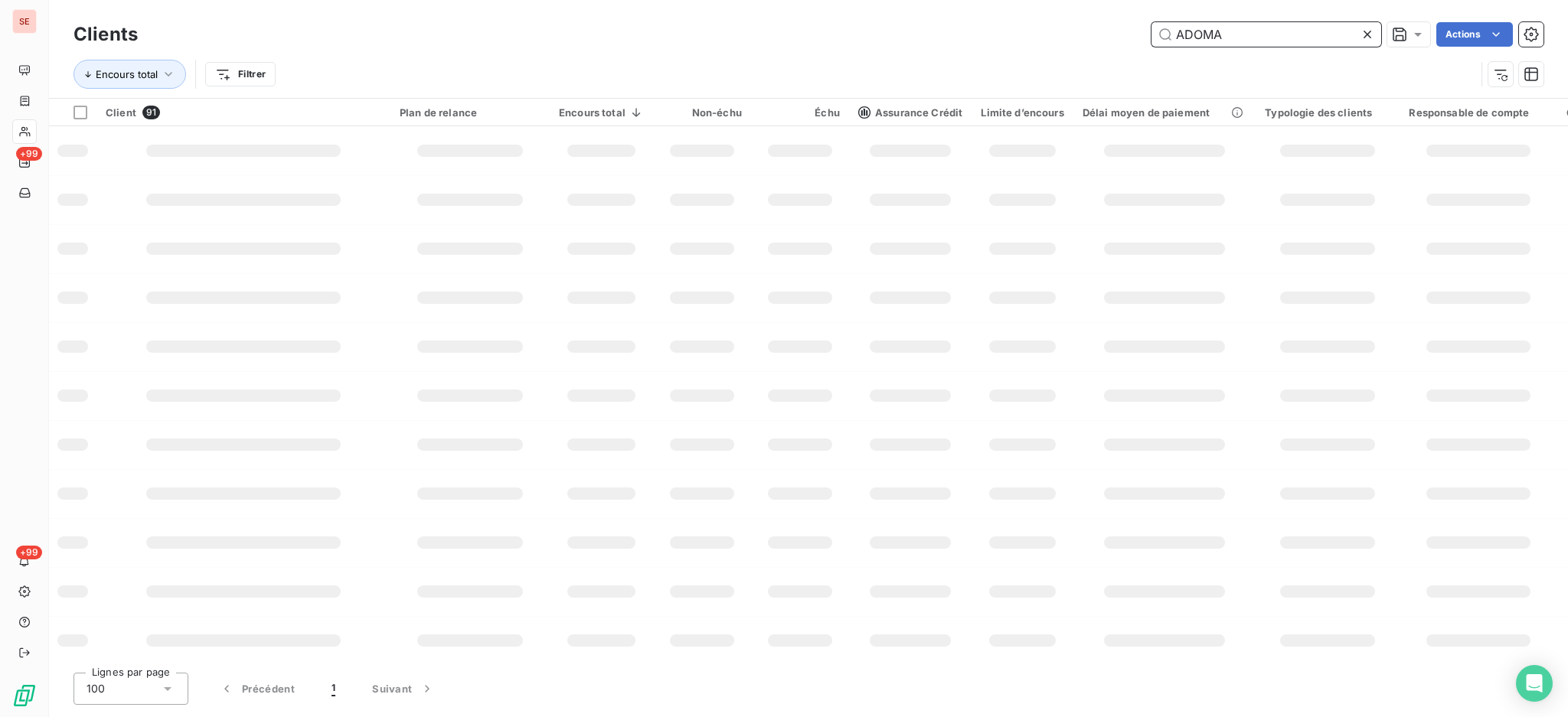
type input "ADOMA"
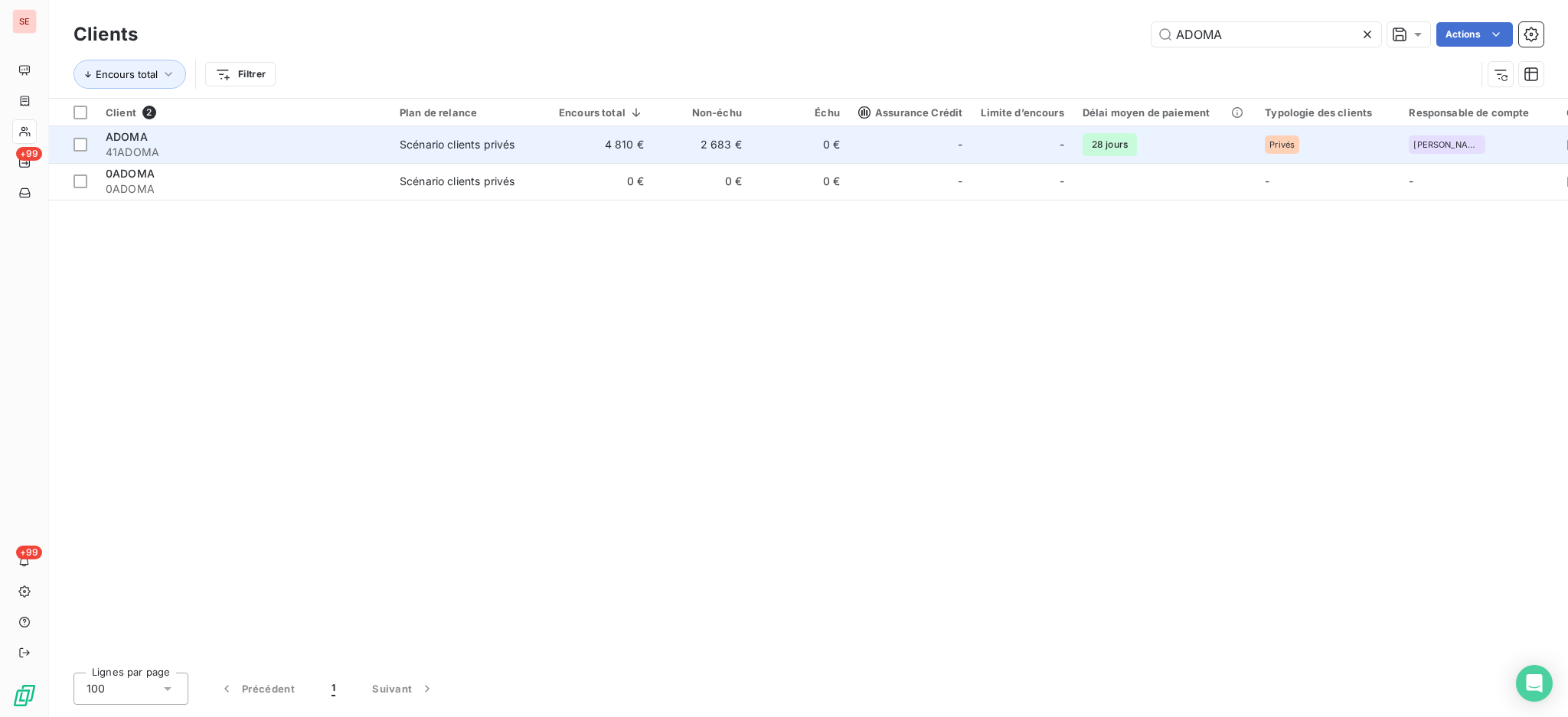
click at [418, 154] on td "Scénario clients privés" at bounding box center [470, 145] width 160 height 37
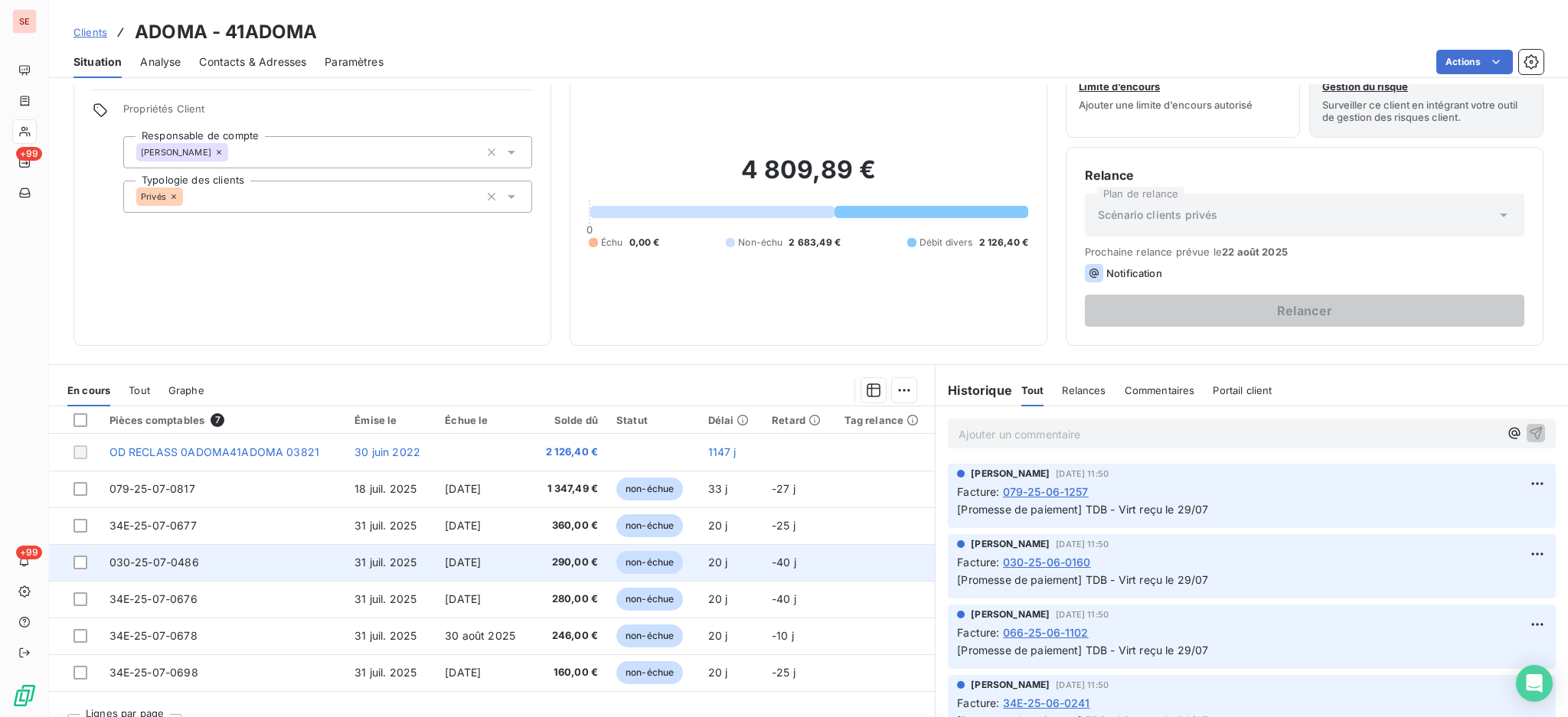
scroll to position [83, 0]
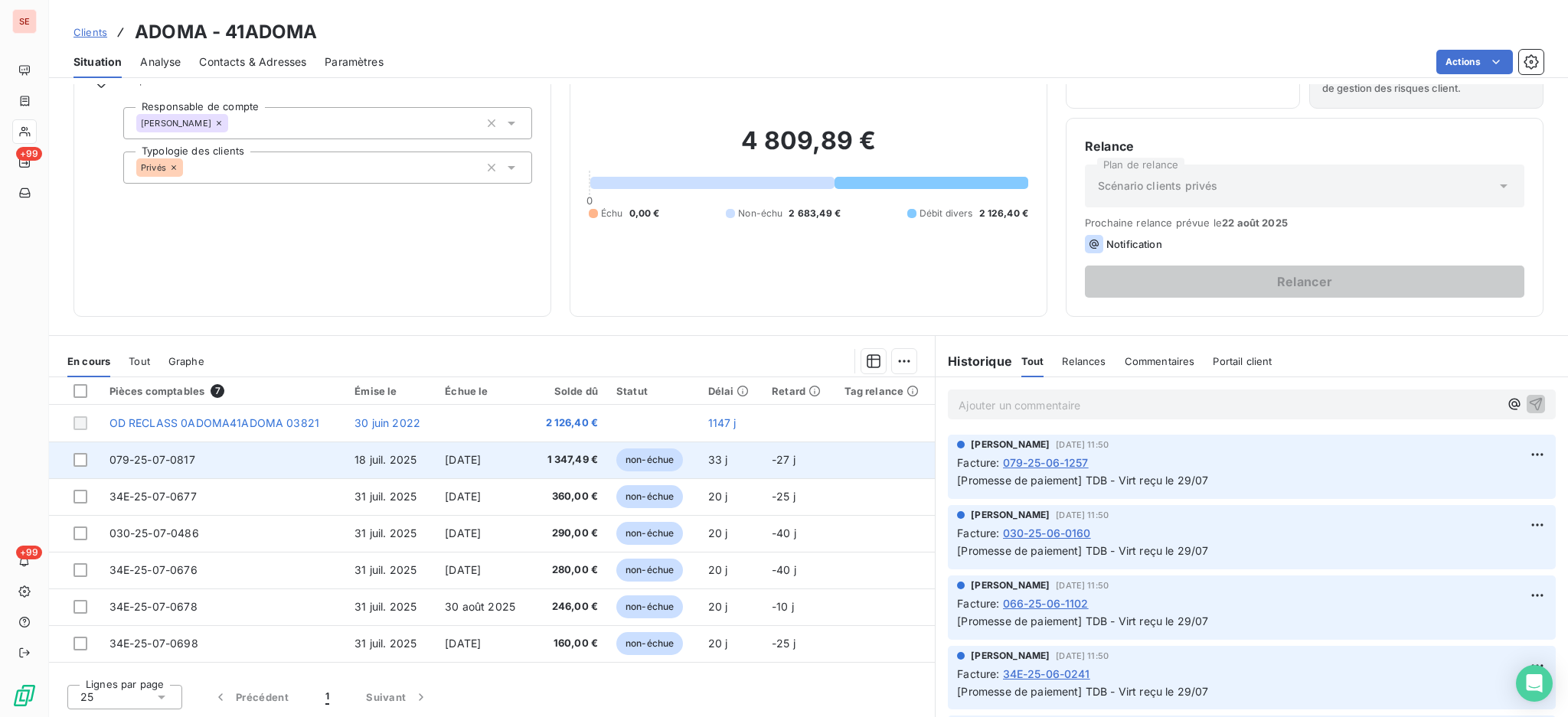
click at [247, 462] on td "079-25-07-0817" at bounding box center [223, 460] width 246 height 37
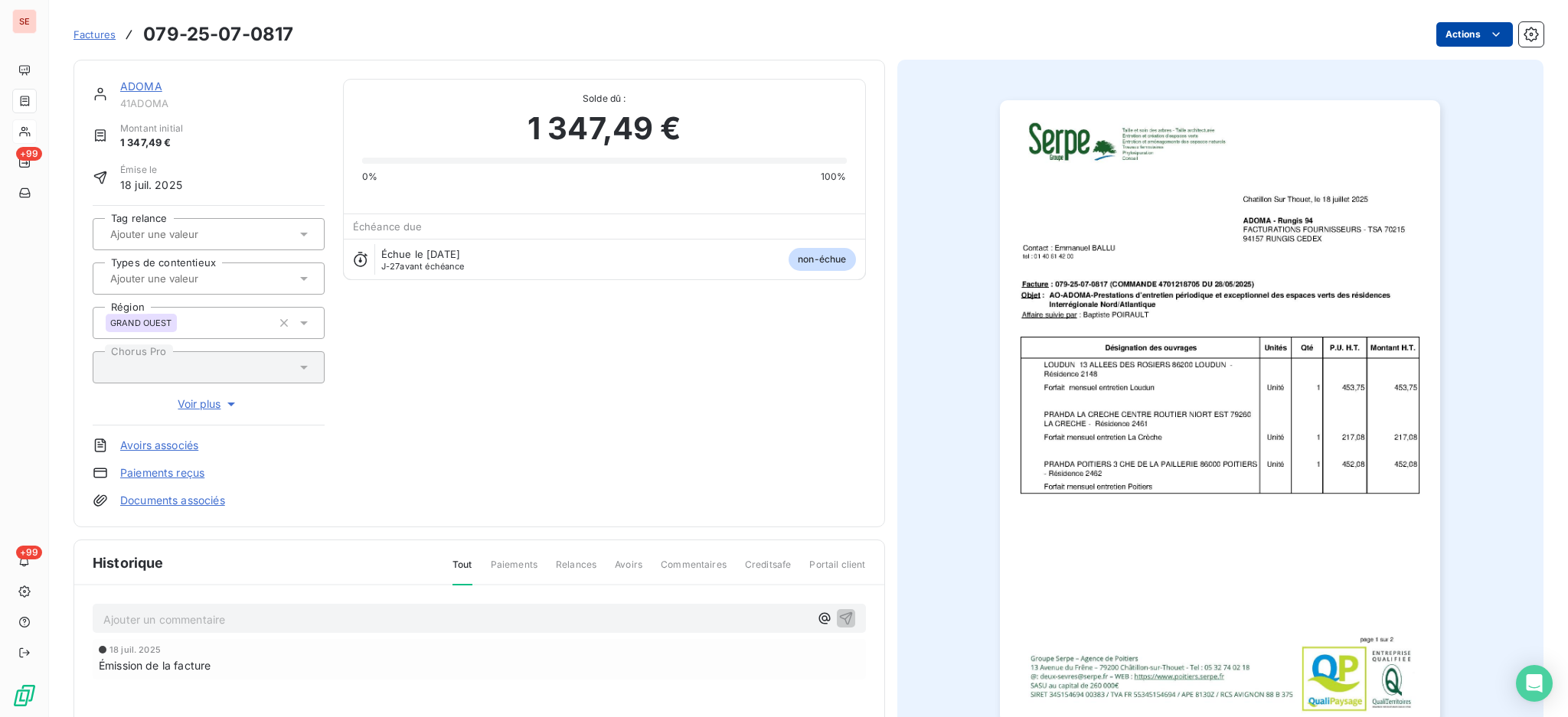
click at [1429, 32] on html "SE +99 +99 Factures 079-25-07-0817 Actions ADOMA 41ADOMA Montant initial 1 347,…" at bounding box center [784, 358] width 1568 height 717
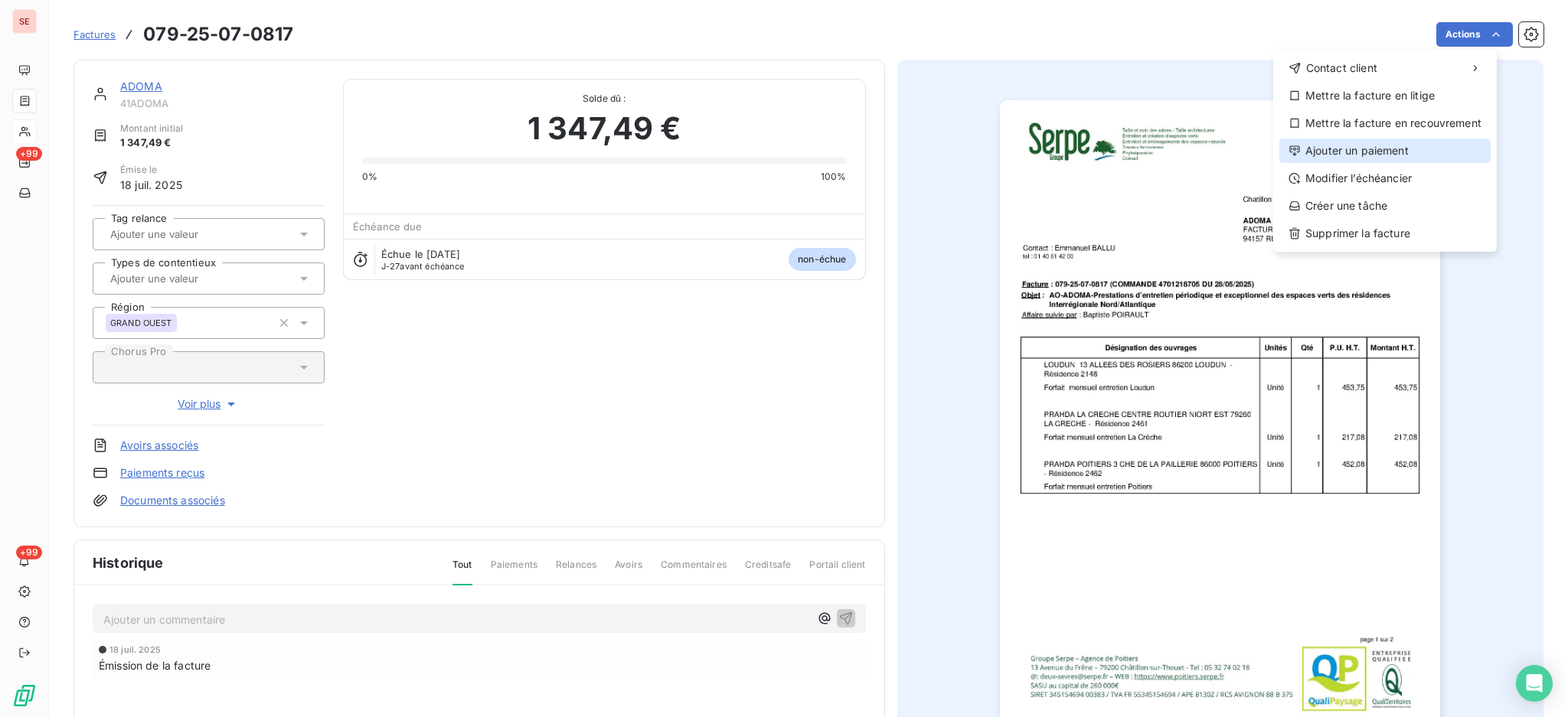
click at [1373, 150] on div "Ajouter un paiement" at bounding box center [1385, 150] width 212 height 24
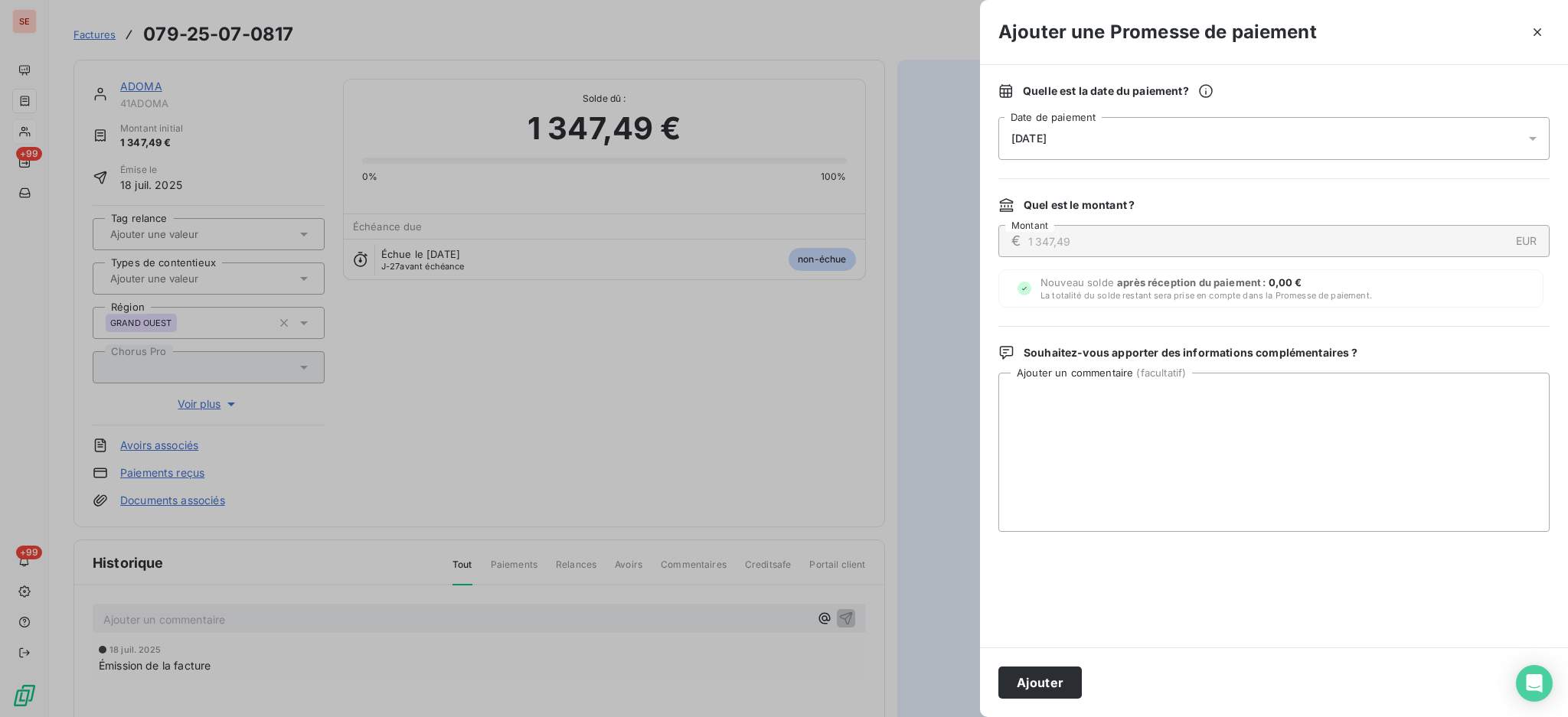
click at [1536, 129] on div at bounding box center [1537, 138] width 24 height 43
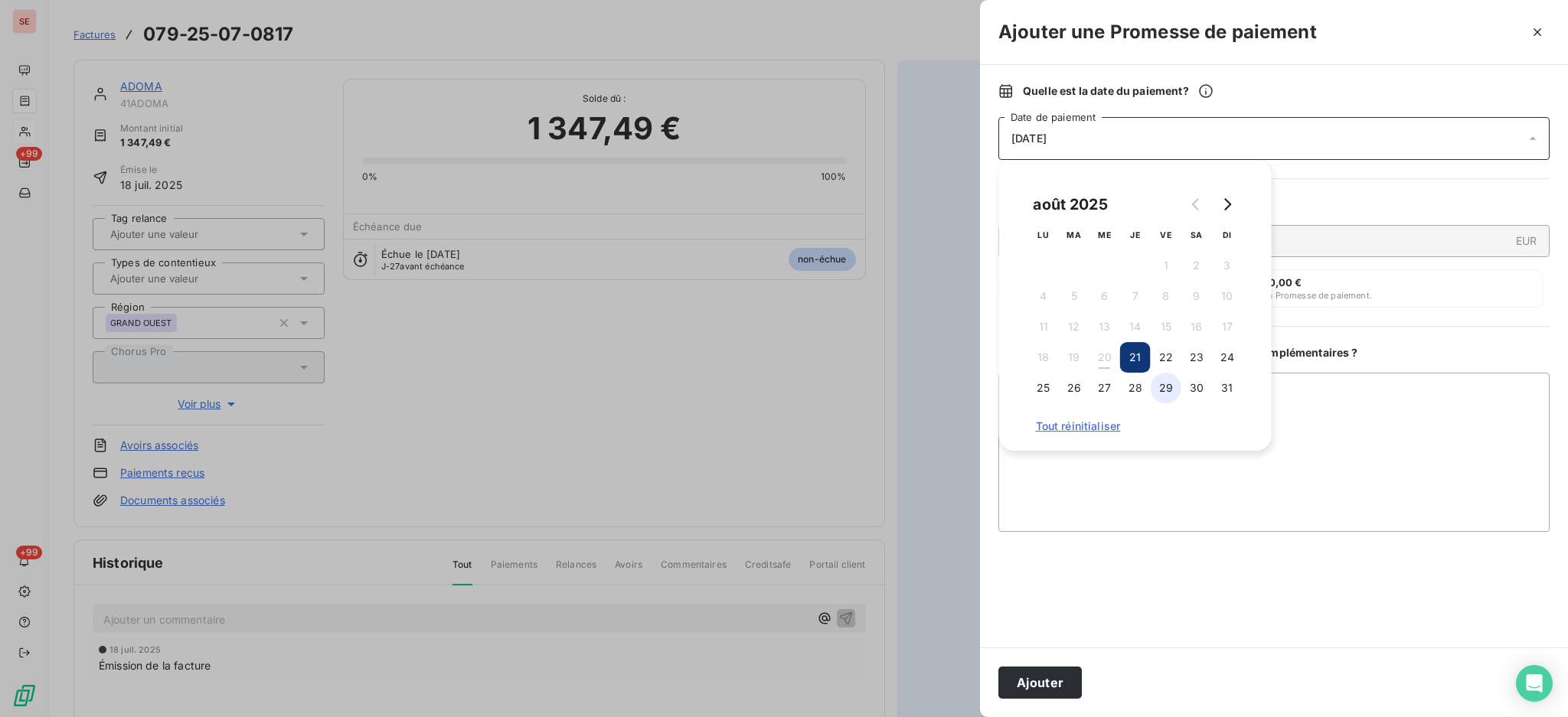
click at [1158, 387] on button "29" at bounding box center [1165, 388] width 31 height 31
click at [1333, 417] on textarea "Ajouter un commentaire ( facultatif )" at bounding box center [1274, 453] width 551 height 160
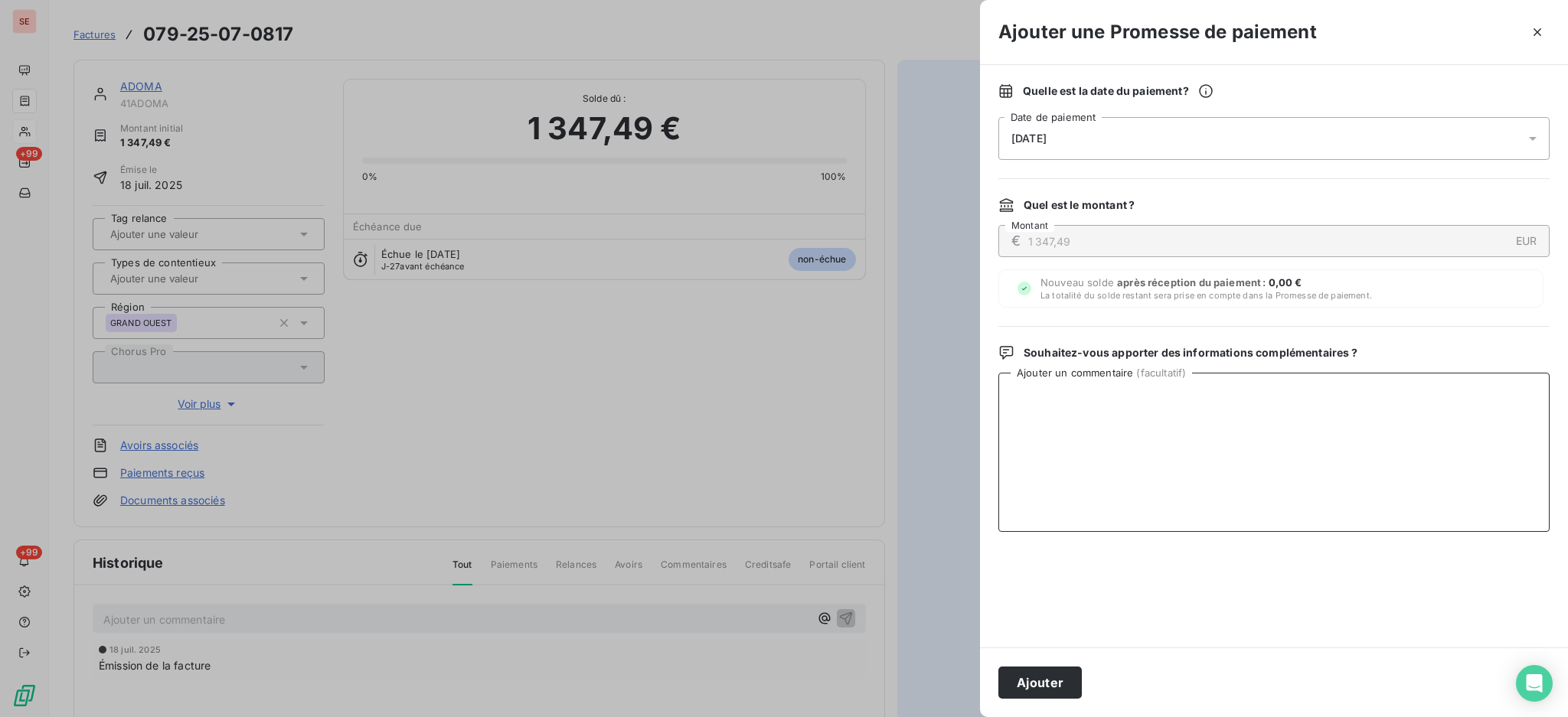
type textarea "t"
drag, startPoint x: 1155, startPoint y: 401, endPoint x: 987, endPoint y: 397, distance: 168.0
click at [987, 397] on div "Quelle est la date du paiement ? 29/08/2025 Date de paiement Quel est le montan…" at bounding box center [1274, 356] width 588 height 583
type textarea "TDB - VIRT reçu le 19/08"
click at [1057, 693] on button "Ajouter" at bounding box center [1040, 683] width 84 height 32
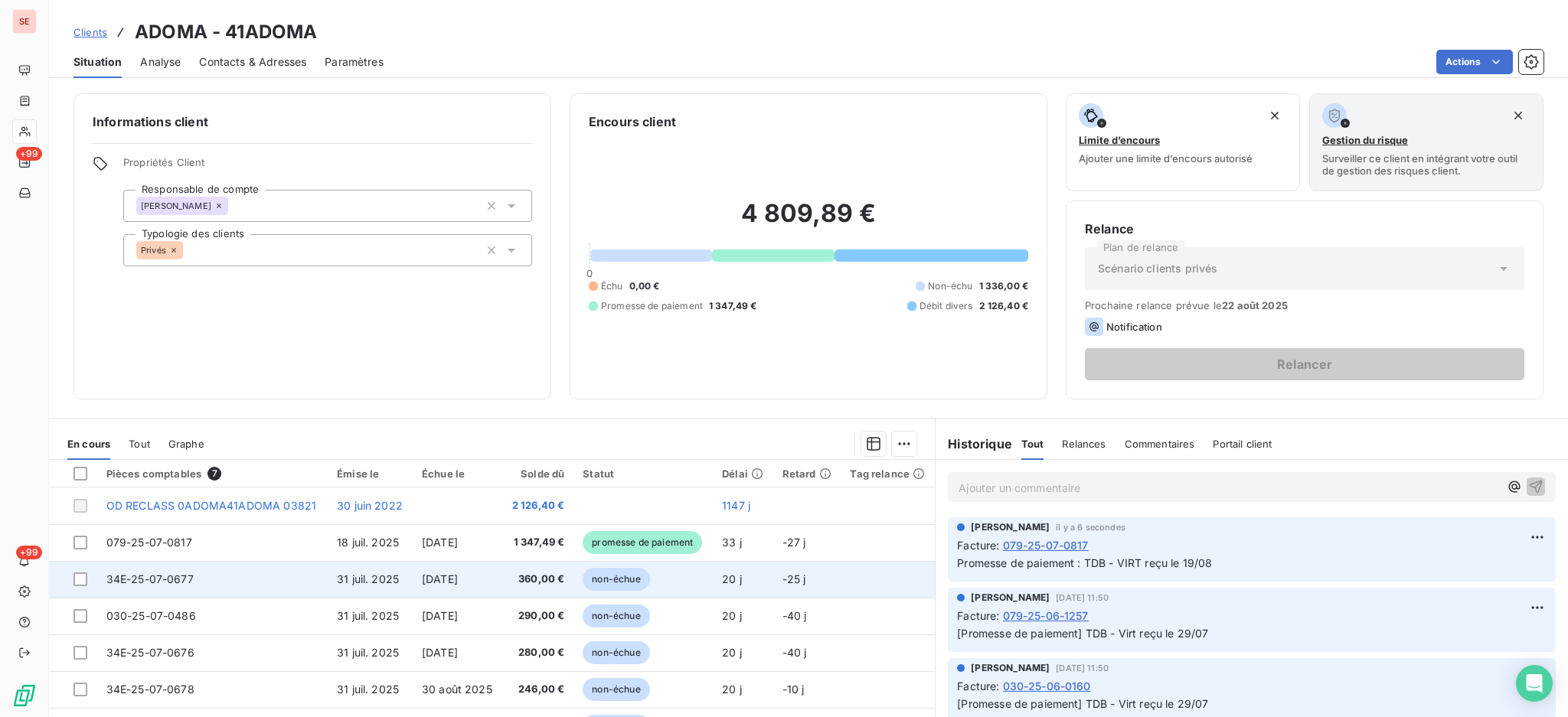
scroll to position [83, 0]
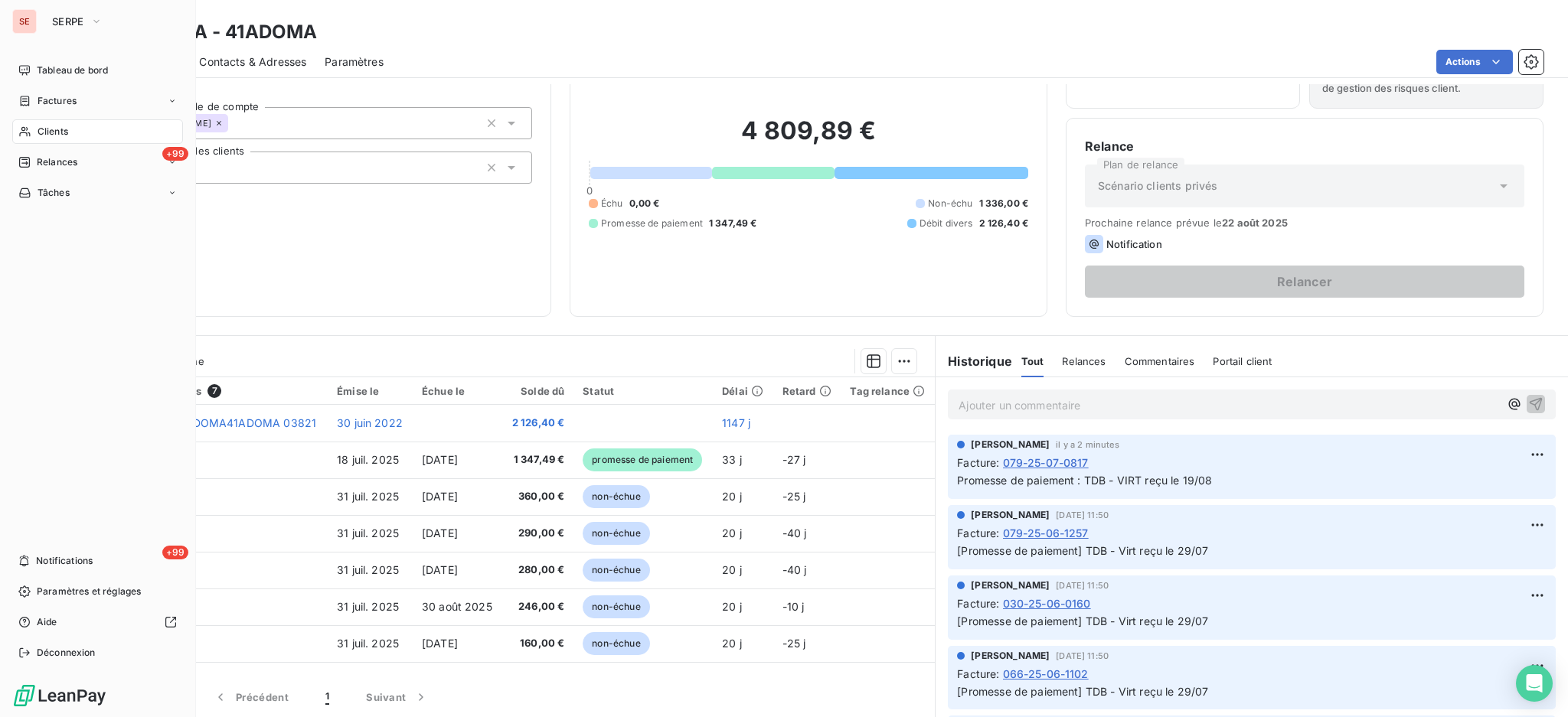
click at [53, 134] on span "Clients" at bounding box center [52, 132] width 31 height 14
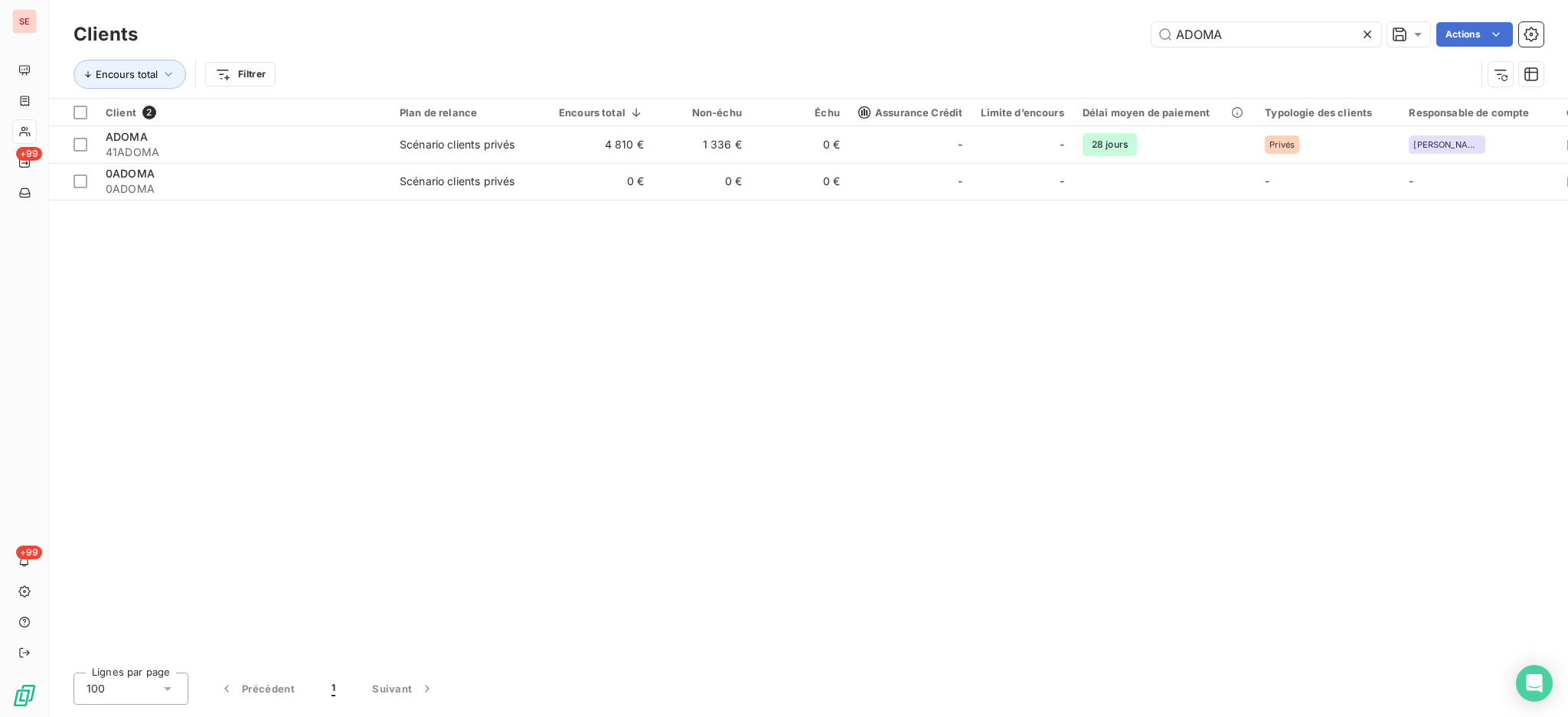
drag, startPoint x: 1244, startPoint y: 42, endPoint x: 1169, endPoint y: 48, distance: 75.2
click at [1169, 48] on div "Clients ADOMA Actions" at bounding box center [808, 34] width 1471 height 32
click at [1369, 37] on icon at bounding box center [1368, 34] width 16 height 16
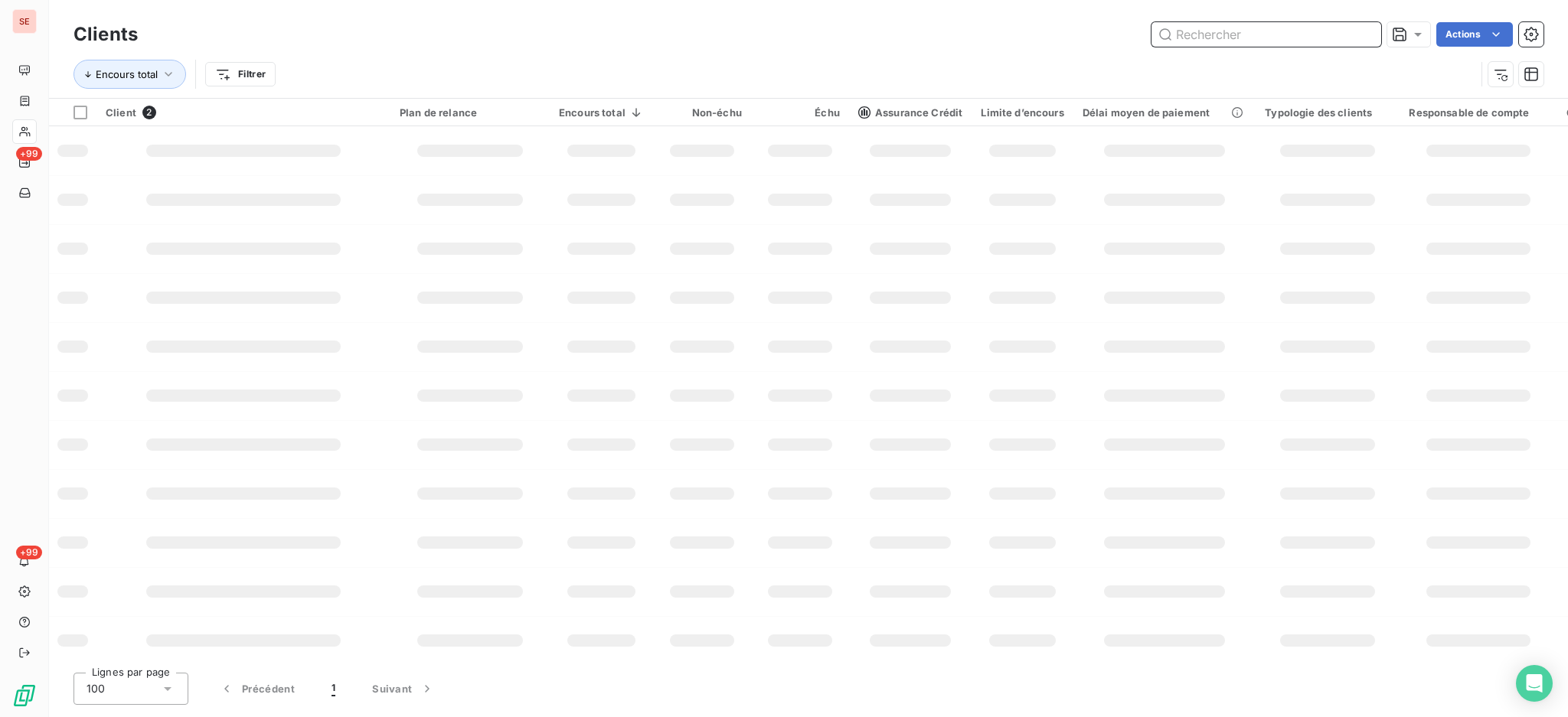
click at [1278, 40] on input "text" at bounding box center [1266, 34] width 230 height 24
type input "spie"
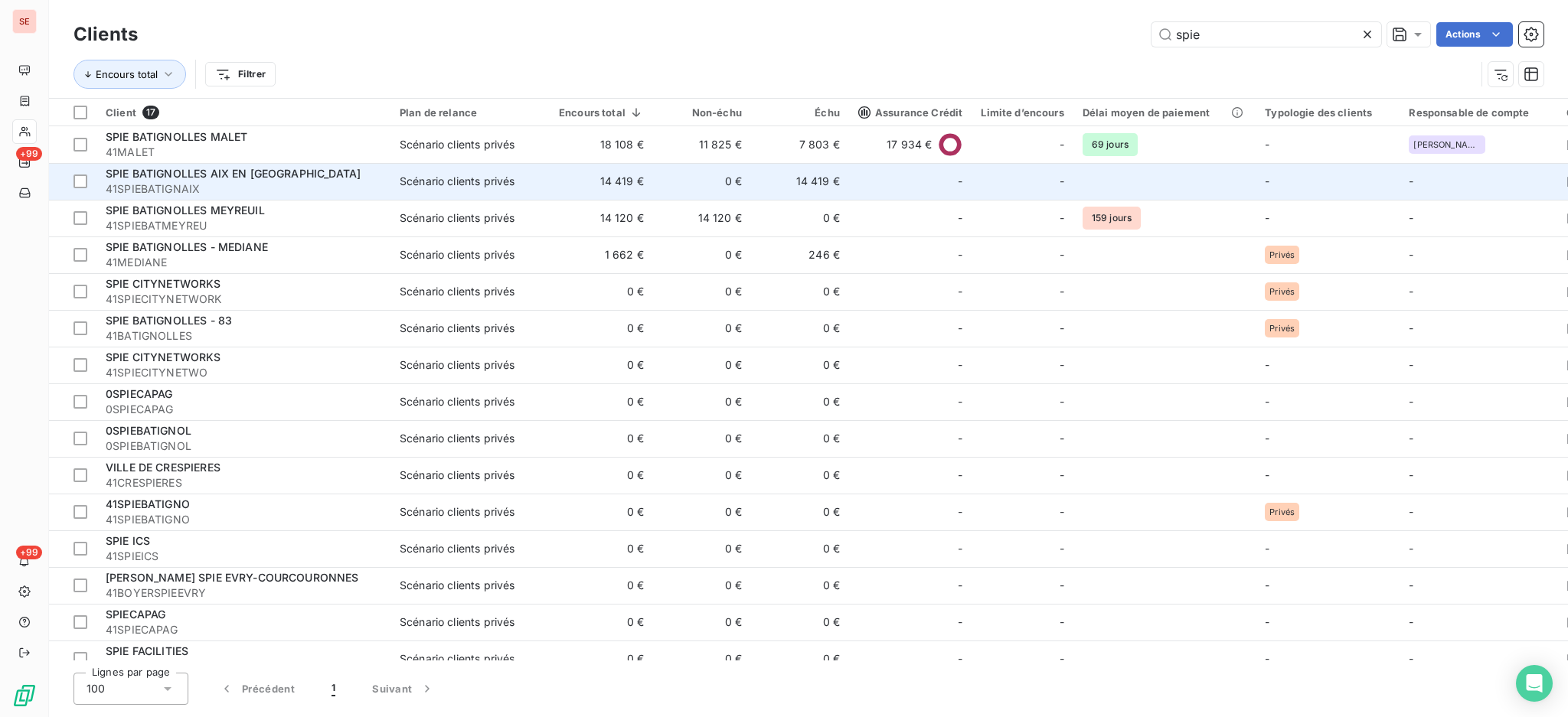
click at [368, 174] on div "SPIE BATIGNOLLES AIX EN PROVENCE" at bounding box center [243, 173] width 276 height 16
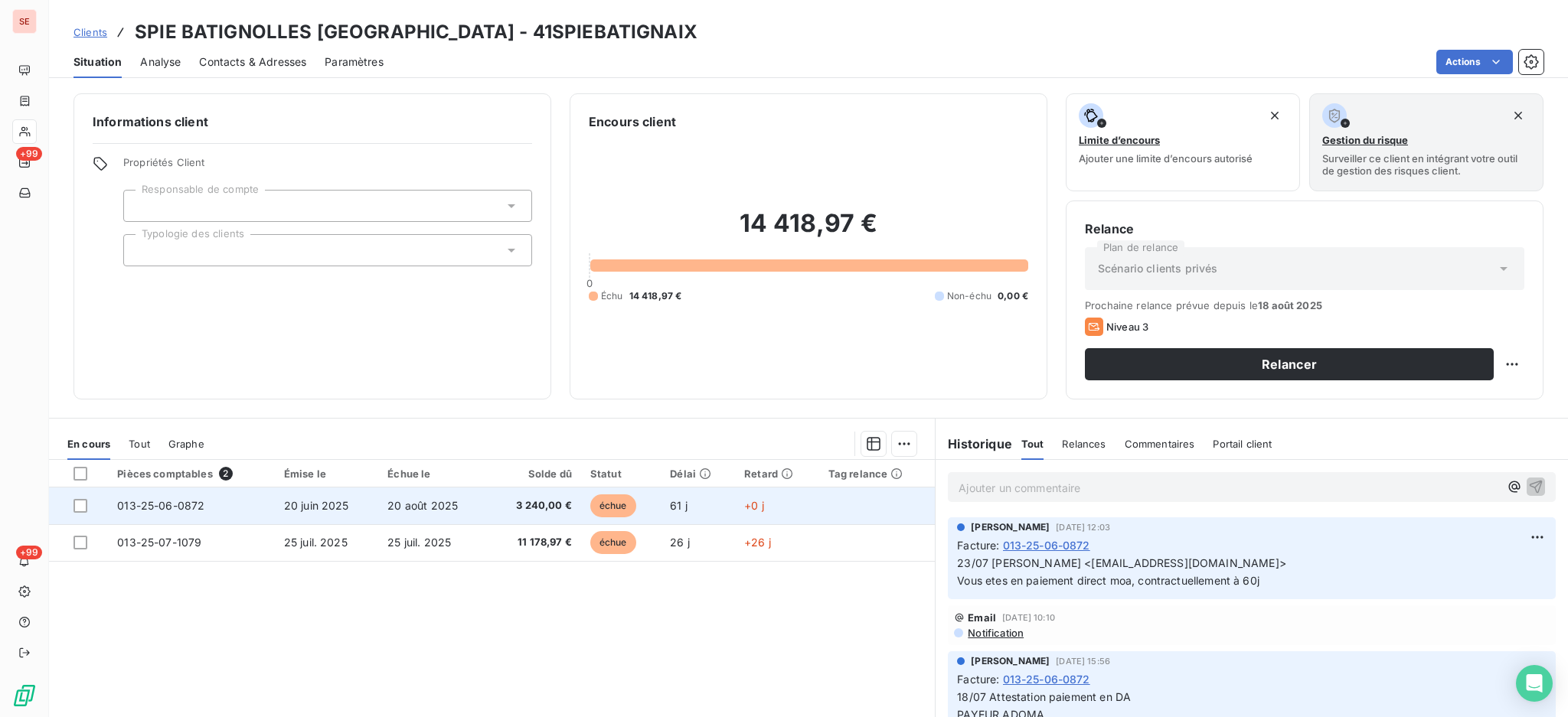
click at [396, 509] on span "20 août 2025" at bounding box center [423, 506] width 71 height 13
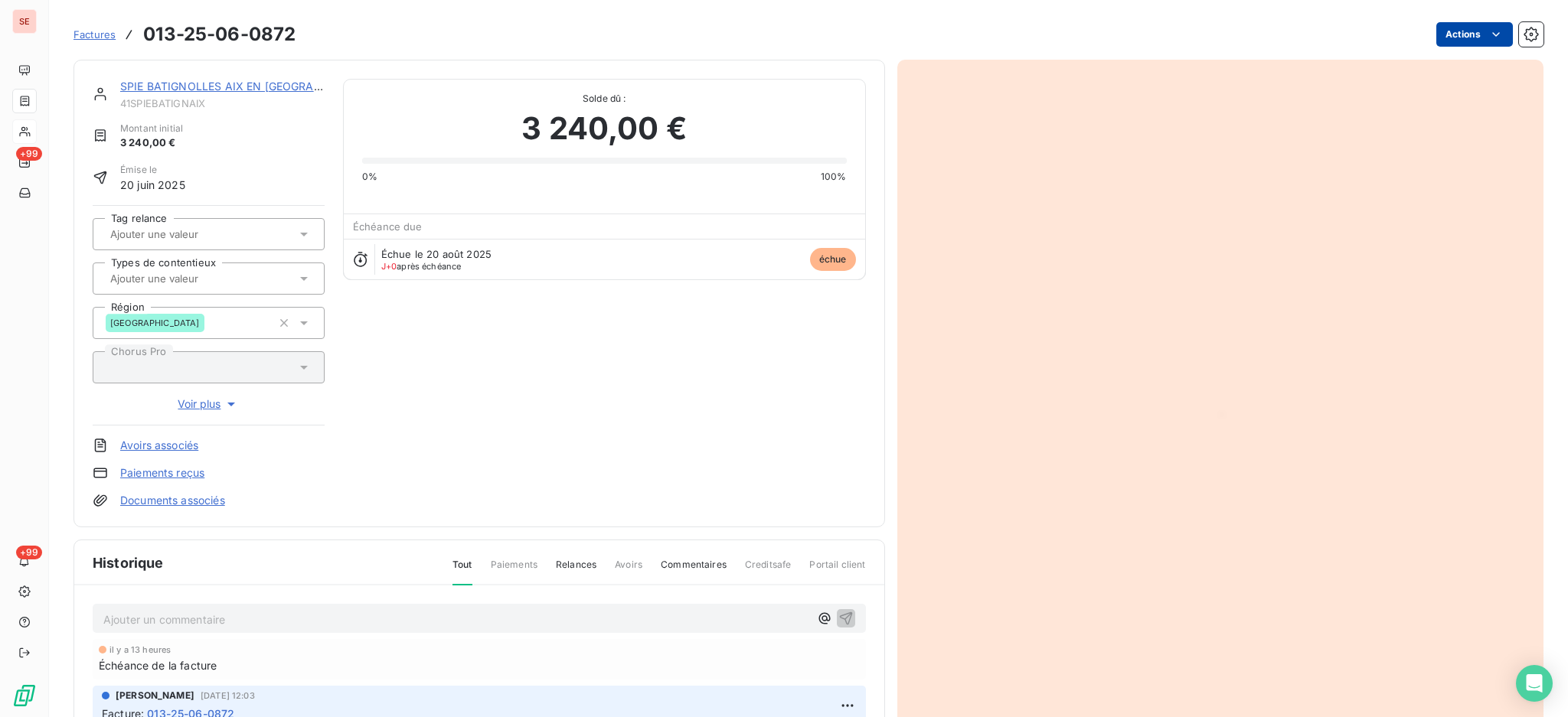
click at [1452, 31] on html "SE +99 +99 Factures 013-25-06-0872 Actions SPIE BATIGNOLLES AIX EN PROVENCE 41S…" at bounding box center [784, 358] width 1568 height 717
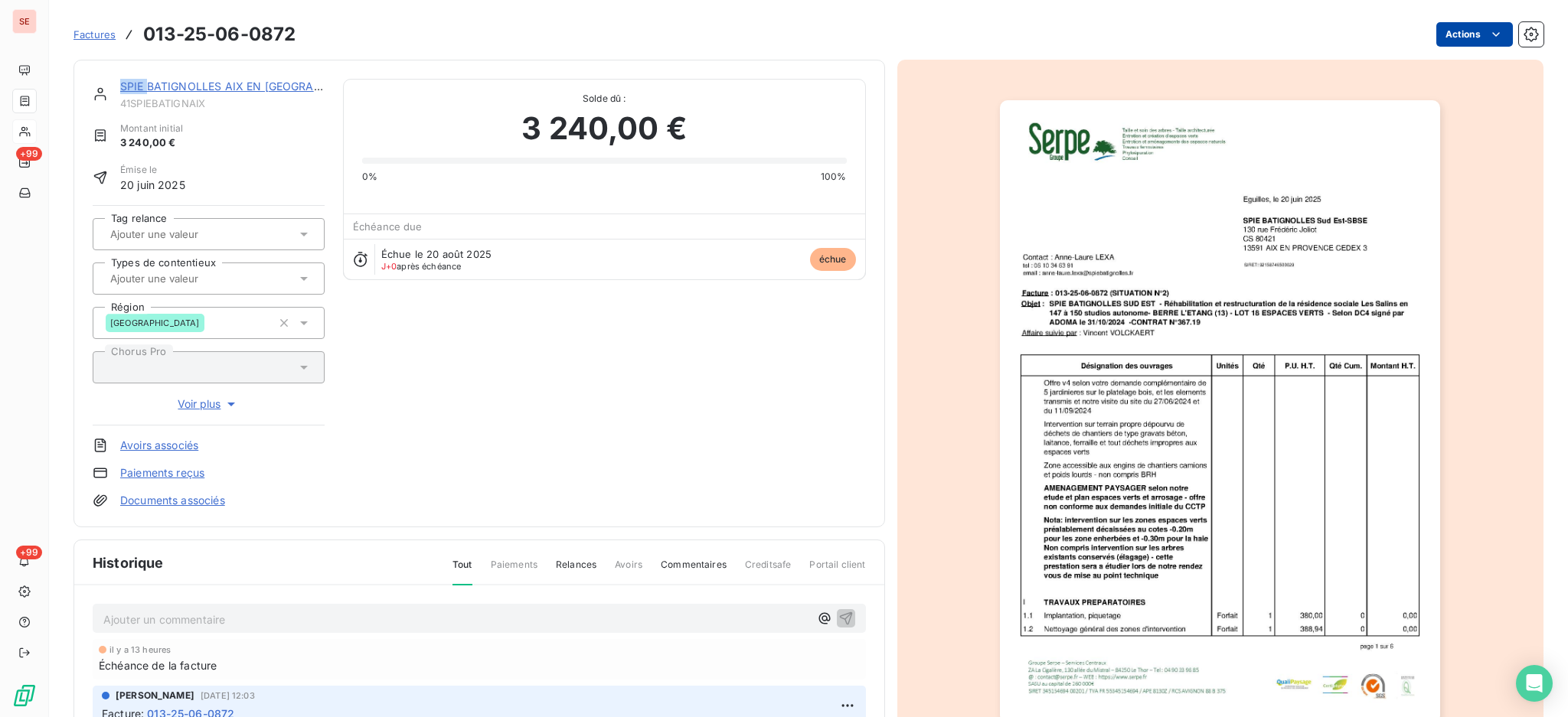
click at [1452, 31] on html "SE +99 +99 Factures 013-25-06-0872 Actions SPIE BATIGNOLLES AIX EN PROVENCE 41S…" at bounding box center [784, 358] width 1568 height 717
click at [1465, 33] on html "SE +99 +99 Factures 013-25-06-0872 Actions SPIE BATIGNOLLES AIX EN PROVENCE 41S…" at bounding box center [784, 358] width 1568 height 717
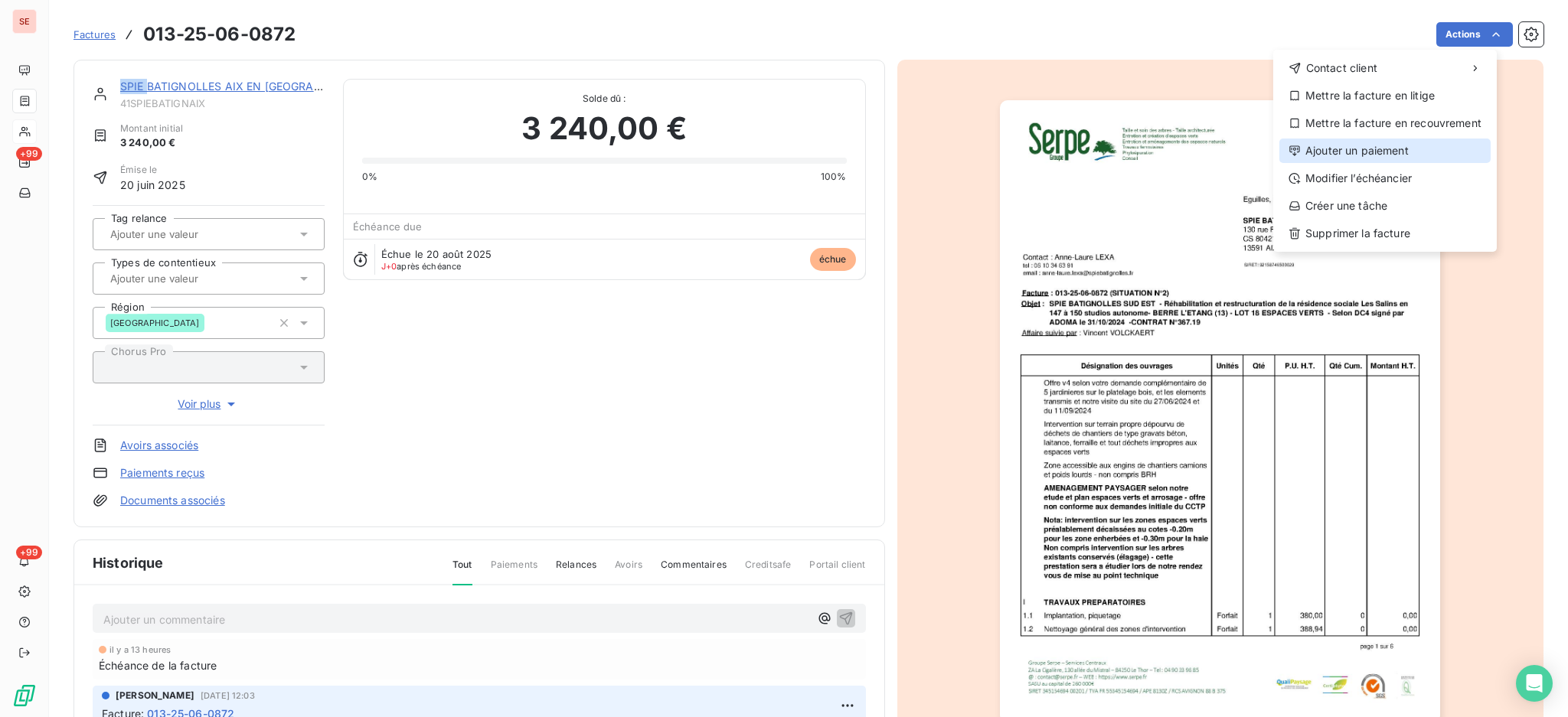
click at [1382, 147] on div "Ajouter un paiement" at bounding box center [1385, 150] width 212 height 24
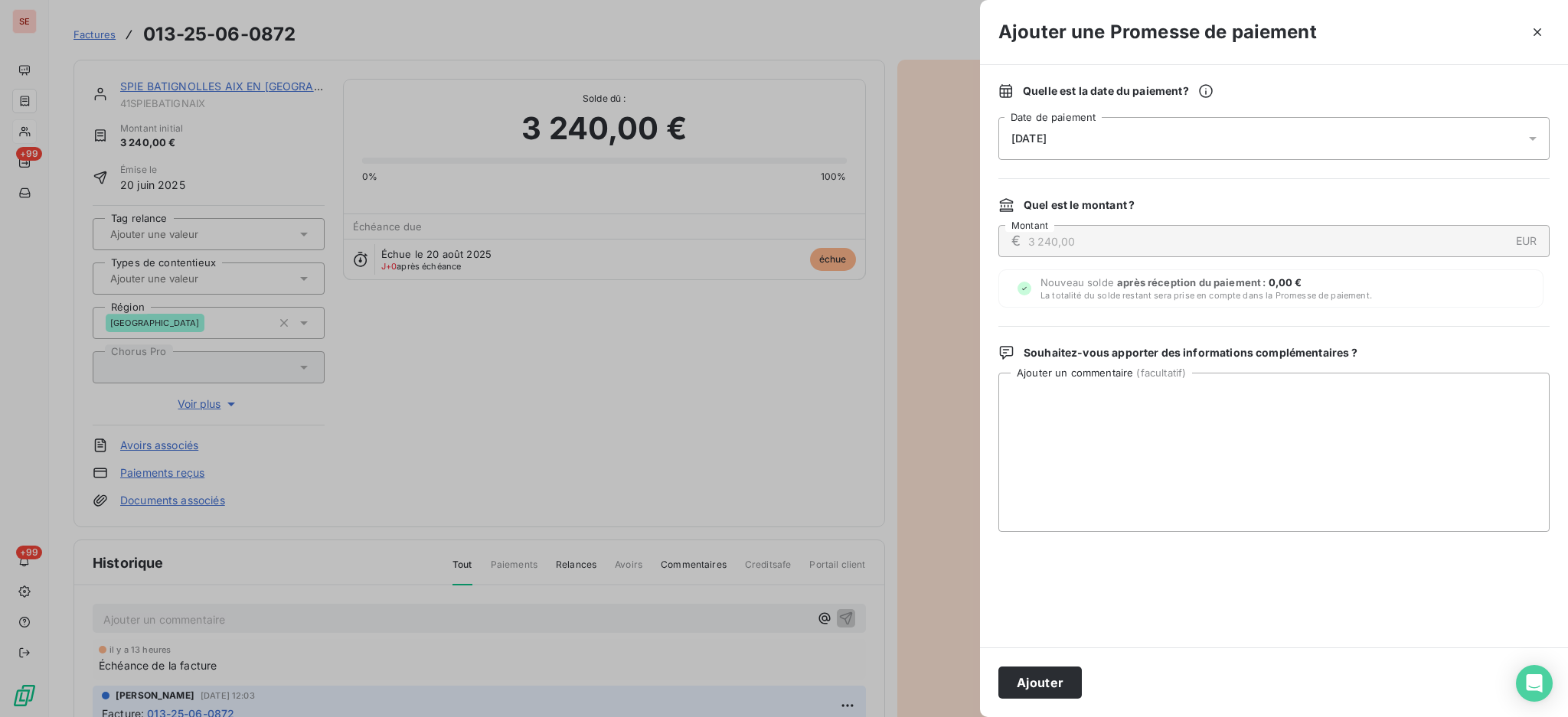
click at [1527, 138] on icon at bounding box center [1533, 138] width 16 height 16
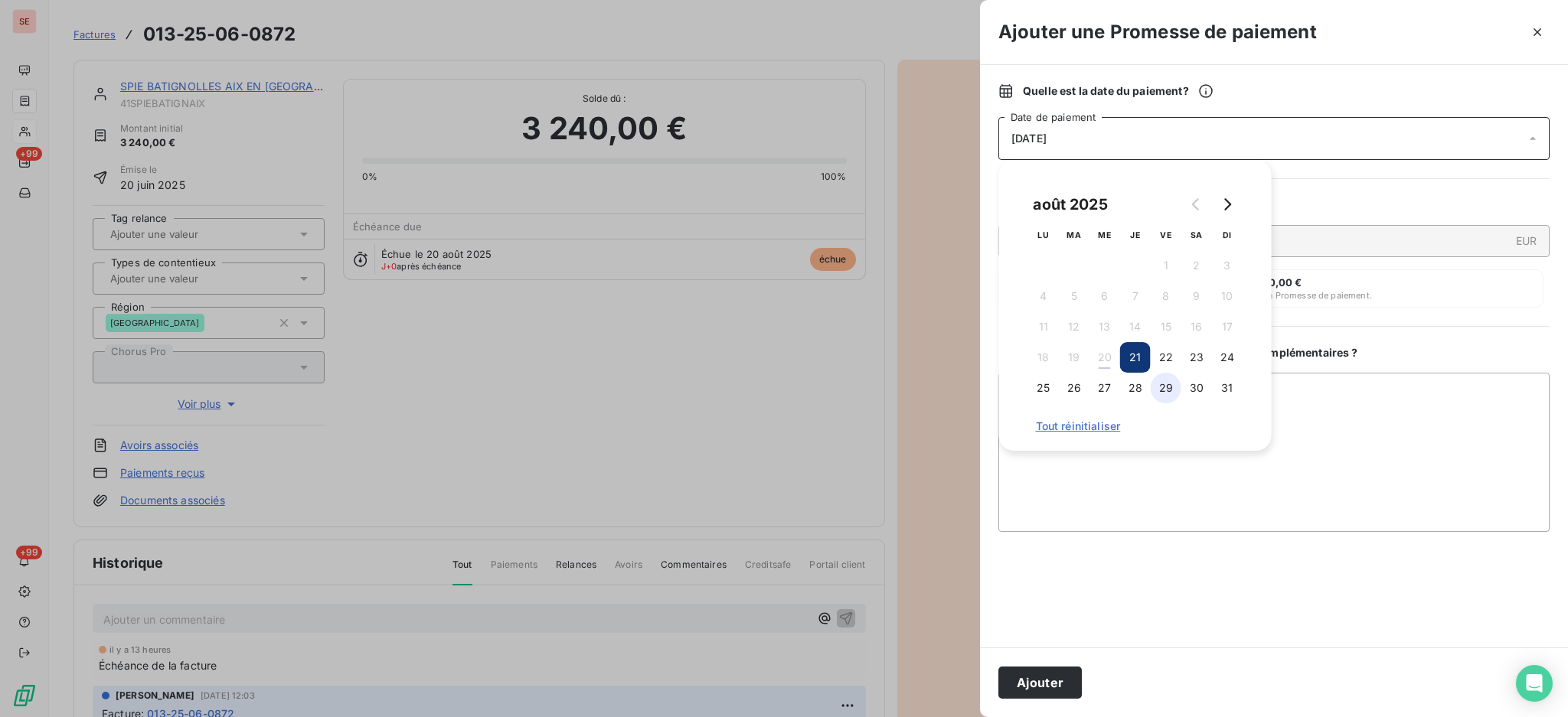
click at [1166, 390] on button "29" at bounding box center [1165, 388] width 31 height 31
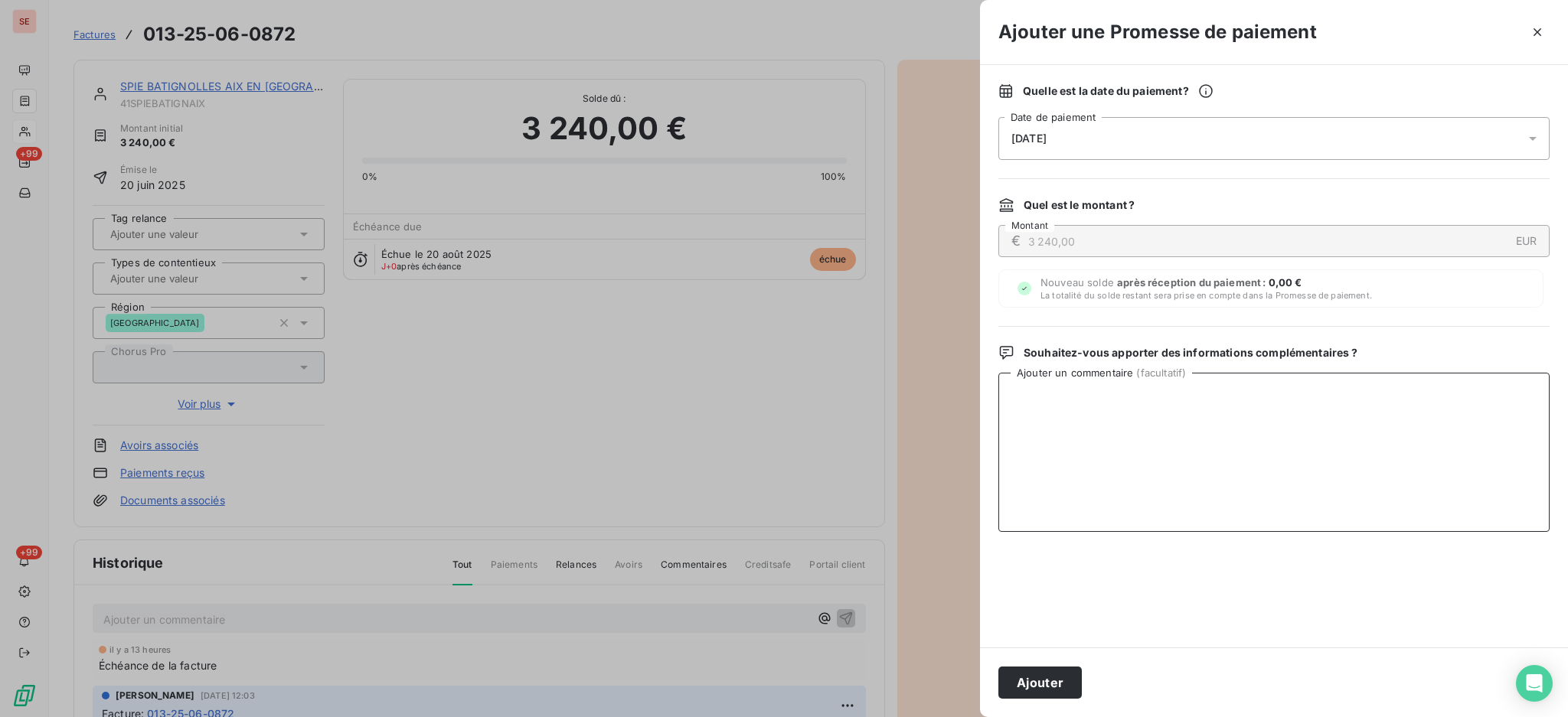
click at [1292, 403] on textarea "Ajouter un commentaire ( facultatif )" at bounding box center [1274, 453] width 551 height 160
paste textarea "TDB - VIRT reçu le 19/08"
type textarea "TDB - VIRT reçu le 19/08"
click at [1039, 672] on button "Ajouter" at bounding box center [1040, 683] width 84 height 32
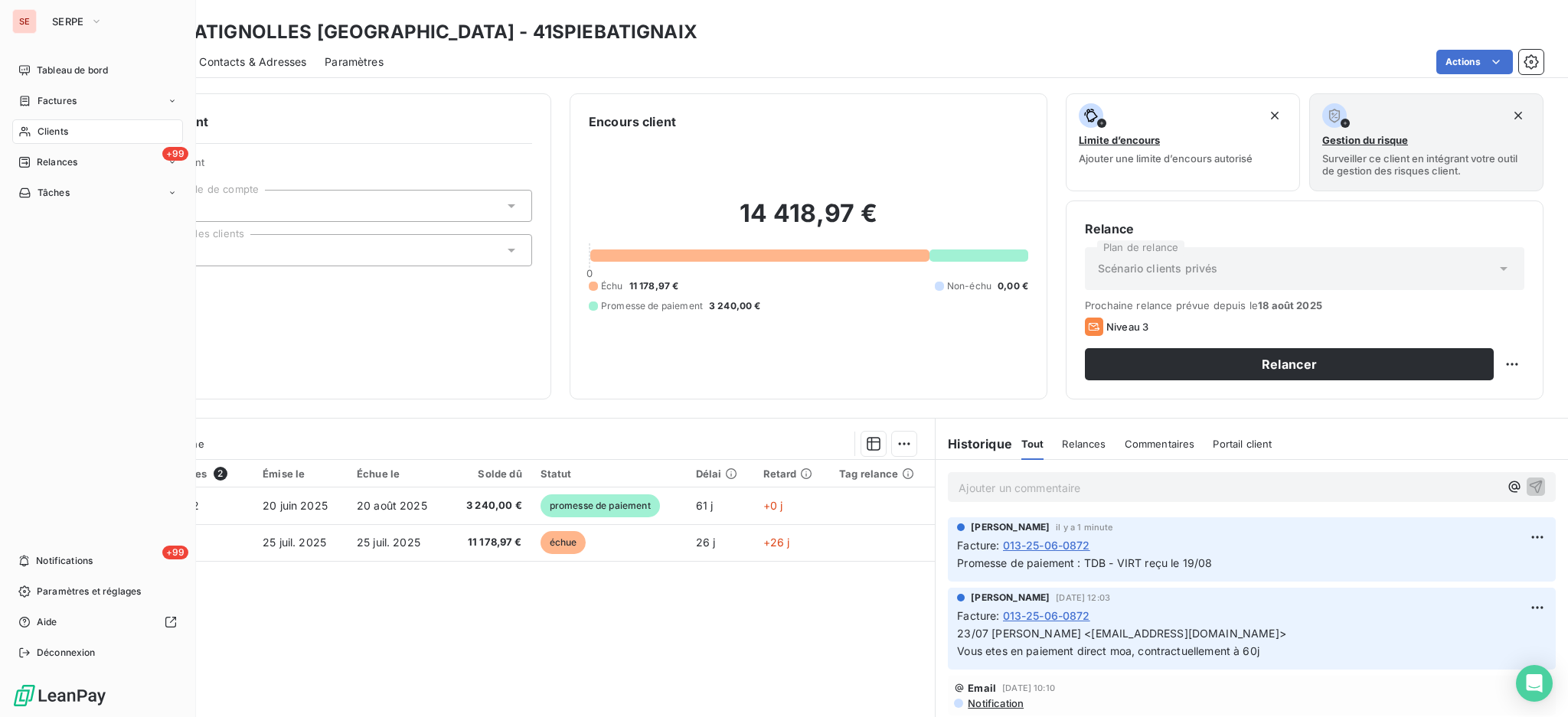
click at [57, 129] on span "Clients" at bounding box center [52, 132] width 31 height 14
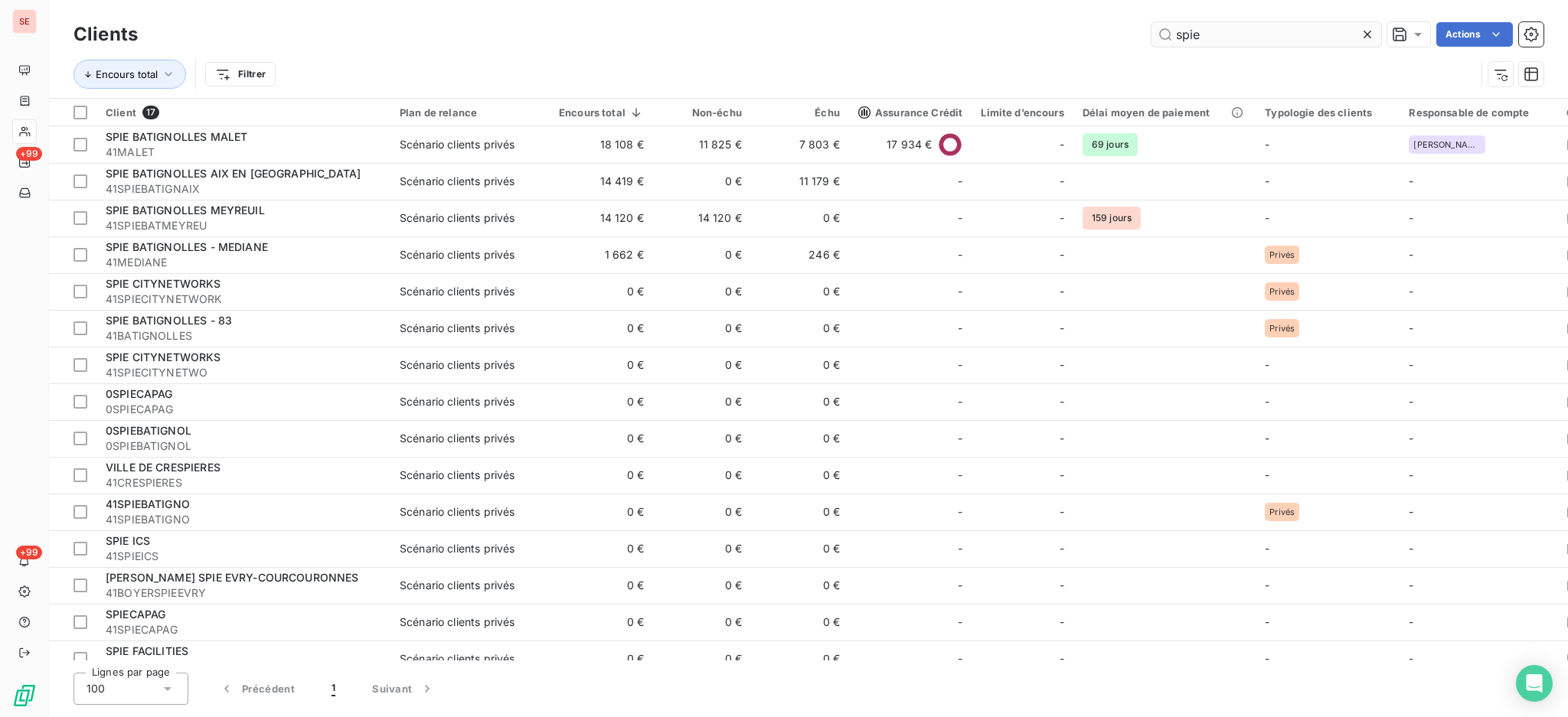
click at [1254, 37] on input "spie" at bounding box center [1266, 34] width 230 height 24
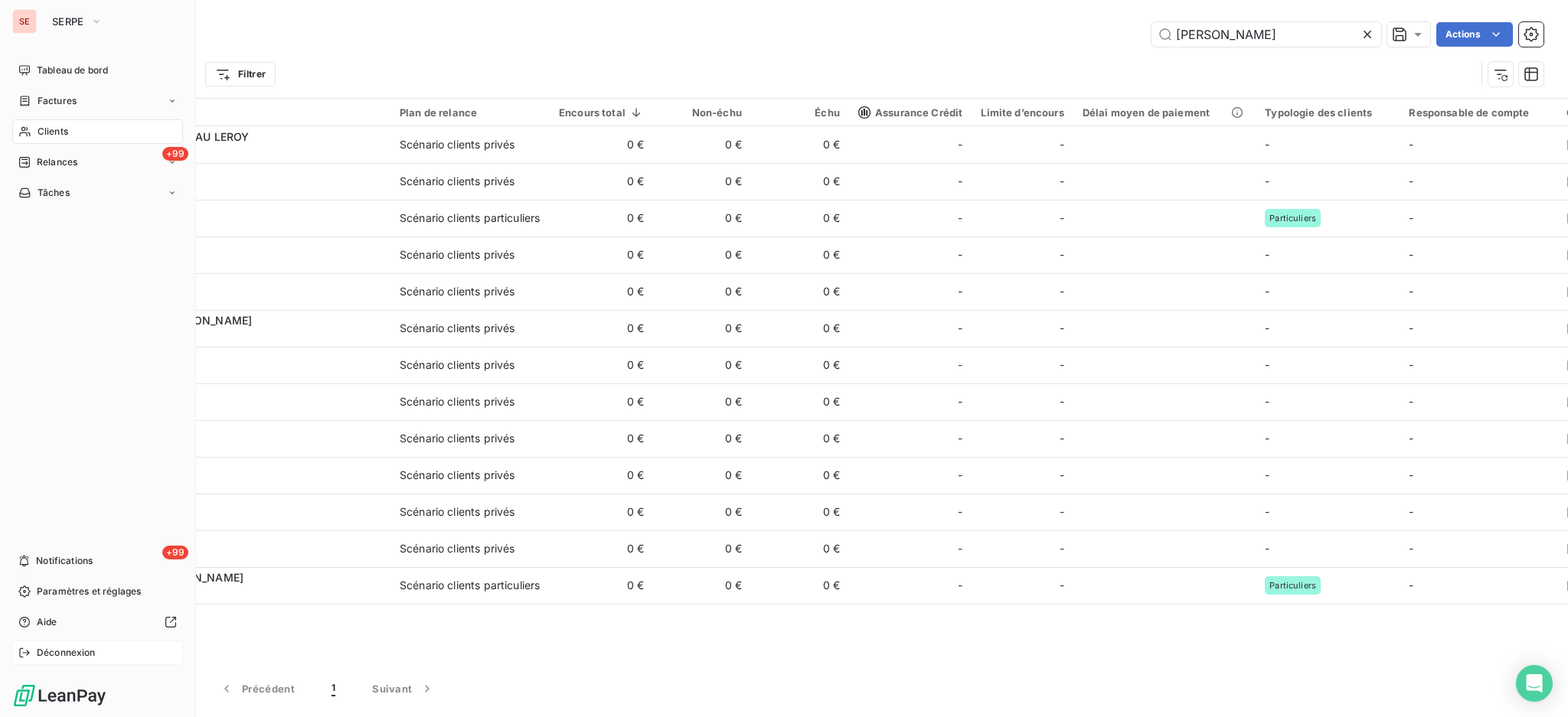
type input "LEROY"
click at [80, 655] on span "Déconnexion" at bounding box center [67, 653] width 59 height 14
